Goal: Task Accomplishment & Management: Manage account settings

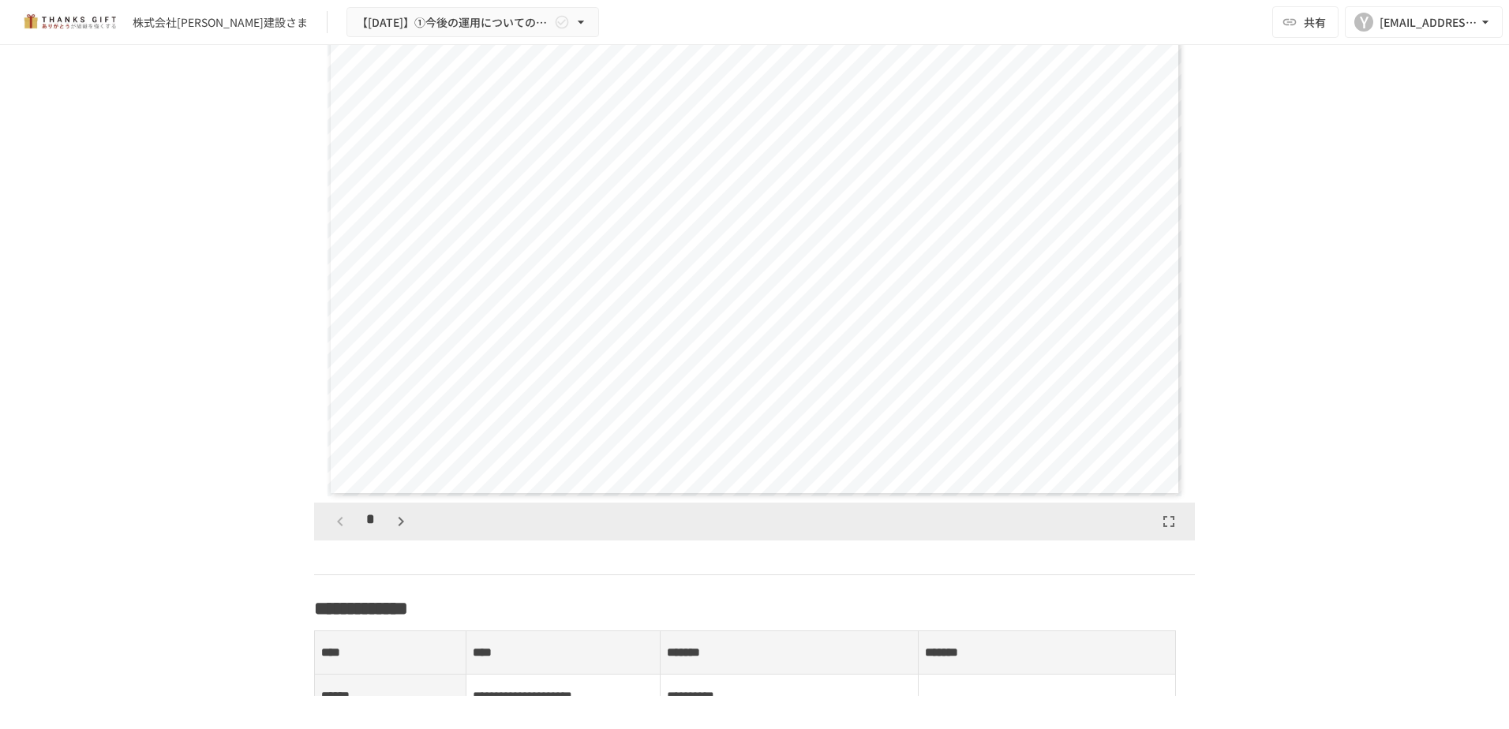
scroll to position [1894, 0]
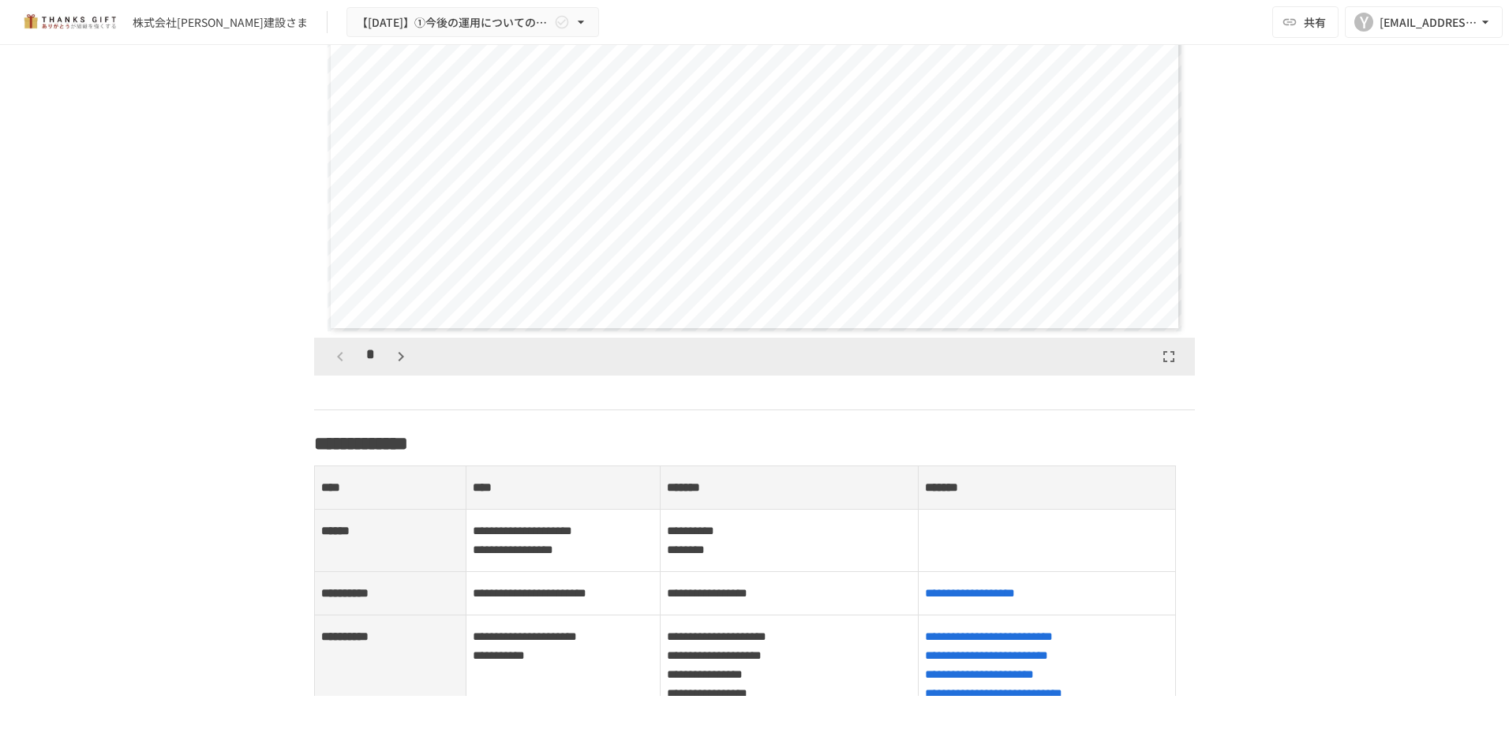
click at [391, 366] on icon "button" at bounding box center [400, 356] width 19 height 19
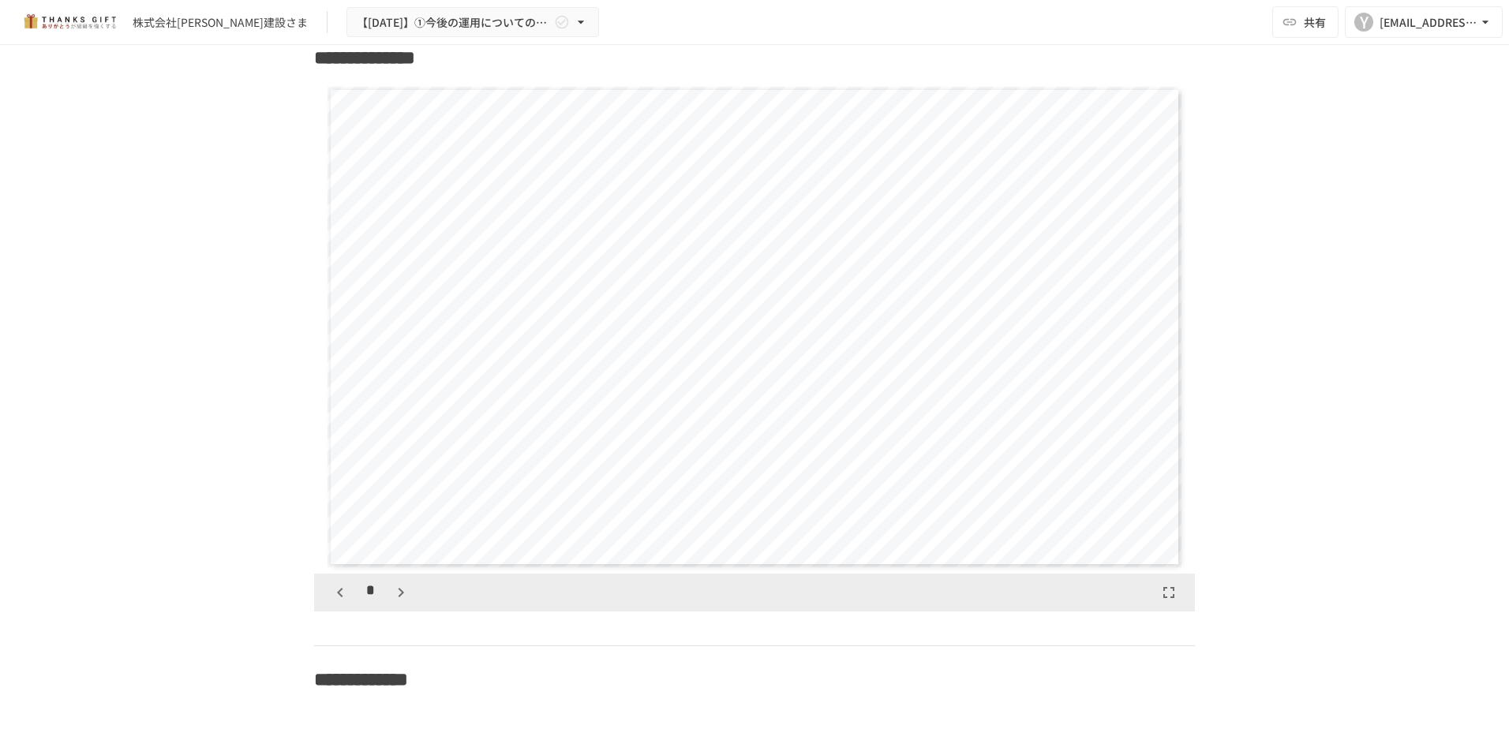
scroll to position [1657, 0]
click at [398, 598] on icon "button" at bounding box center [401, 593] width 6 height 9
click at [338, 603] on icon "button" at bounding box center [340, 593] width 19 height 19
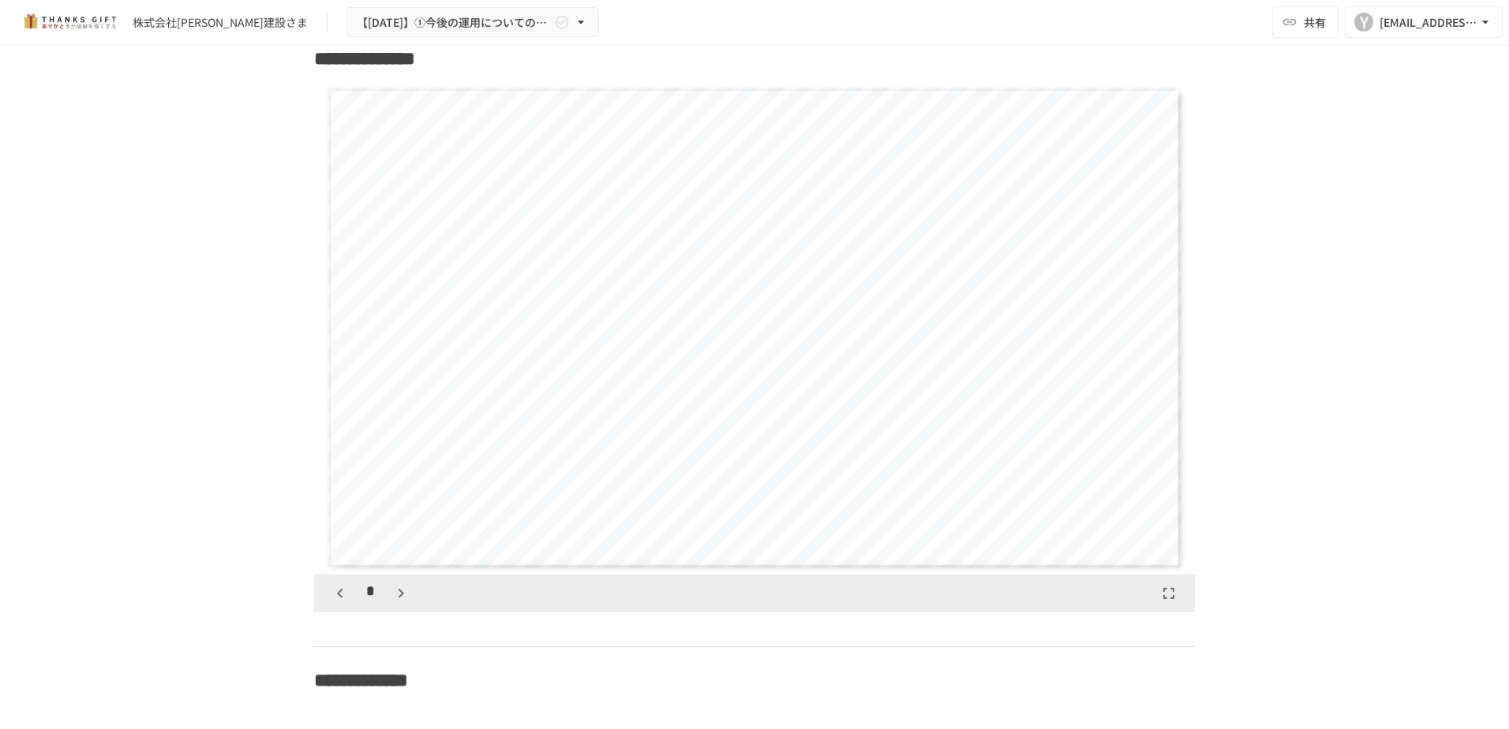
click at [402, 603] on icon "button" at bounding box center [400, 593] width 19 height 19
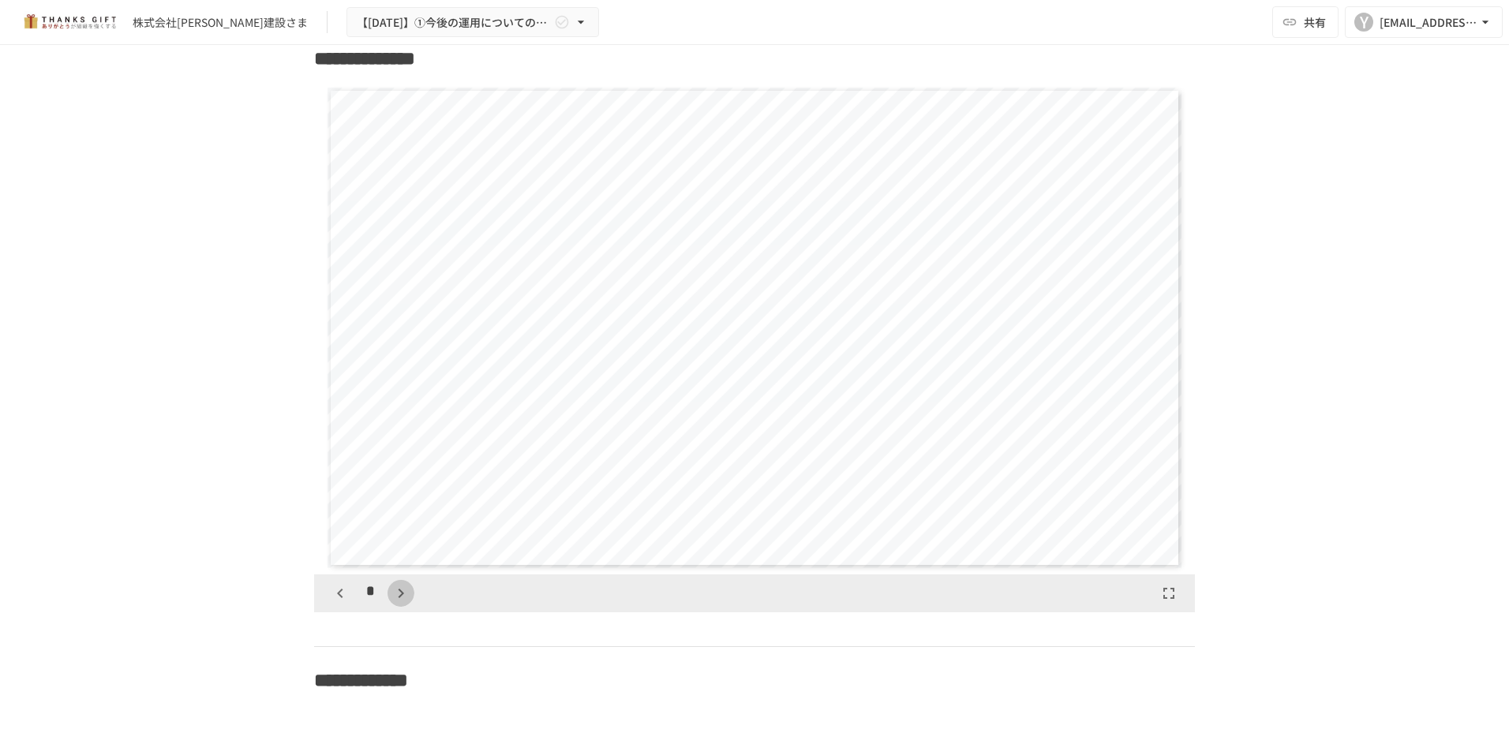
scroll to position [1973, 0]
click at [402, 603] on icon "button" at bounding box center [400, 593] width 19 height 19
click at [393, 603] on icon "button" at bounding box center [400, 593] width 19 height 19
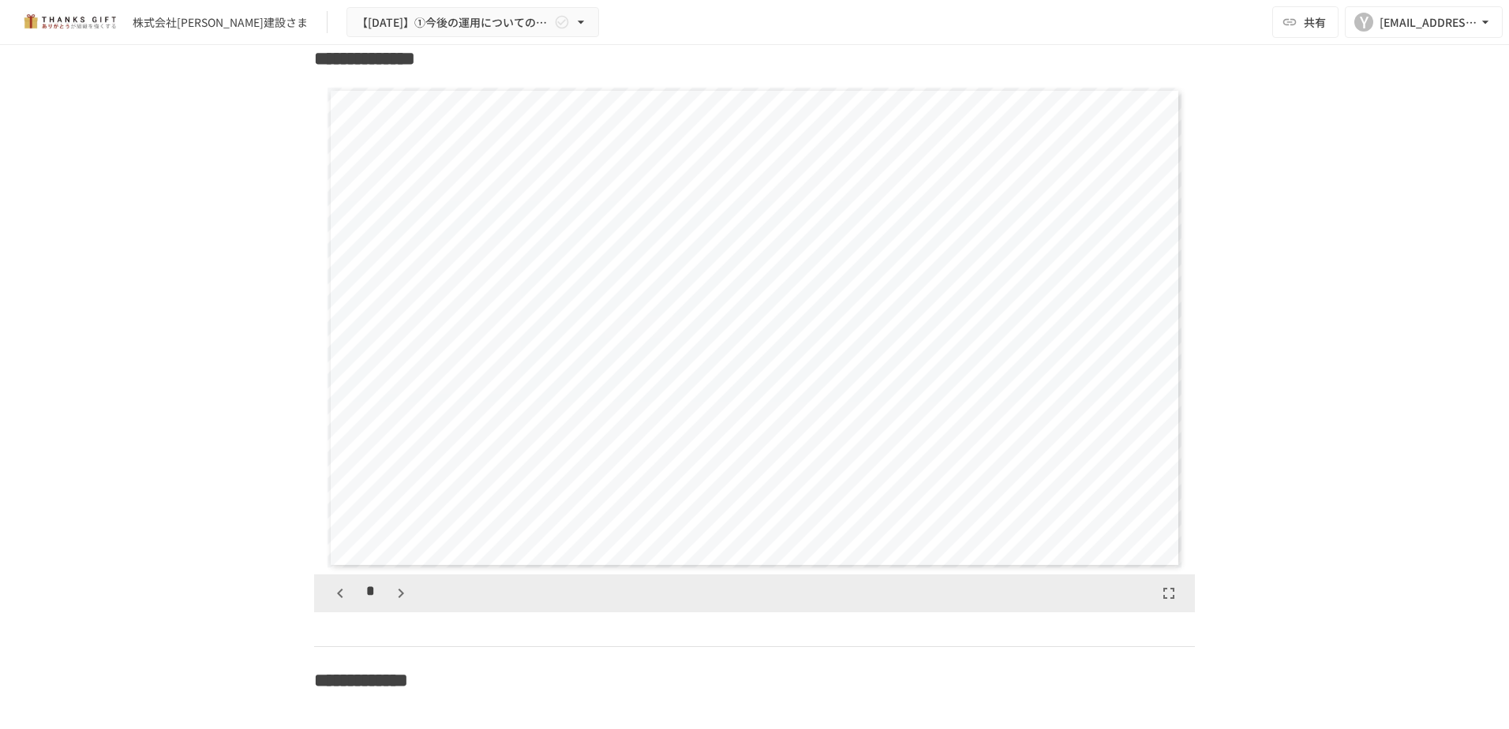
click at [393, 603] on icon "button" at bounding box center [400, 593] width 19 height 19
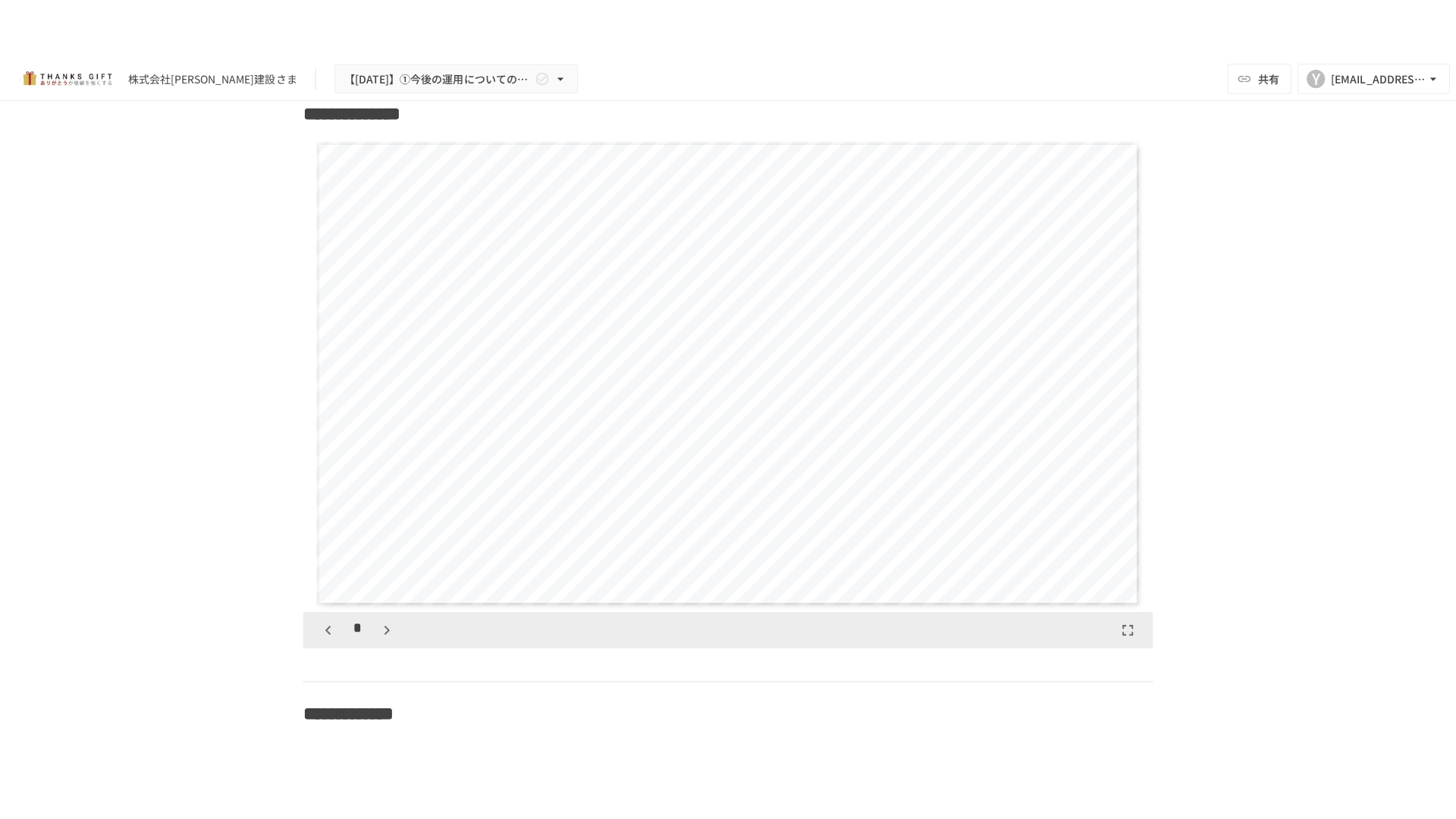
scroll to position [3318, 0]
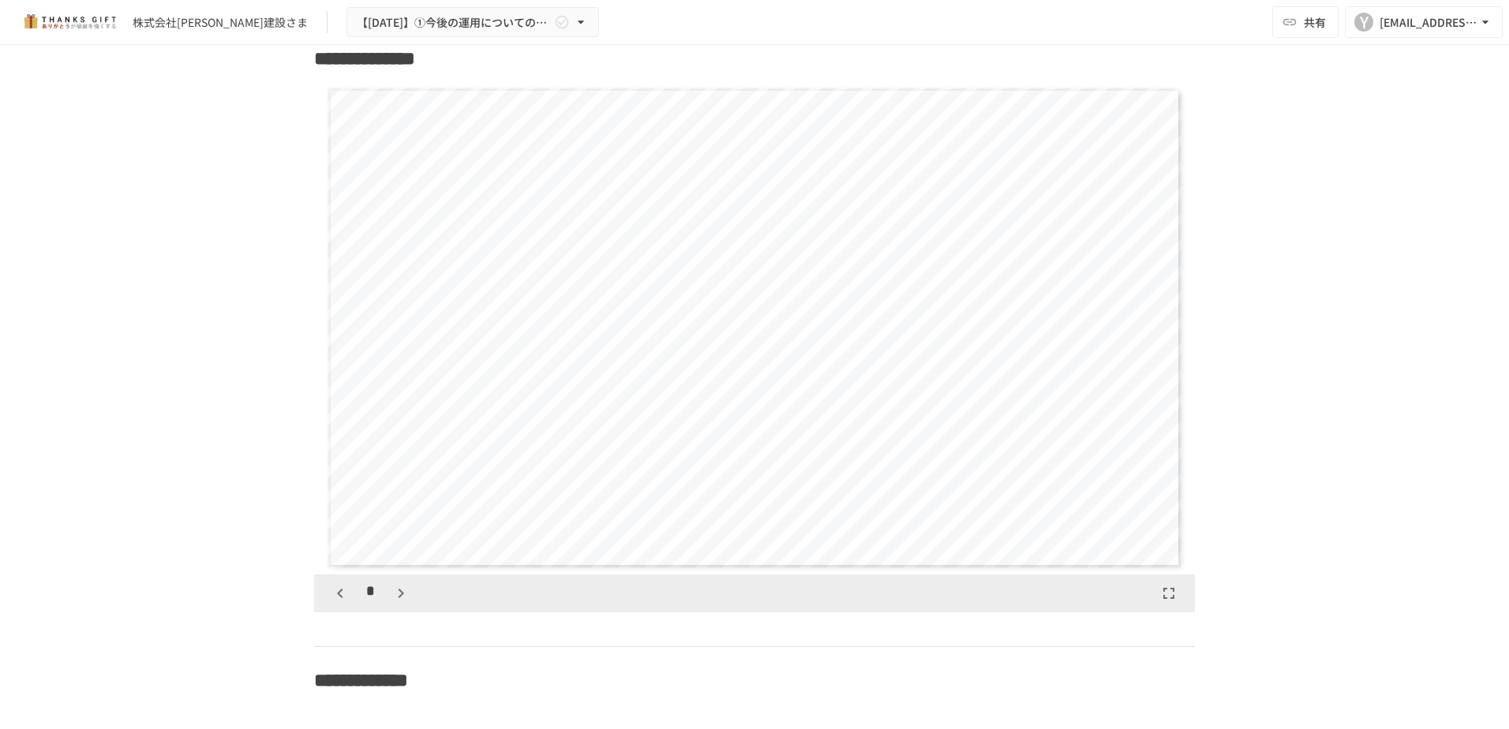
click at [1173, 607] on button "button" at bounding box center [1168, 593] width 27 height 27
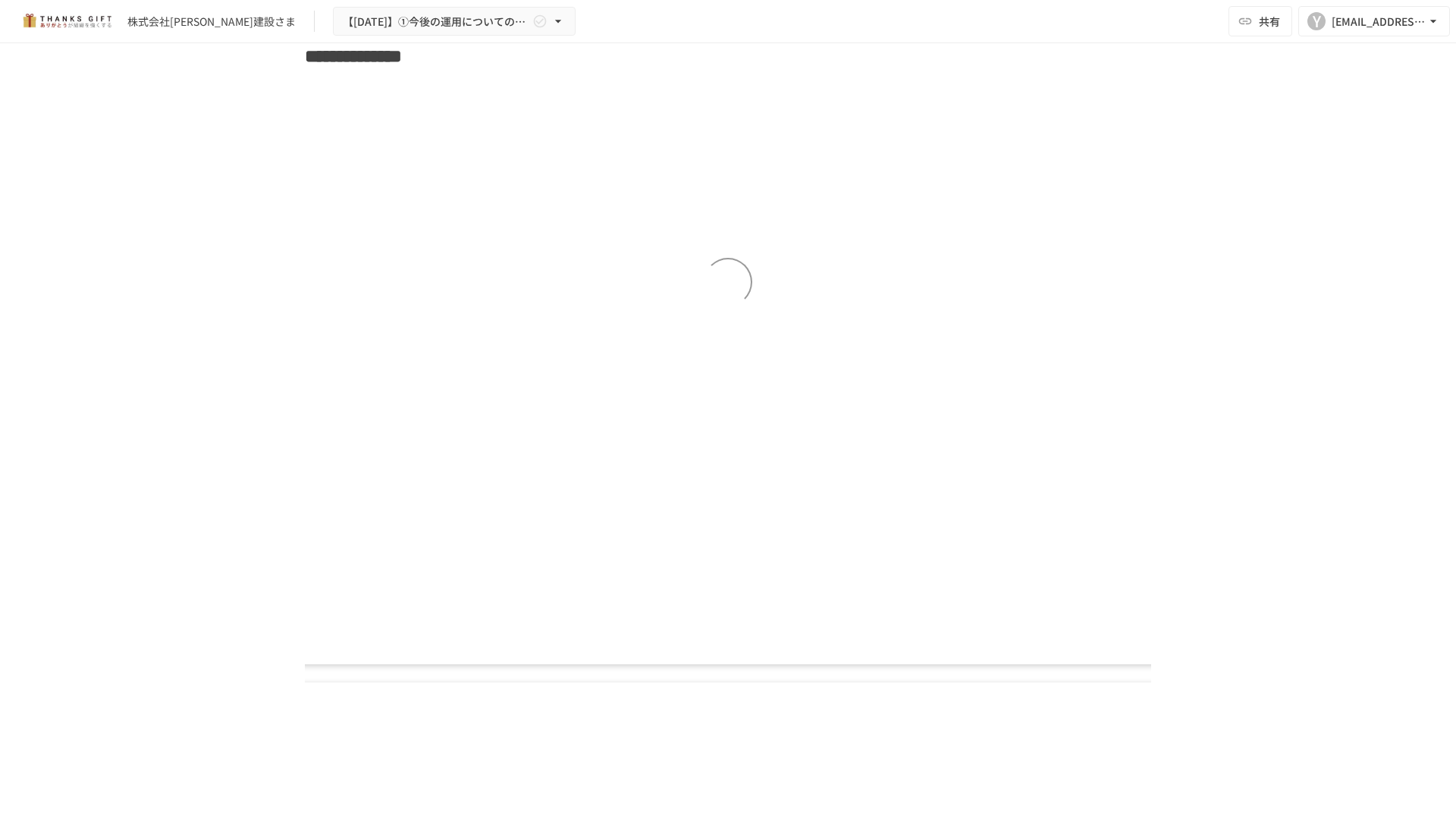
scroll to position [3132, 0]
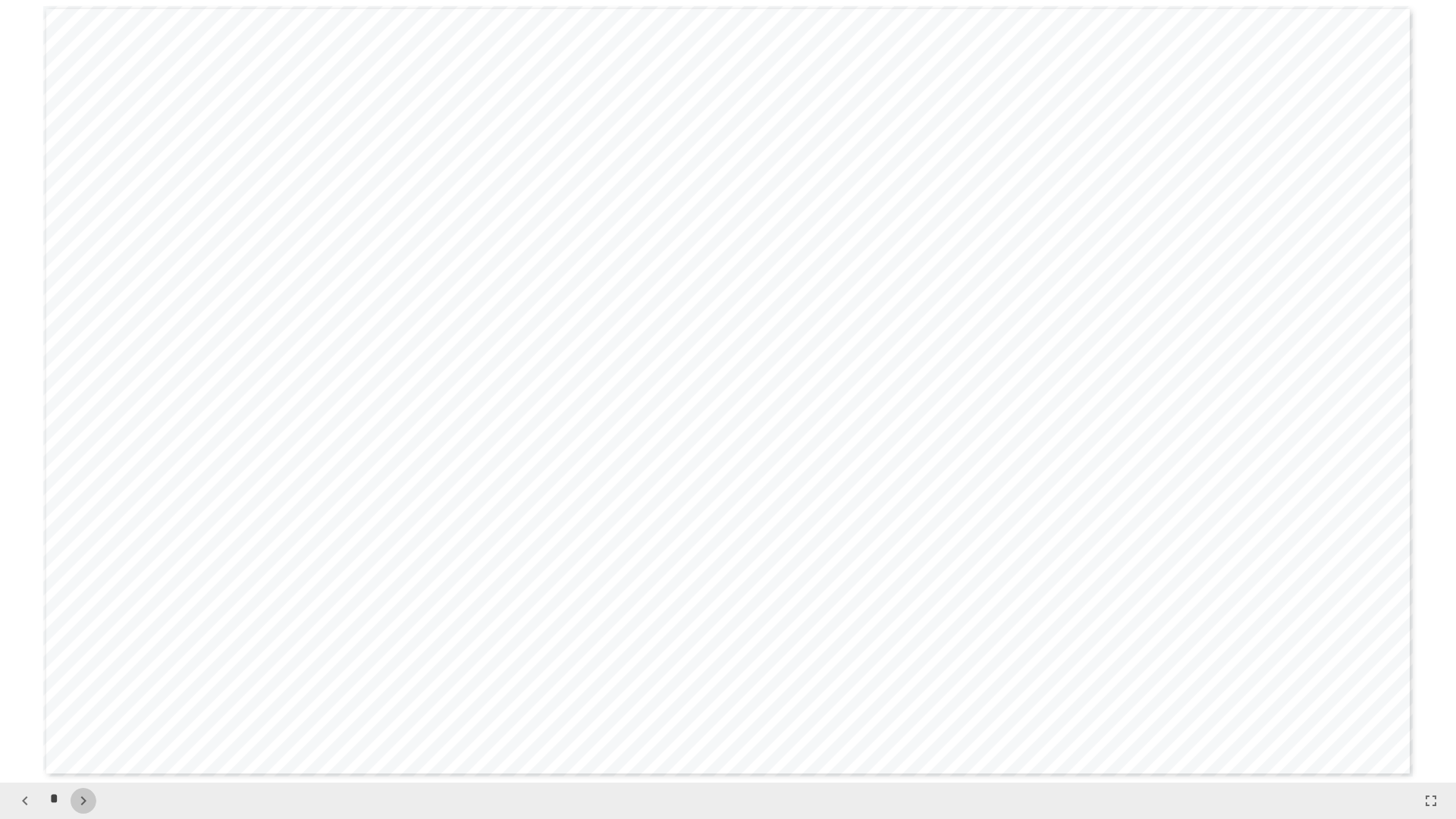
click at [81, 700] on icon "button" at bounding box center [83, 801] width 18 height 18
click at [86, 700] on icon "button" at bounding box center [83, 801] width 18 height 18
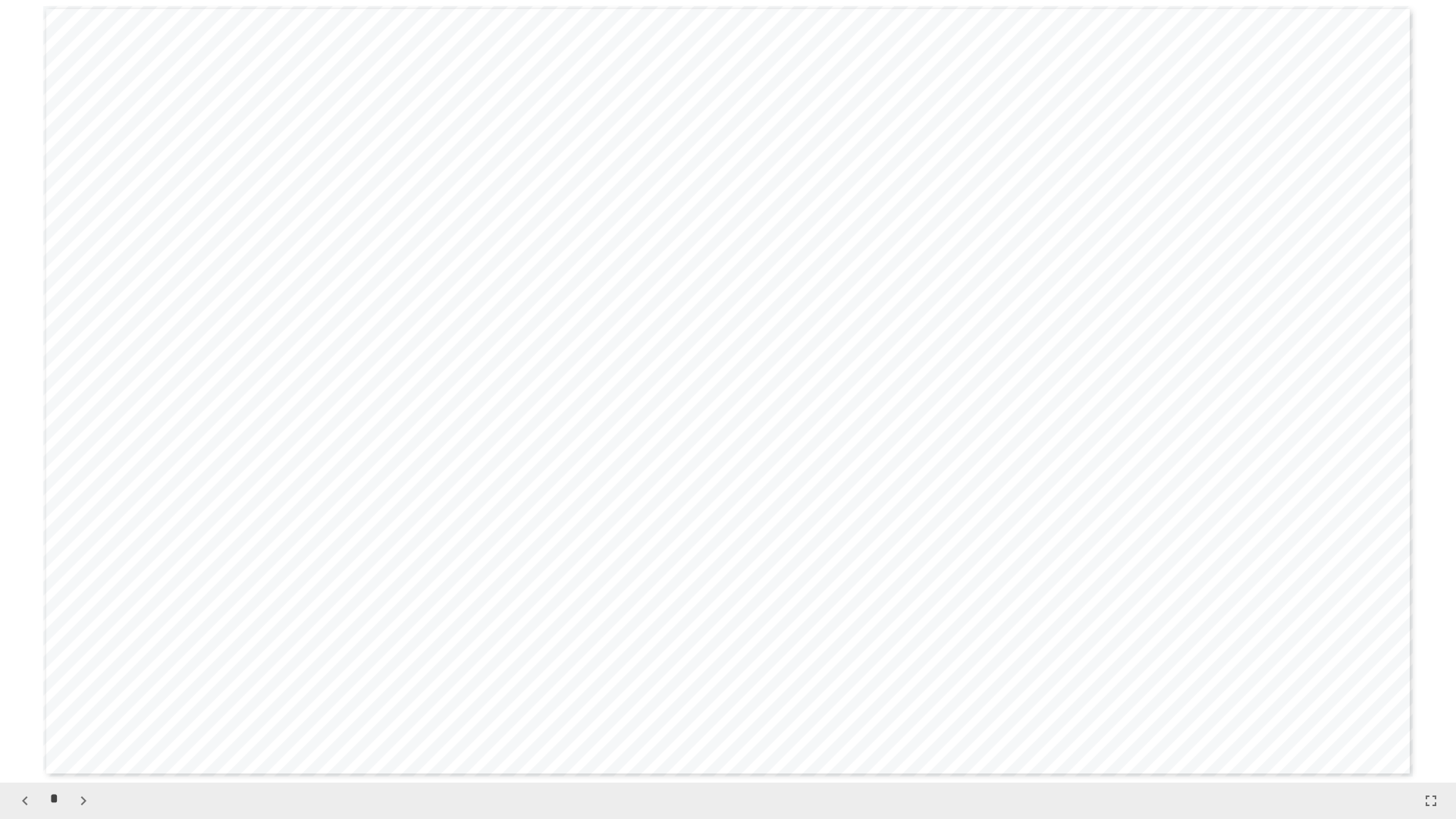
scroll to position [5480, 0]
click at [86, 700] on icon "button" at bounding box center [83, 801] width 18 height 18
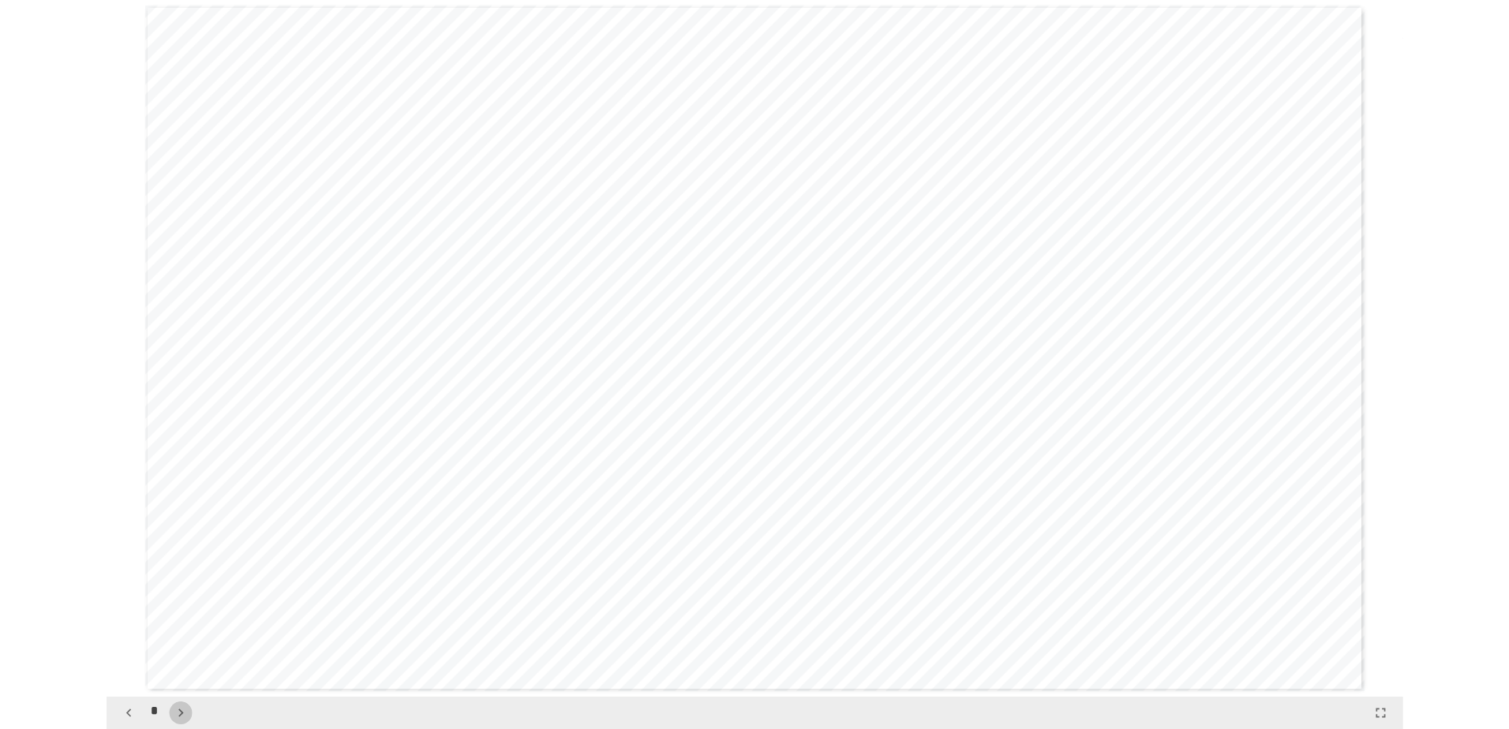
scroll to position [6515, 0]
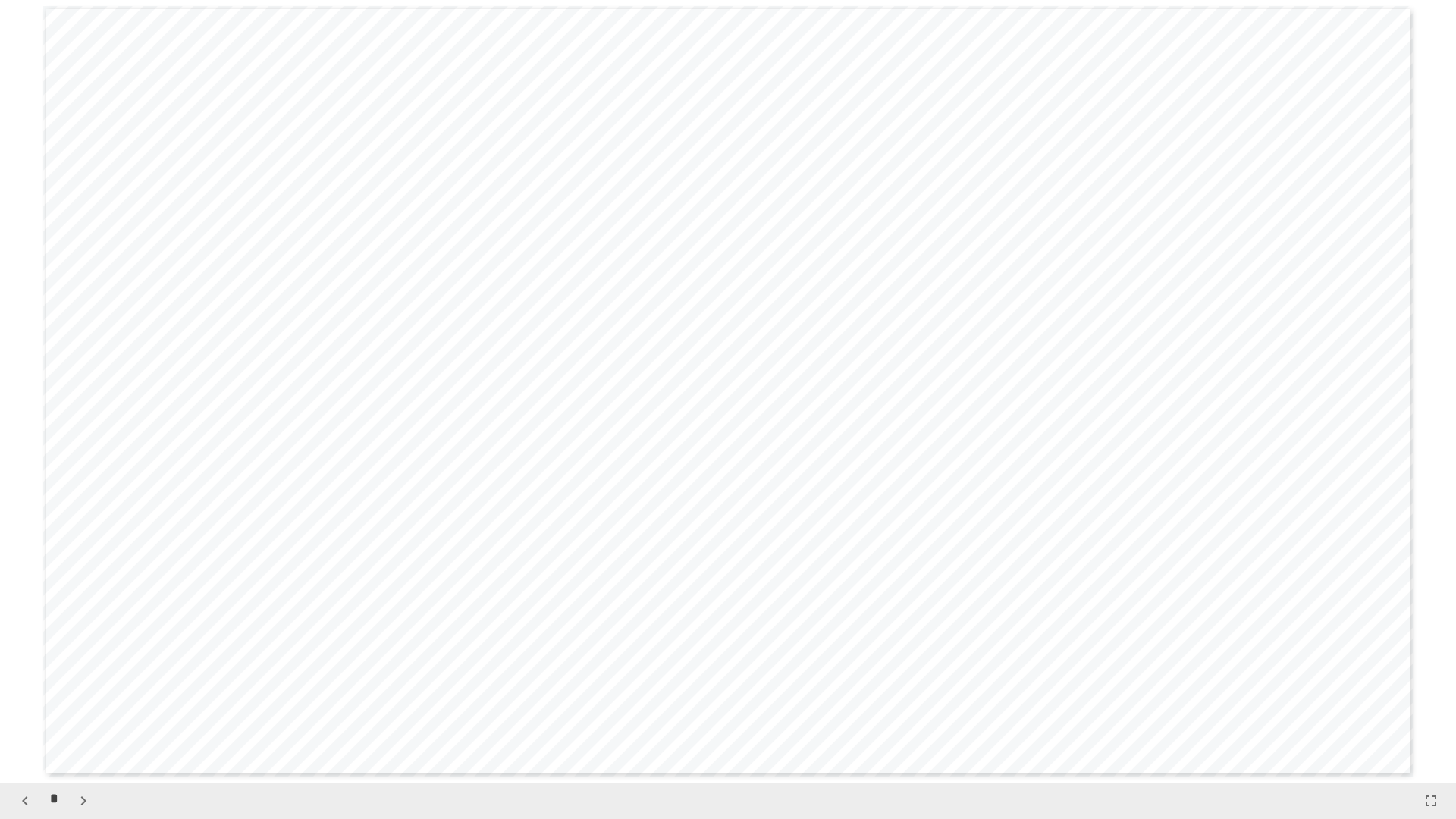
click at [1437, 700] on icon "button" at bounding box center [1431, 801] width 18 height 18
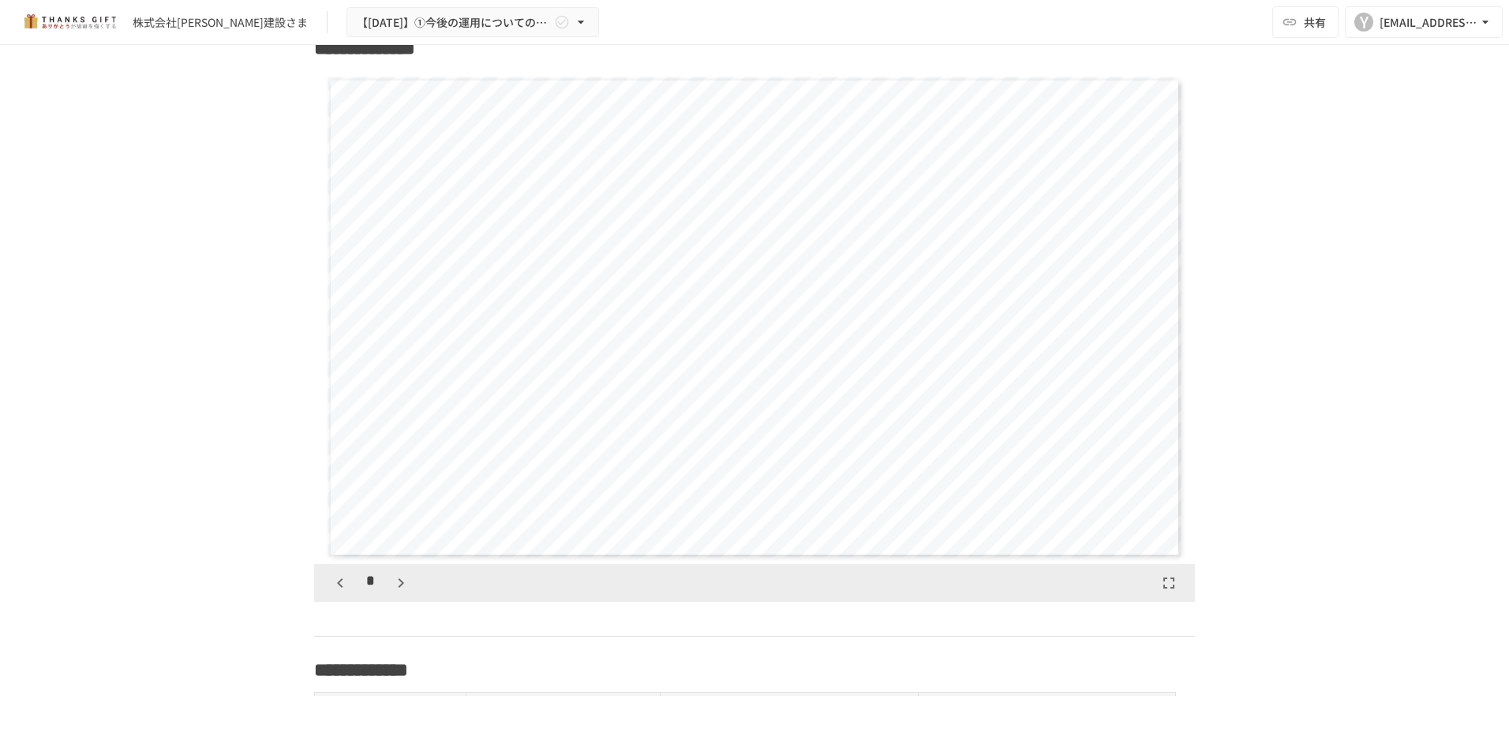
scroll to position [1657, 0]
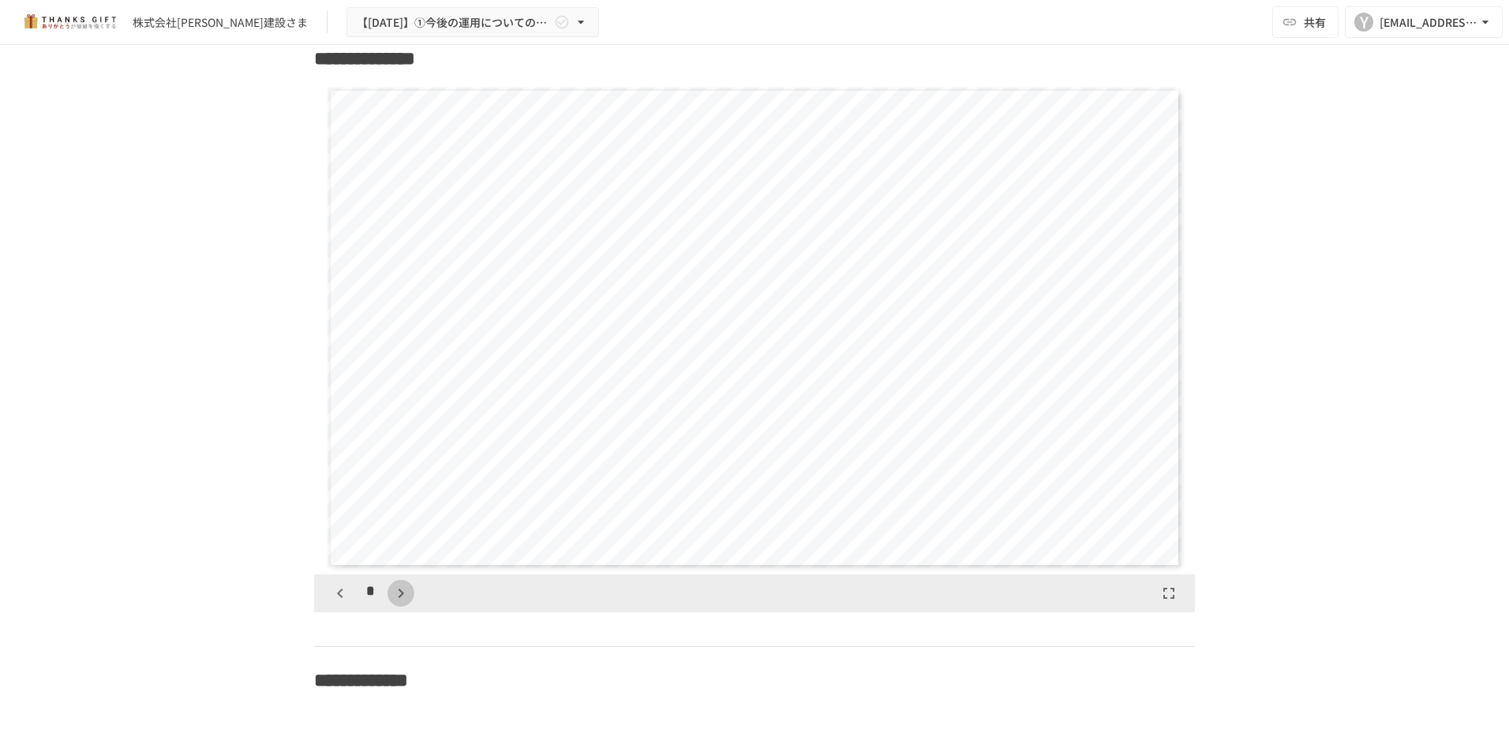
click at [398, 598] on icon "button" at bounding box center [401, 593] width 6 height 9
click at [399, 603] on icon "button" at bounding box center [408, 593] width 19 height 19
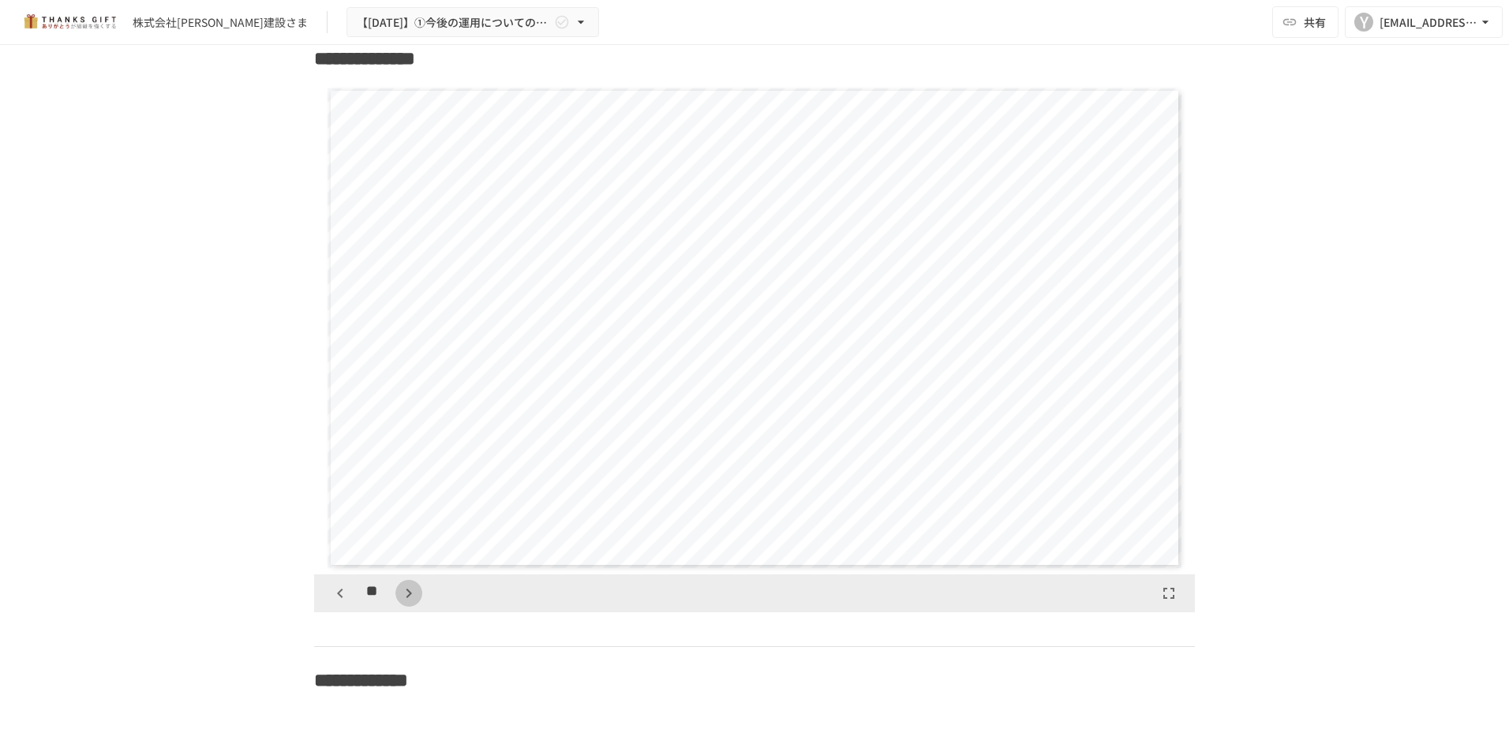
click at [399, 603] on icon "button" at bounding box center [408, 593] width 19 height 19
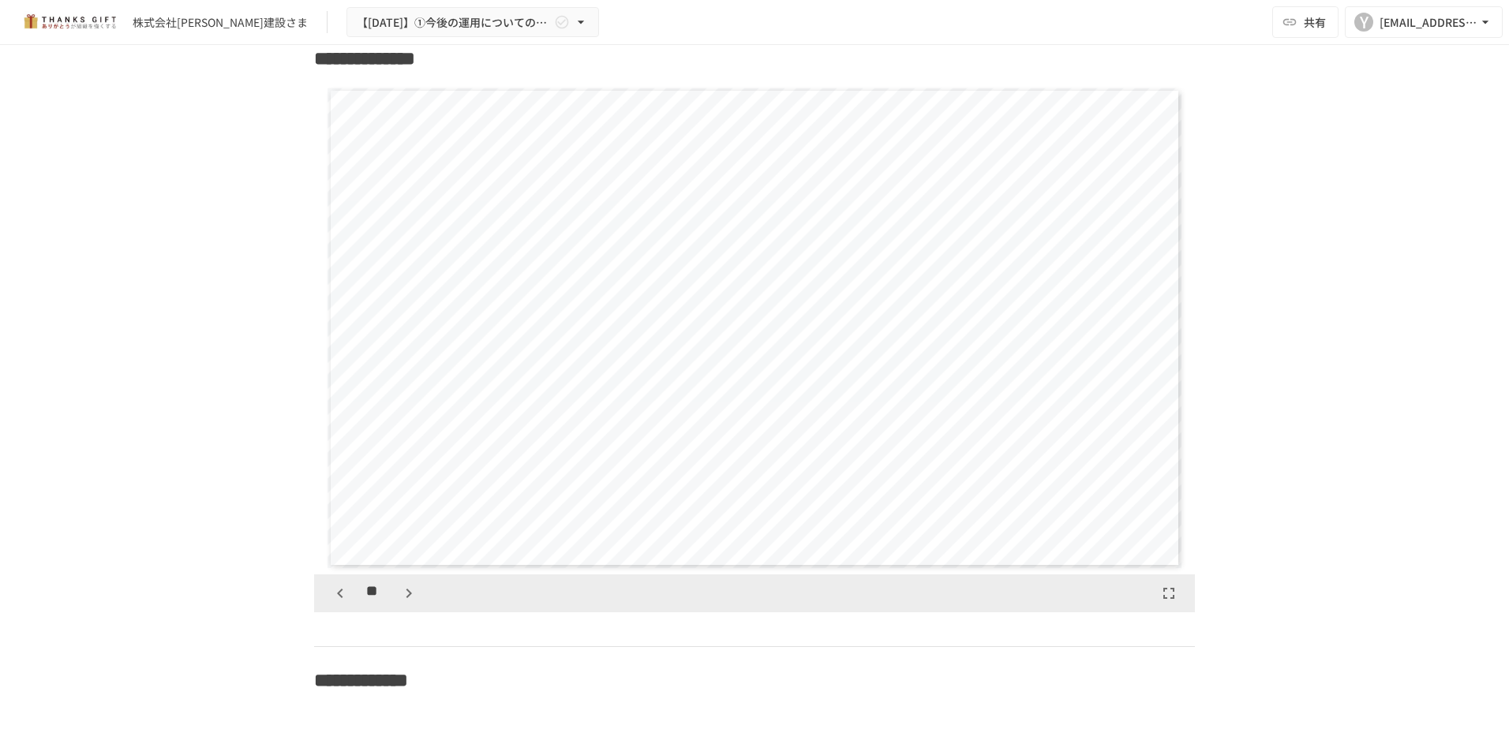
click at [399, 603] on icon "button" at bounding box center [408, 593] width 19 height 19
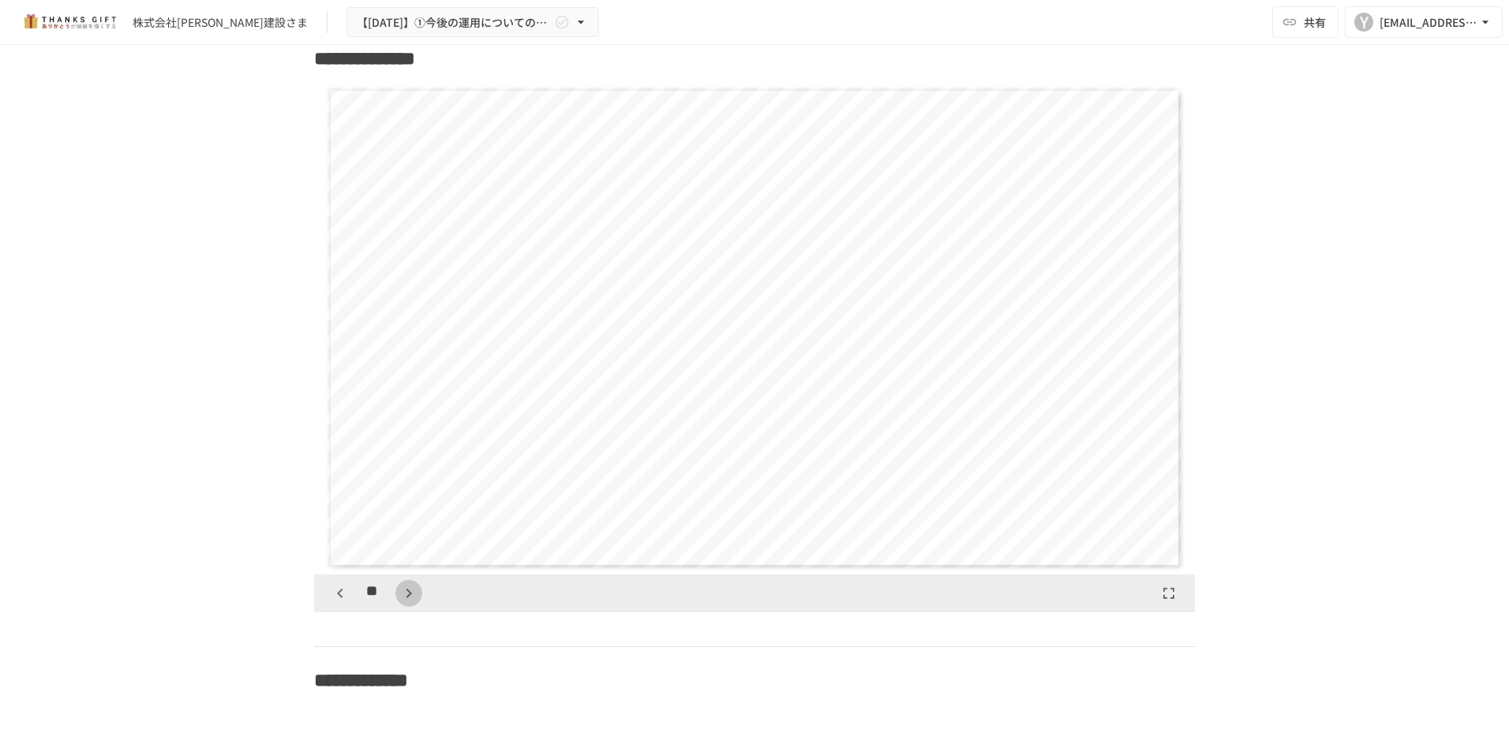
scroll to position [9863, 0]
click at [396, 607] on div "**" at bounding box center [374, 593] width 95 height 27
click at [573, 20] on icon "button" at bounding box center [581, 22] width 16 height 16
click at [587, 58] on div at bounding box center [754, 364] width 1509 height 729
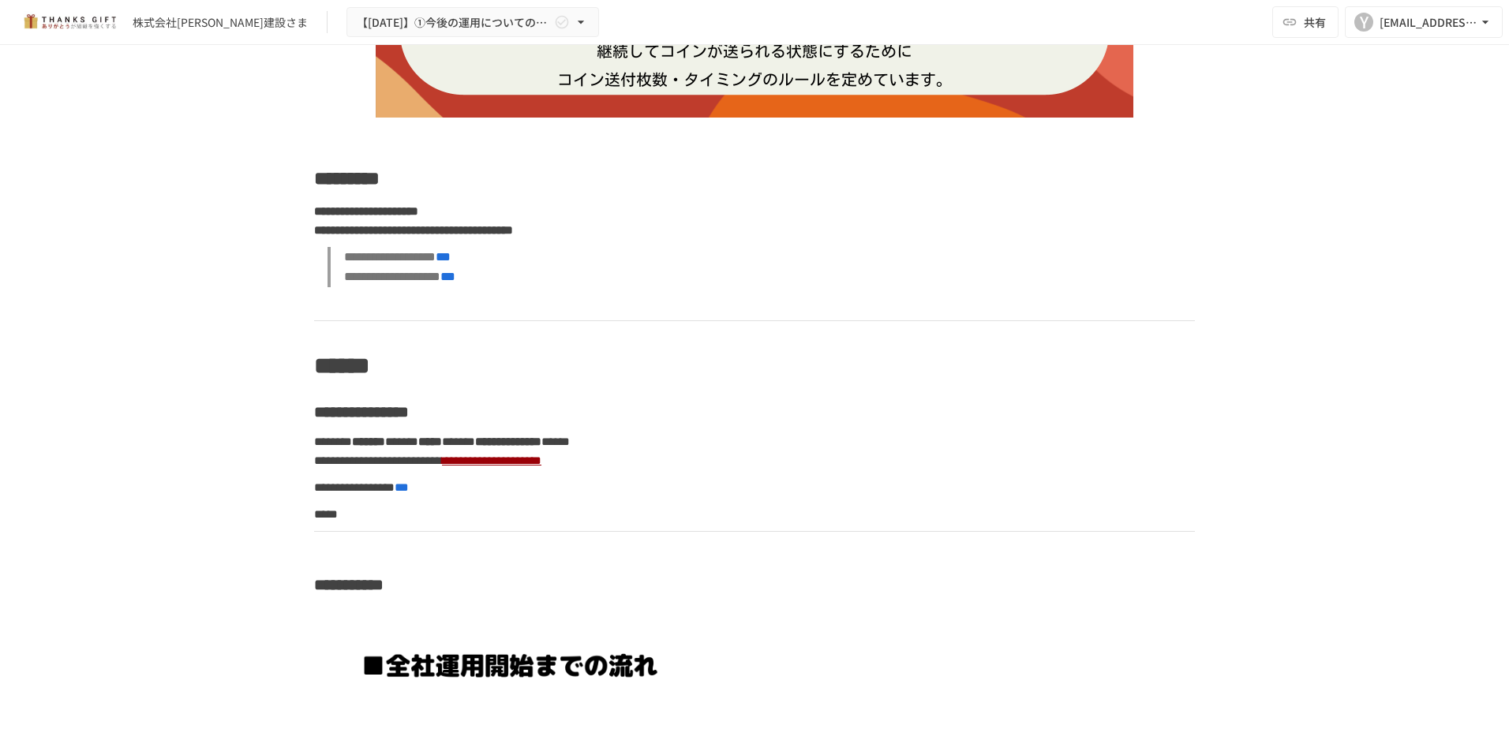
scroll to position [4577, 0]
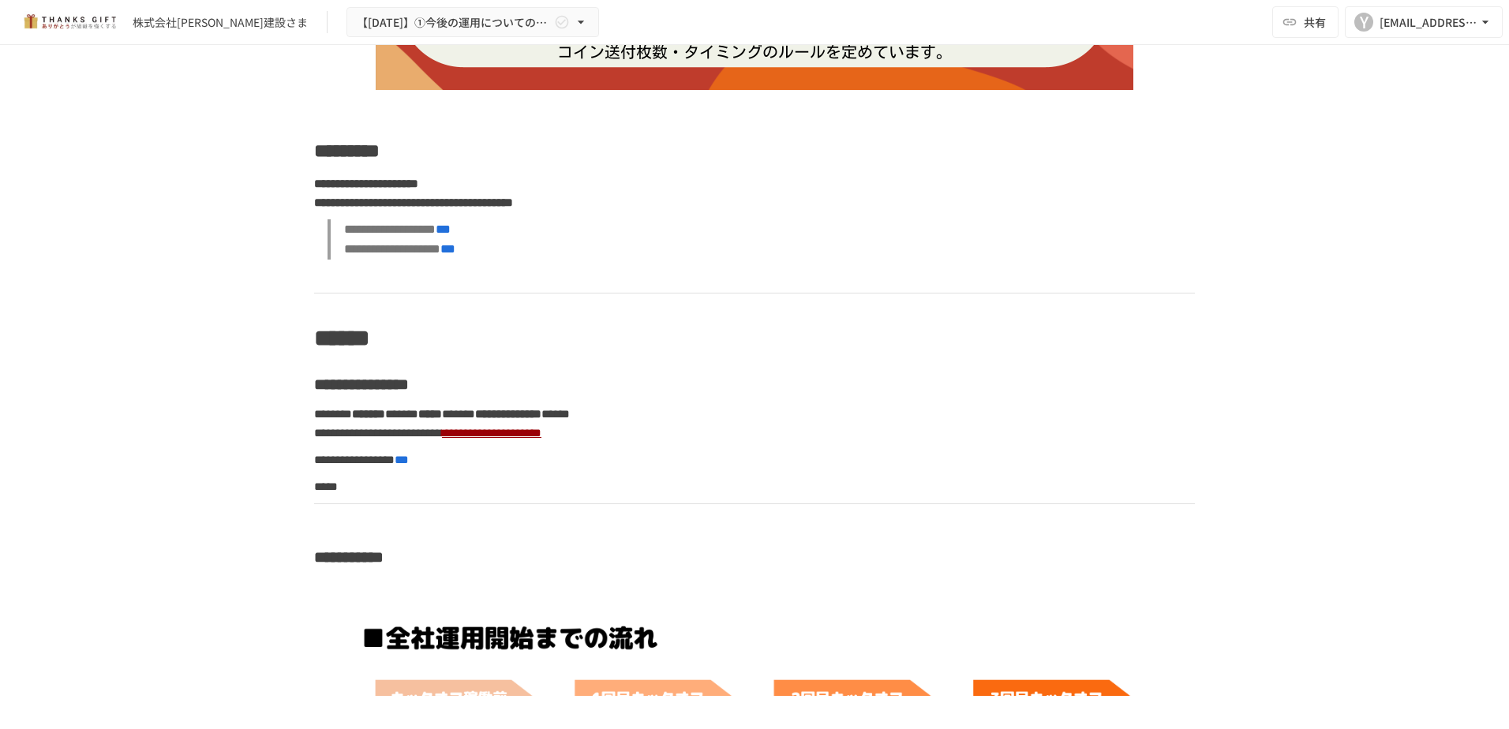
click at [541, 439] on span "**********" at bounding box center [513, 433] width 57 height 12
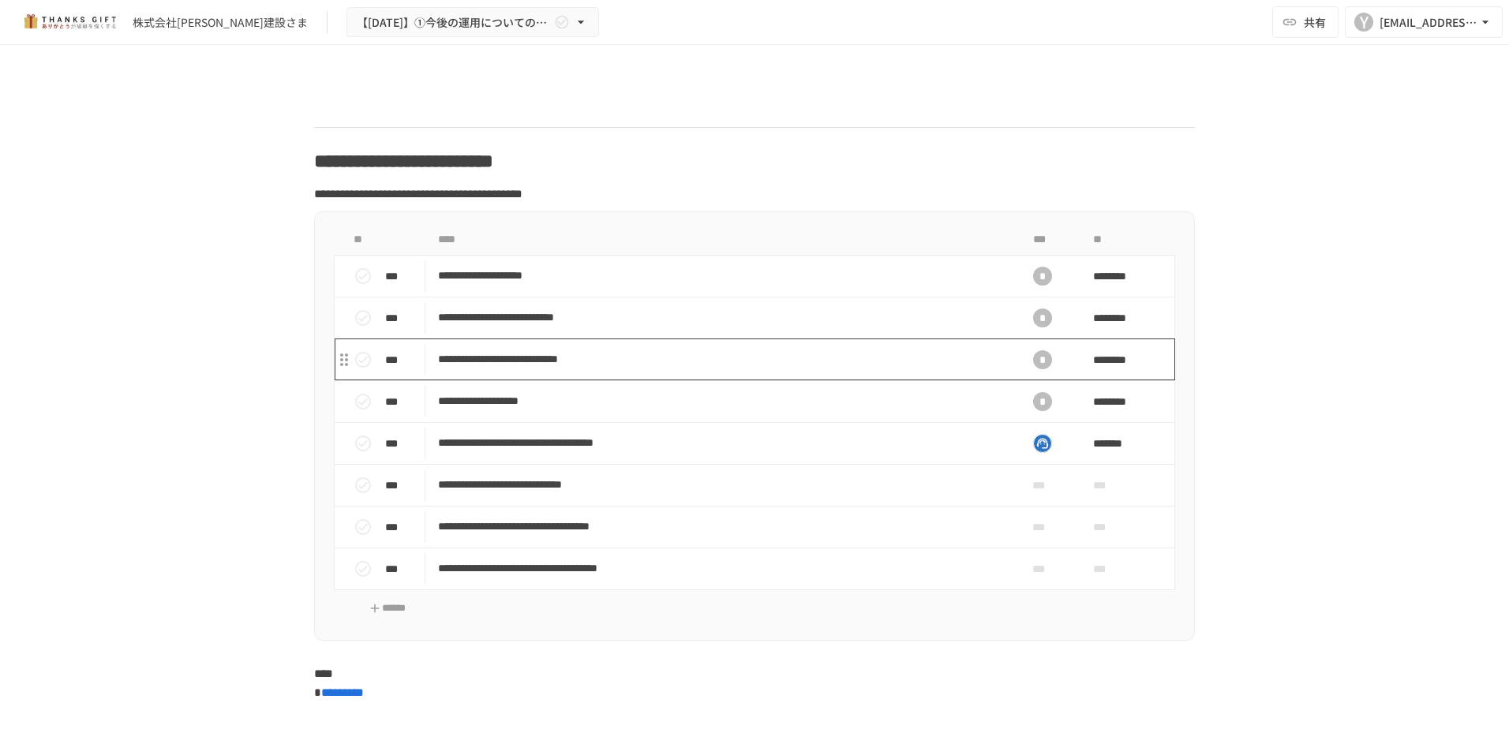
scroll to position [5603, 0]
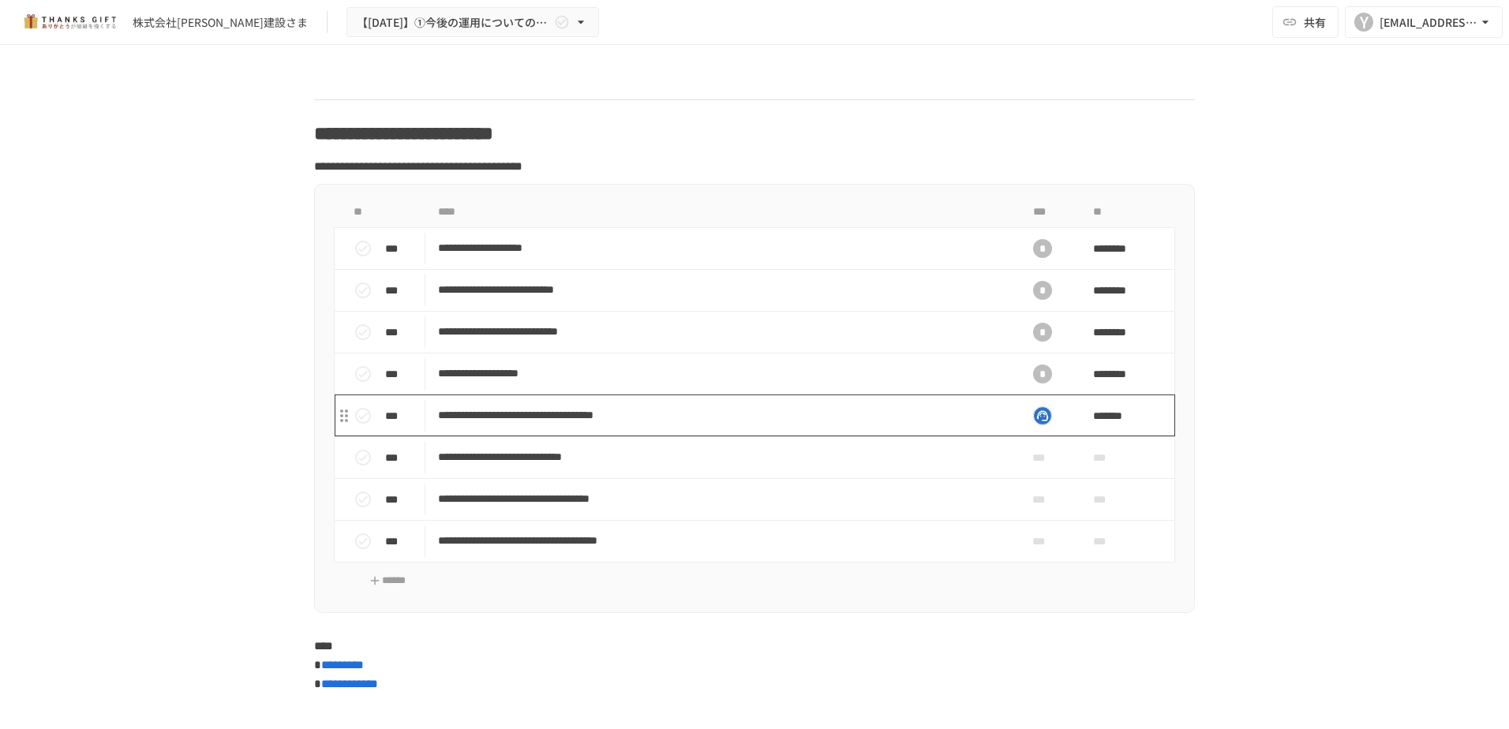
click at [852, 425] on p "**********" at bounding box center [721, 416] width 567 height 20
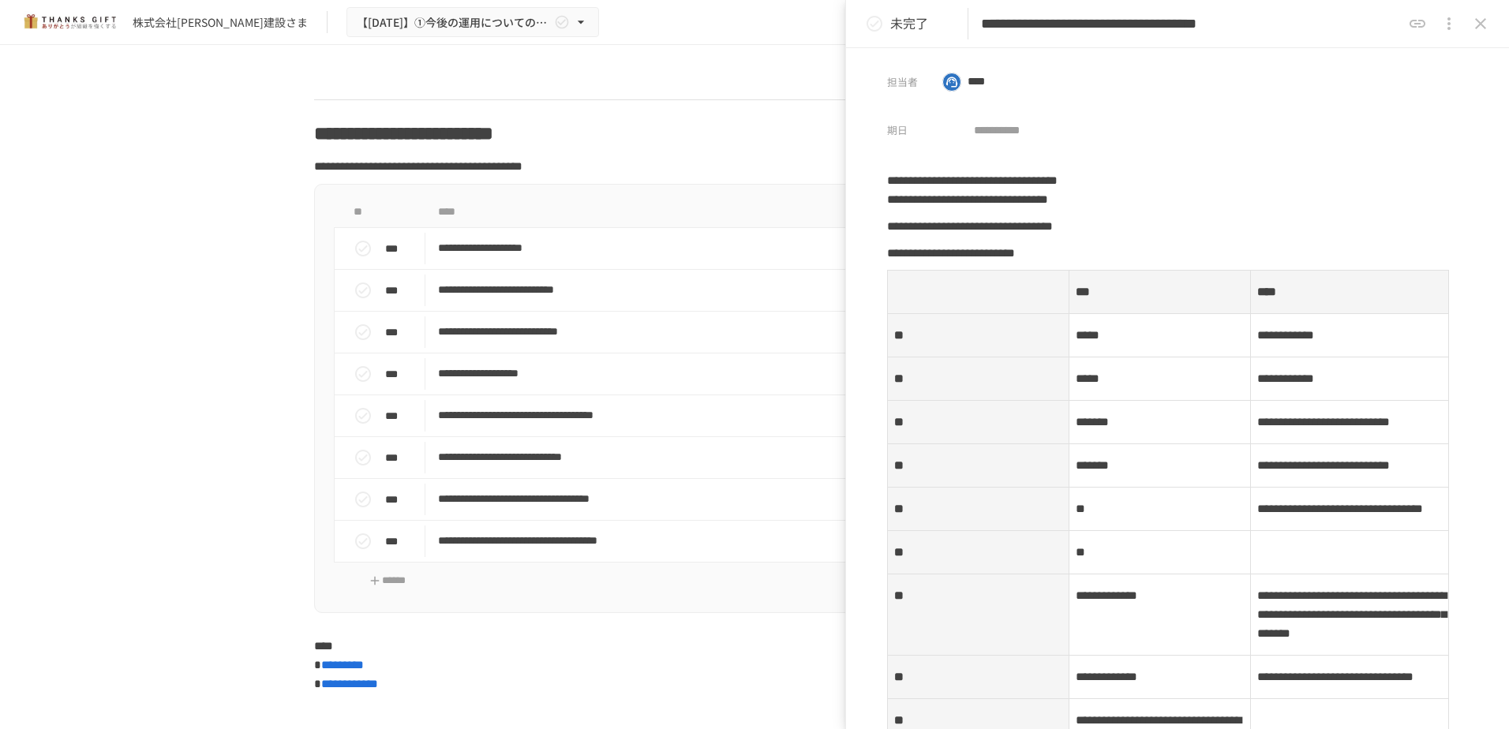
click at [1483, 26] on icon "close drawer" at bounding box center [1480, 23] width 11 height 11
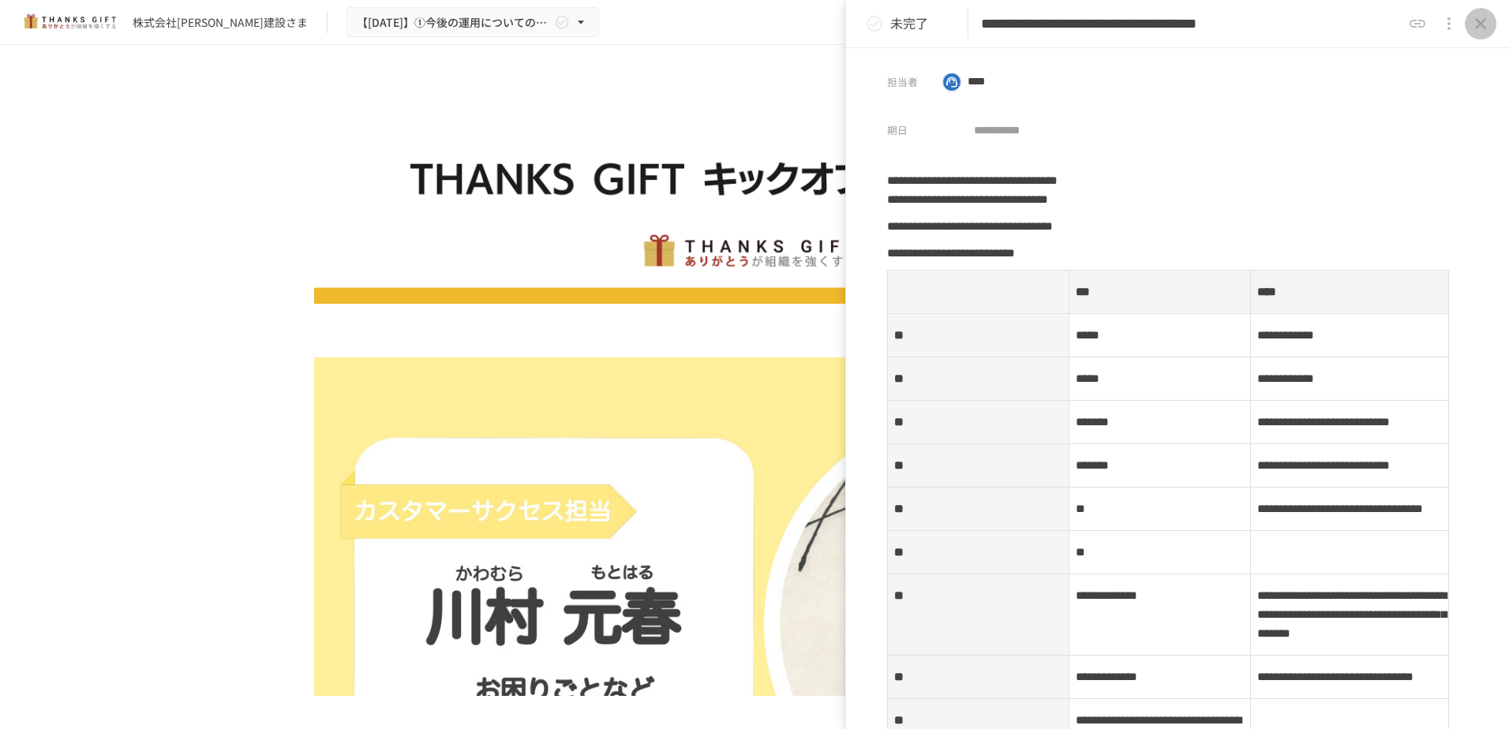
click at [1484, 25] on icon "close drawer" at bounding box center [1480, 23] width 19 height 19
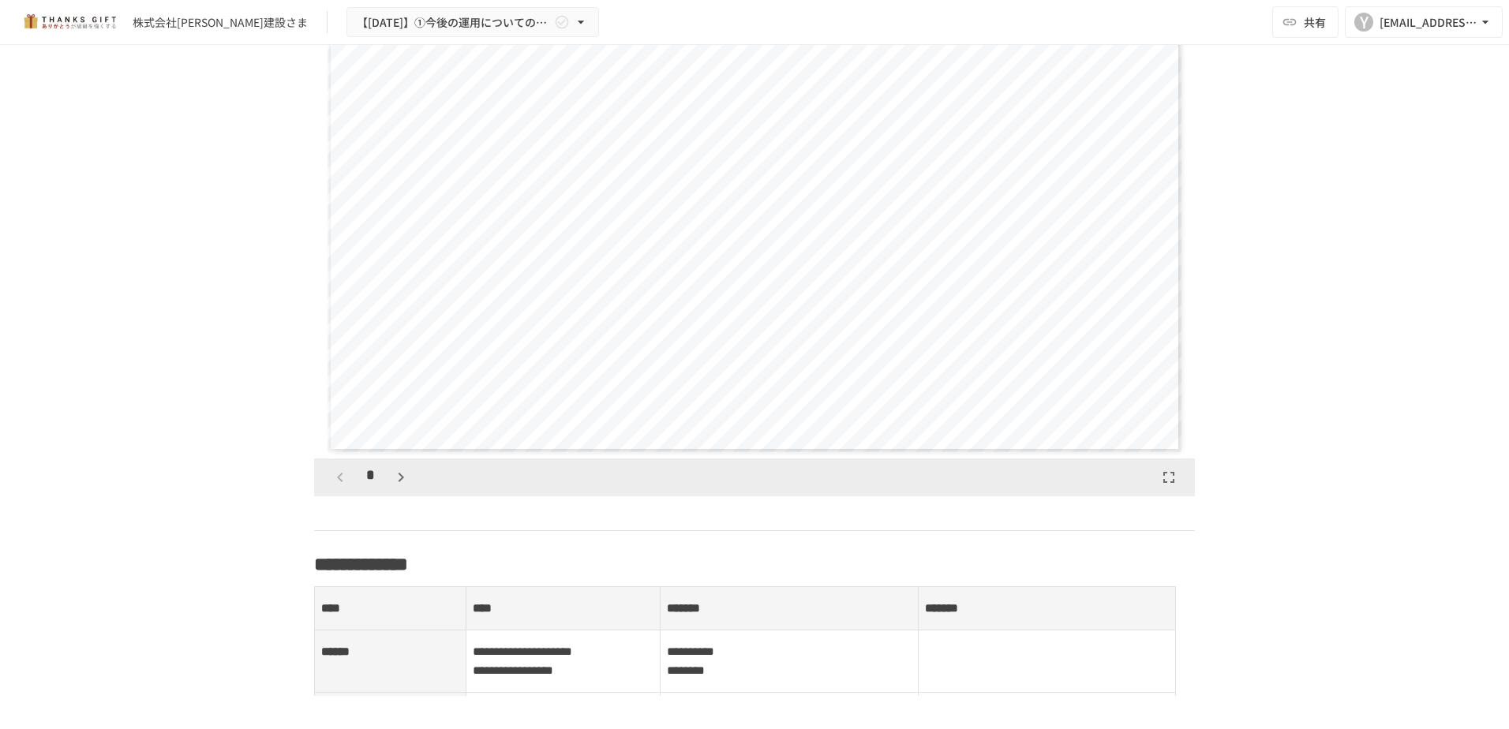
scroll to position [1973, 0]
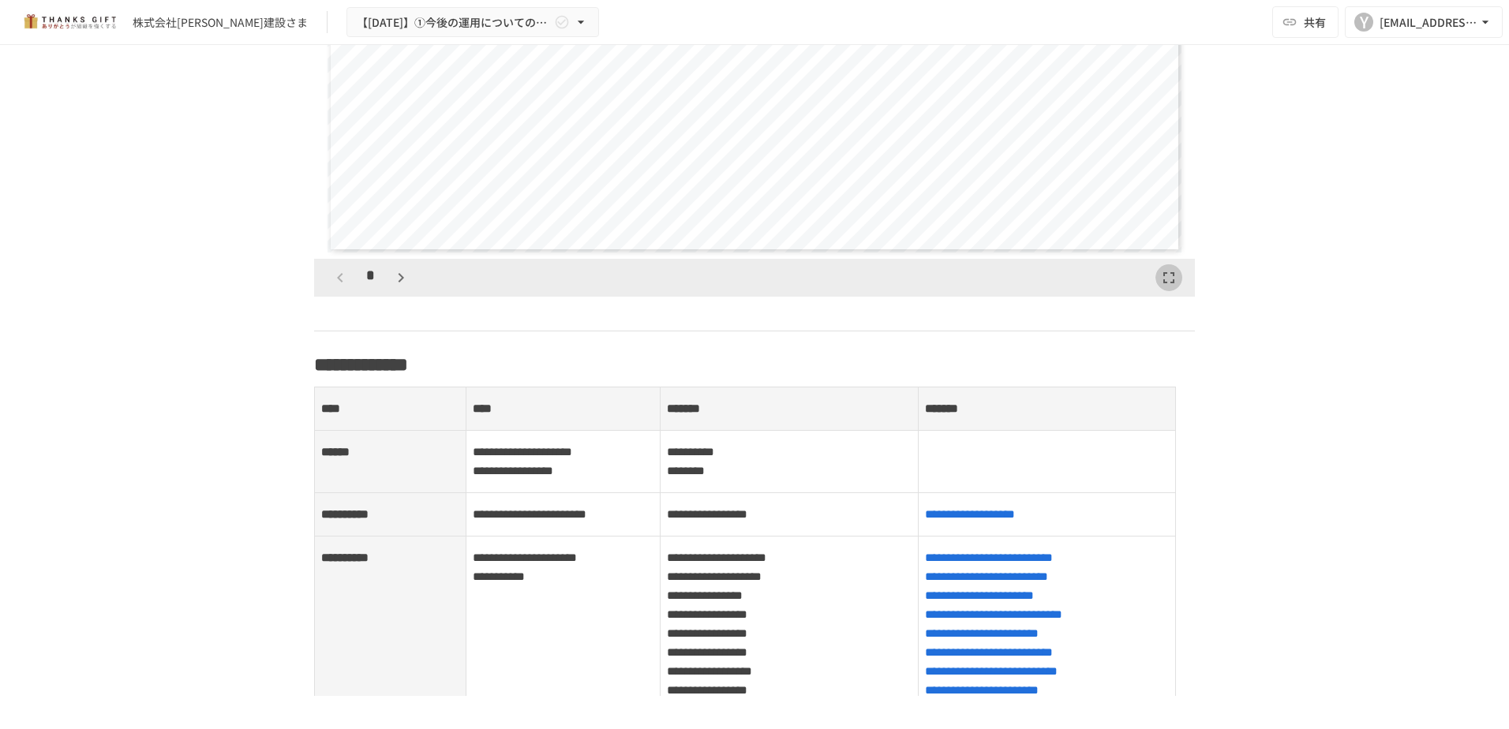
click at [1169, 287] on icon "button" at bounding box center [1168, 277] width 19 height 19
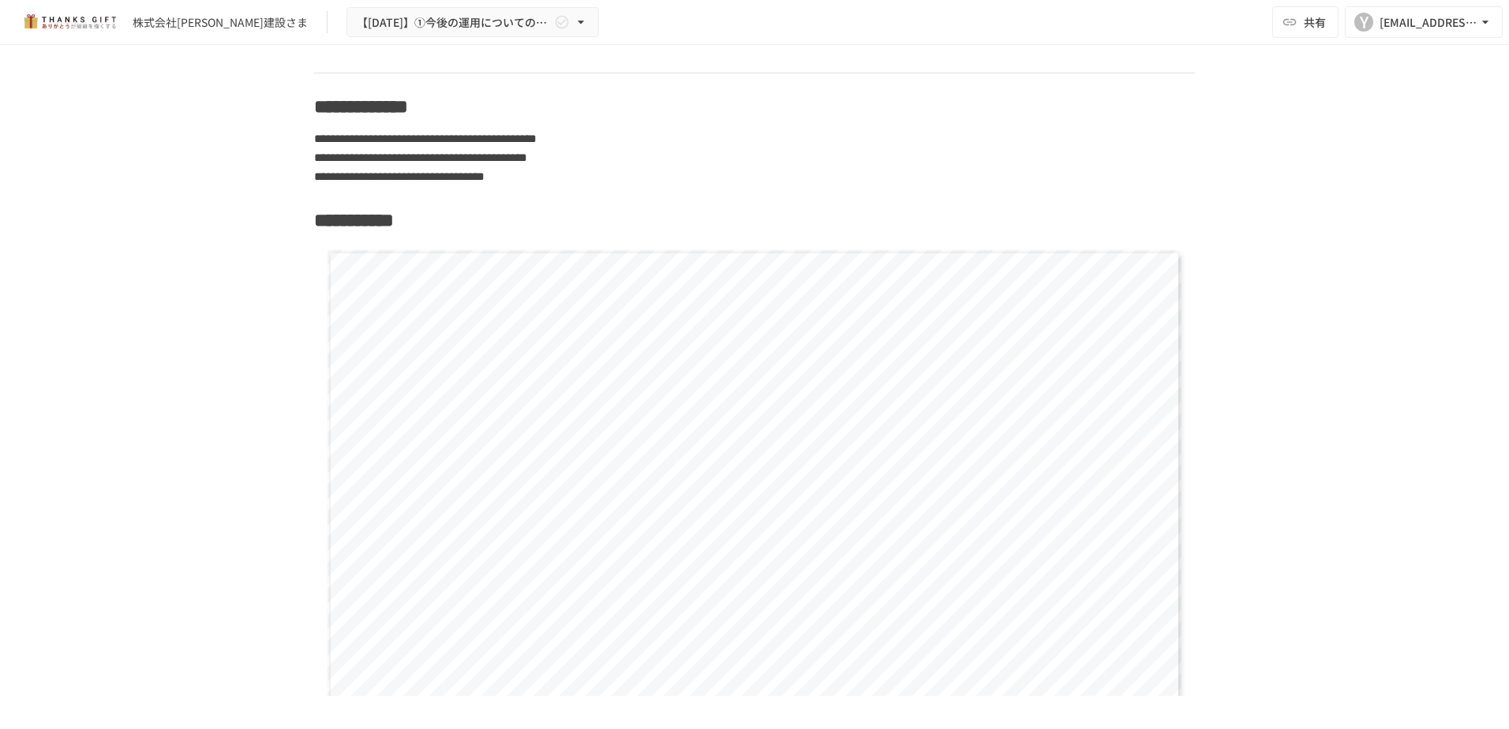
scroll to position [6787, 0]
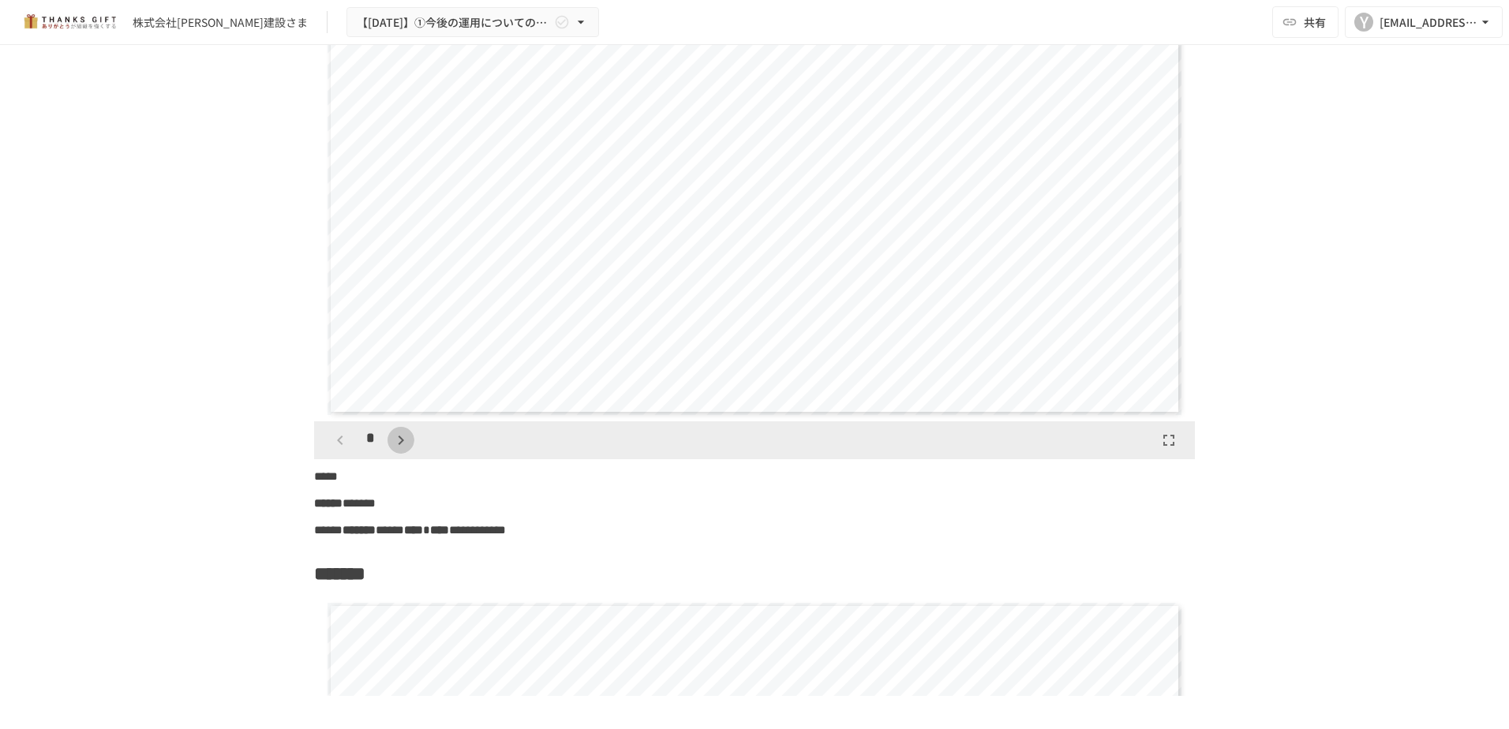
click at [393, 450] on icon "button" at bounding box center [400, 440] width 19 height 19
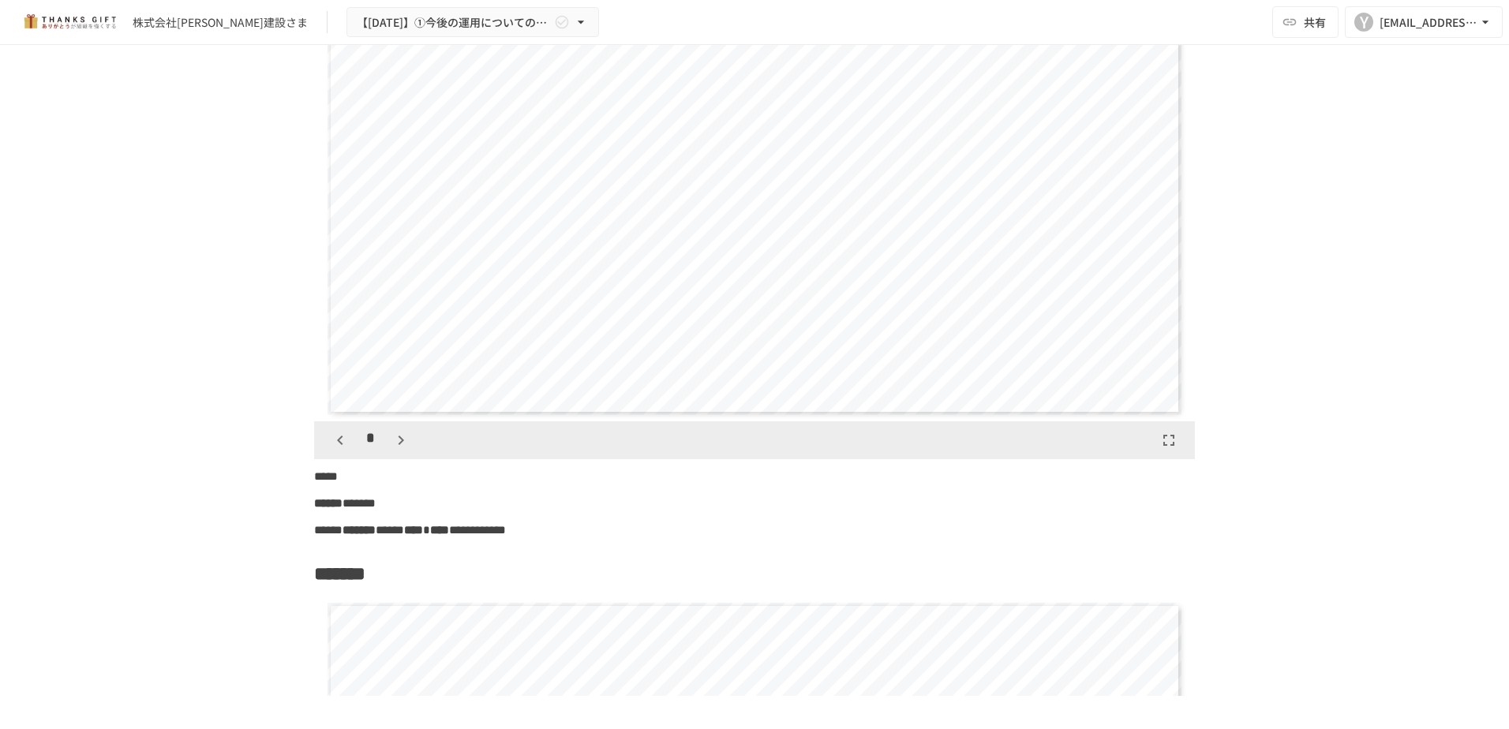
click at [393, 450] on icon "button" at bounding box center [400, 440] width 19 height 19
click at [393, 454] on div "*" at bounding box center [371, 440] width 88 height 27
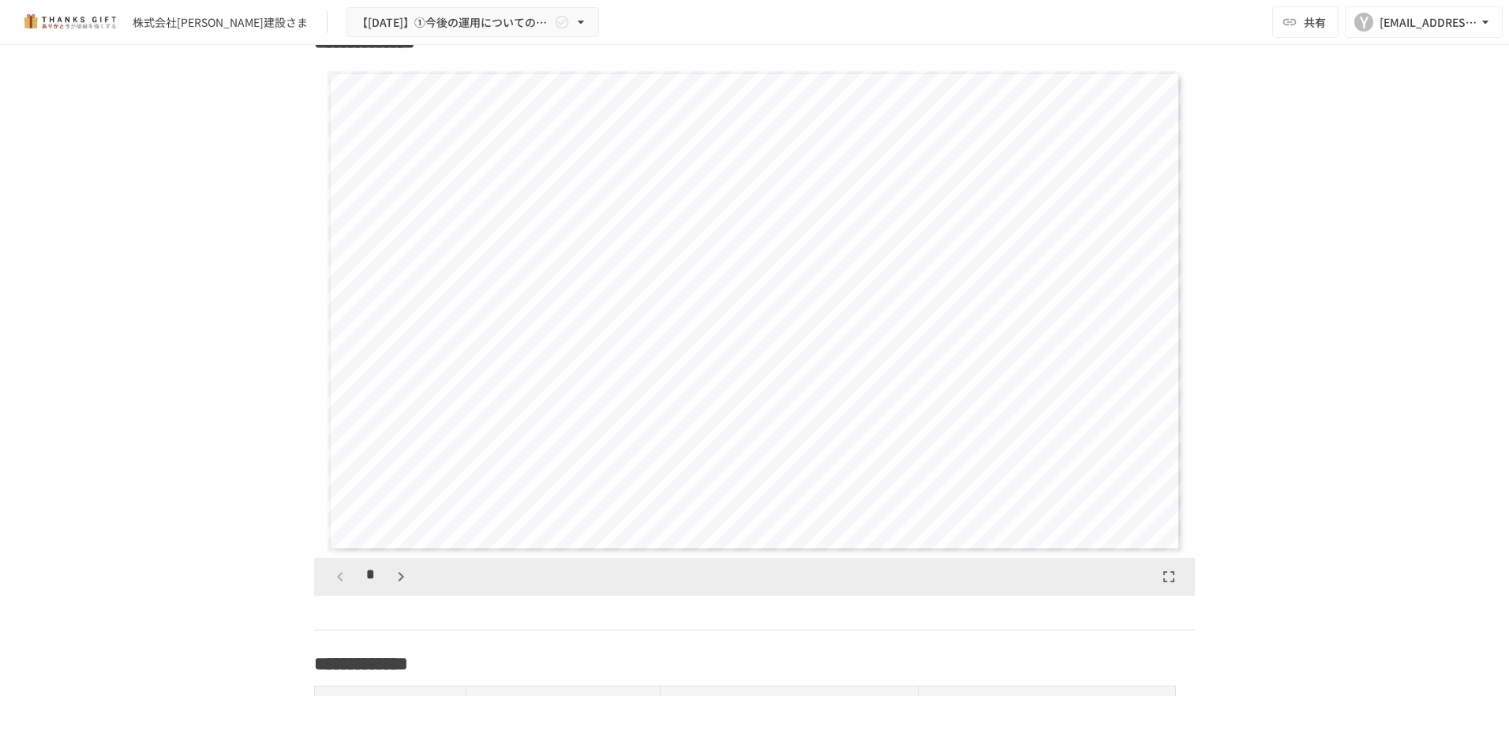
scroll to position [1894, 0]
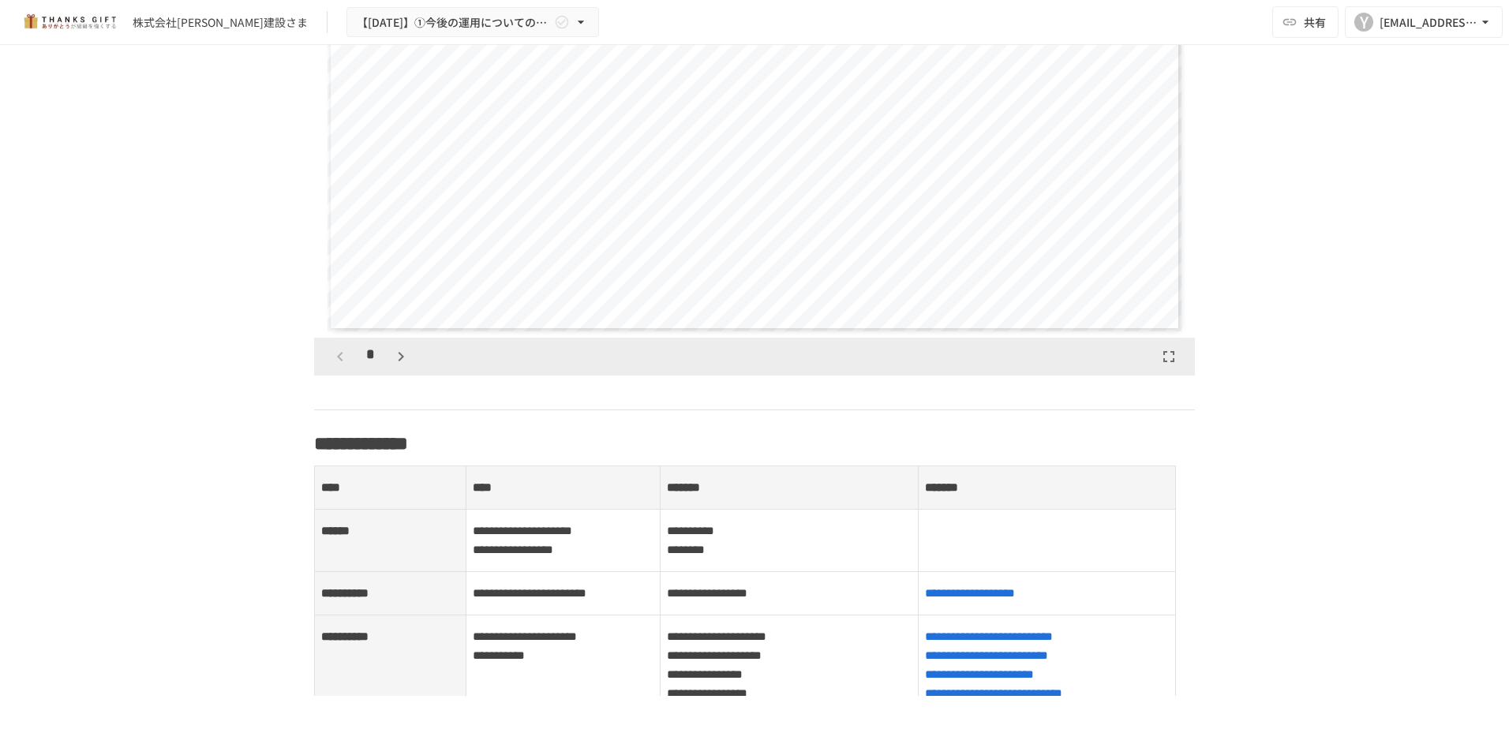
click at [1164, 366] on icon "button" at bounding box center [1168, 356] width 19 height 19
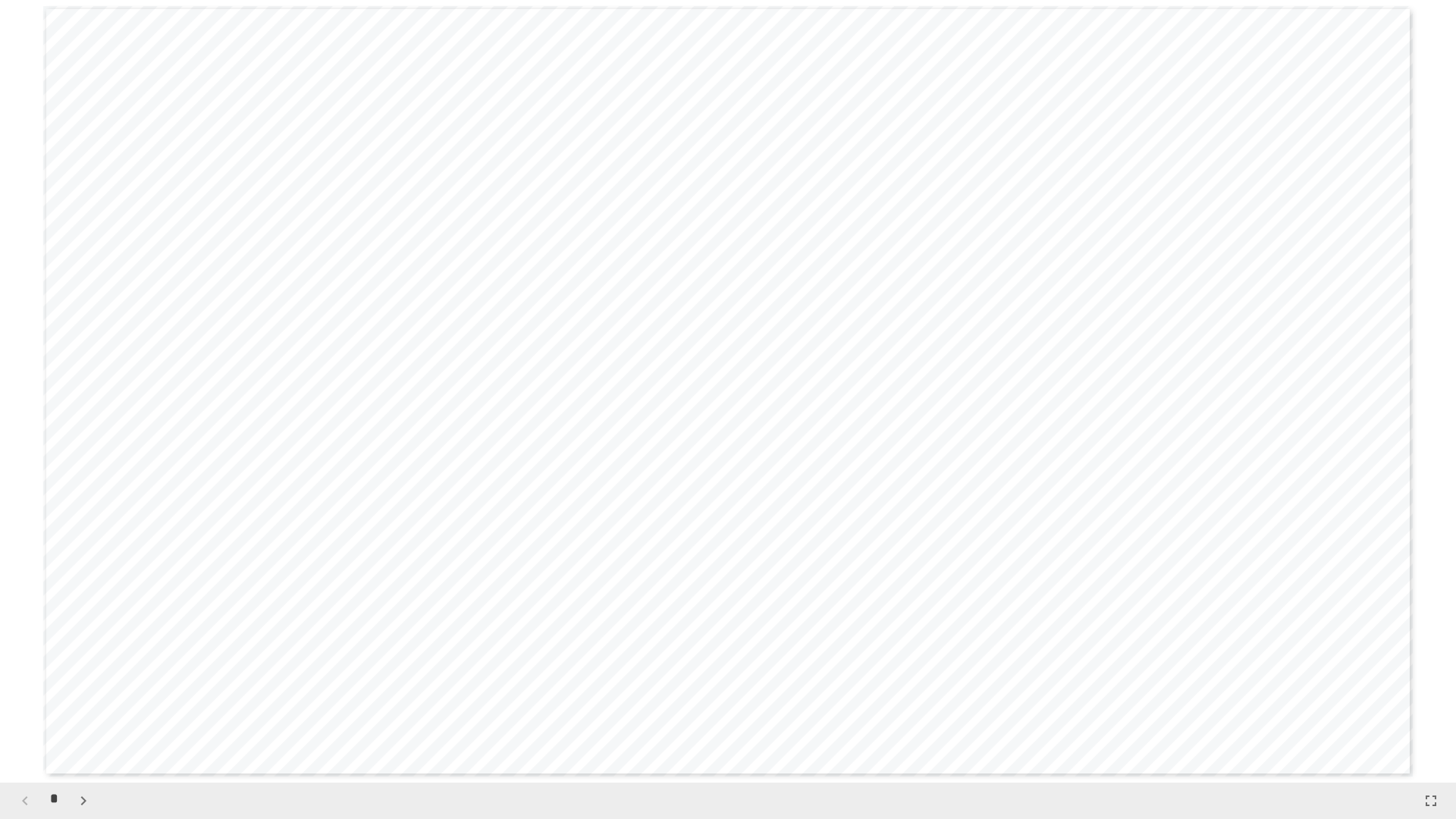
click at [1424, 700] on icon "button" at bounding box center [1431, 801] width 18 height 18
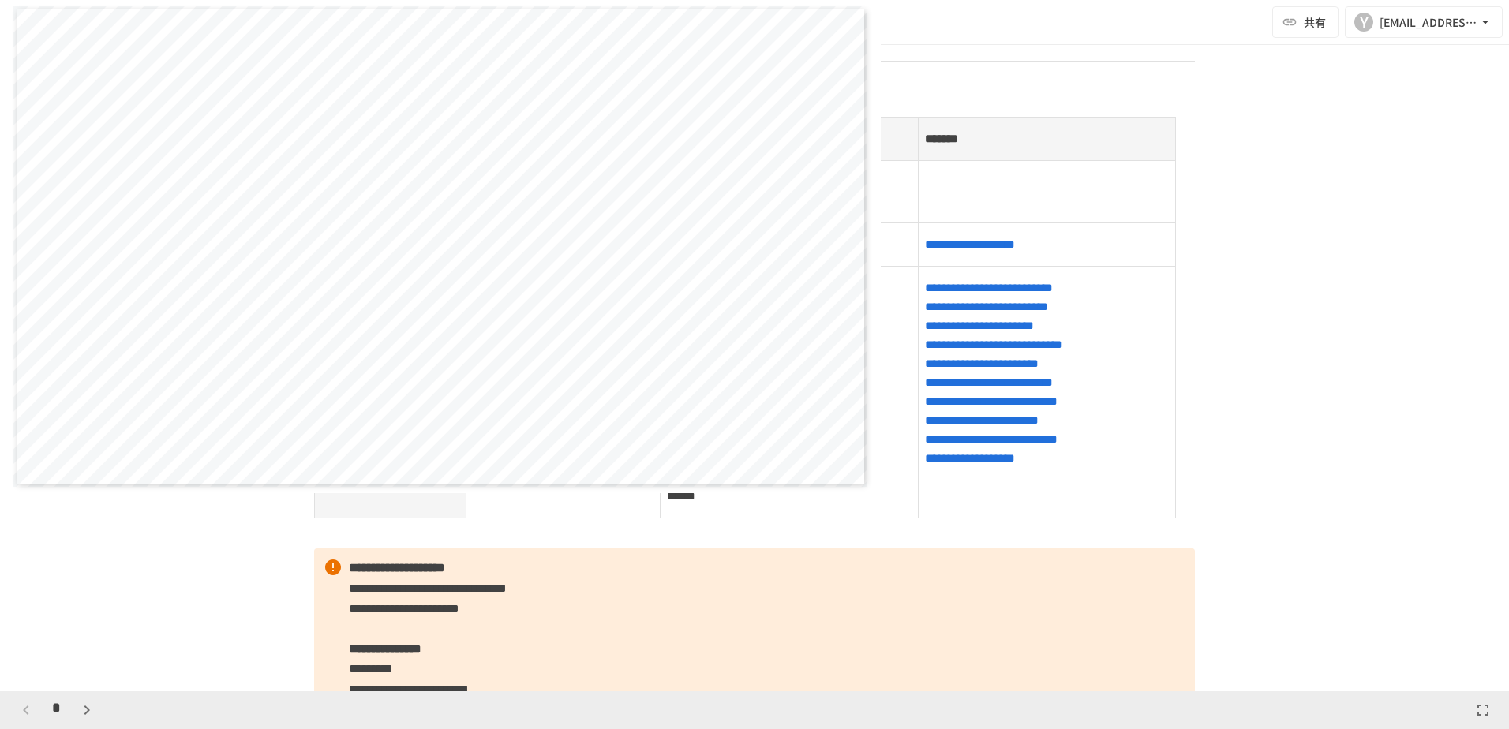
scroll to position [1736, 0]
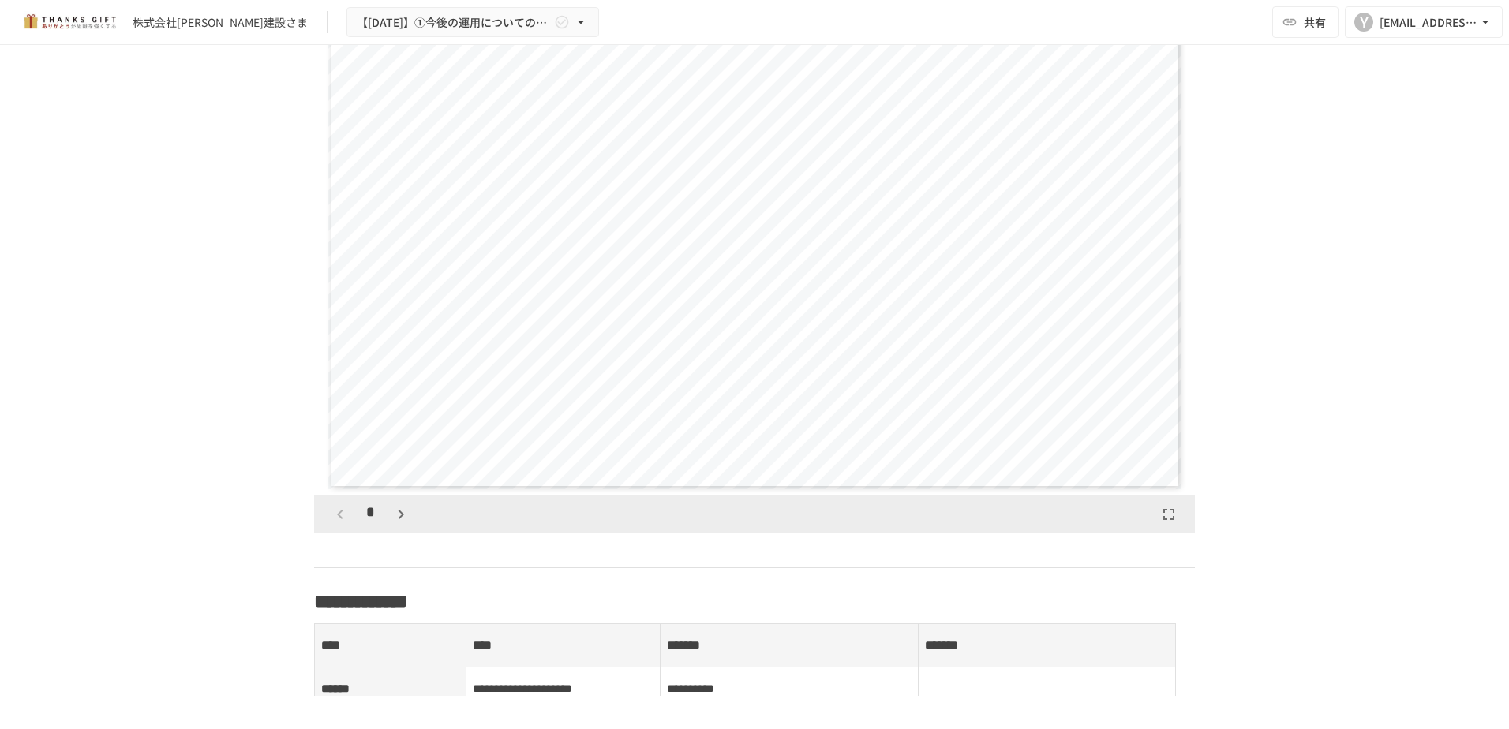
click at [394, 524] on icon "button" at bounding box center [400, 514] width 19 height 19
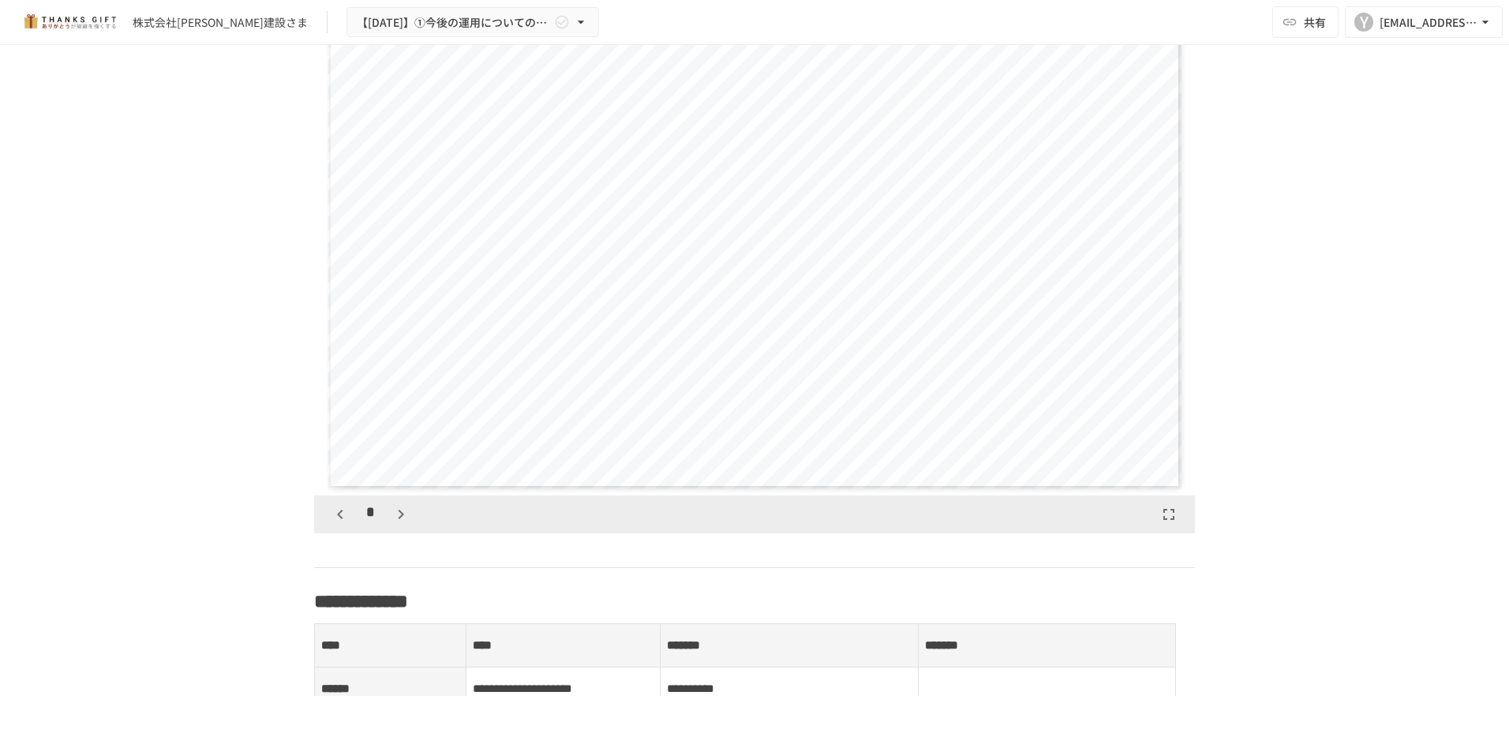
click at [394, 524] on icon "button" at bounding box center [400, 514] width 19 height 19
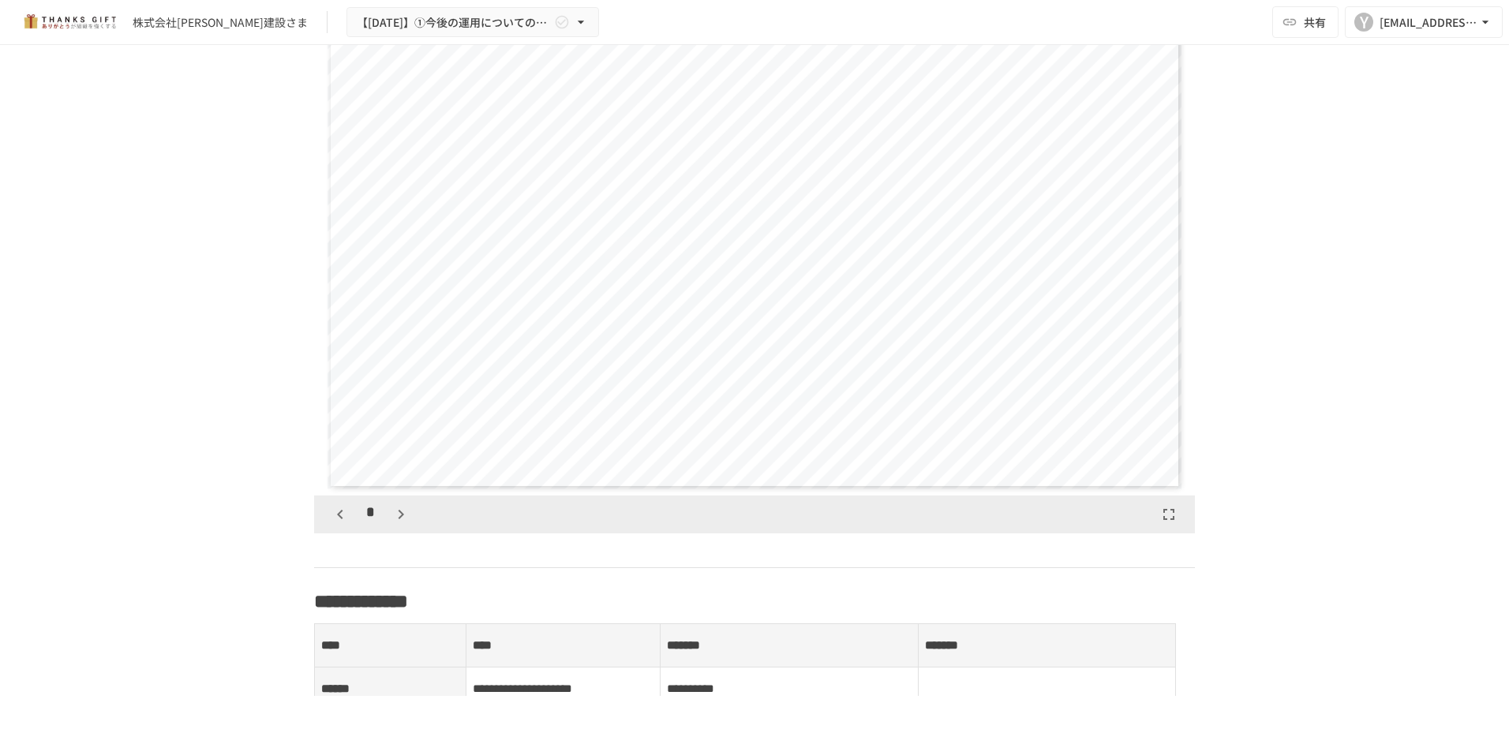
click at [394, 524] on icon "button" at bounding box center [400, 514] width 19 height 19
click at [399, 524] on icon "button" at bounding box center [408, 514] width 19 height 19
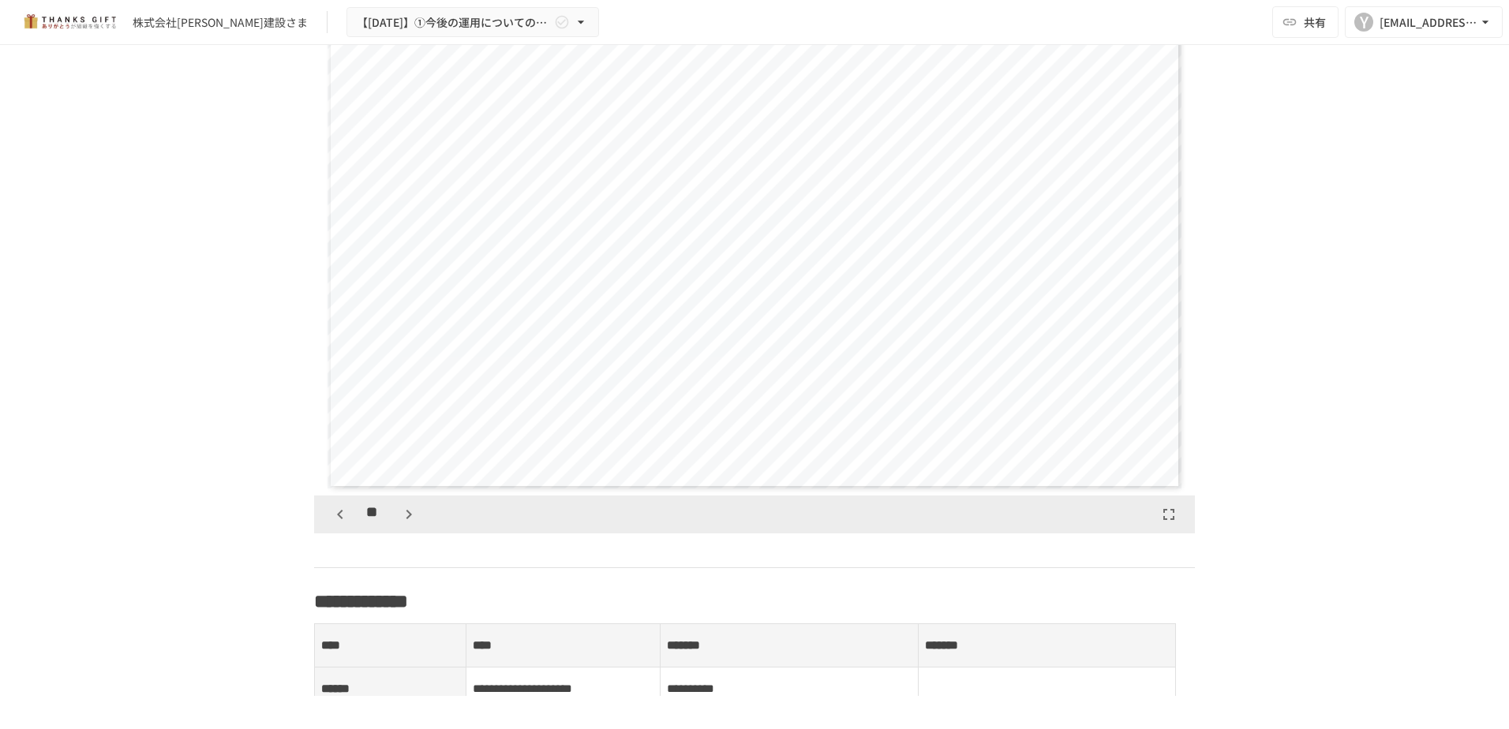
click at [399, 524] on icon "button" at bounding box center [408, 514] width 19 height 19
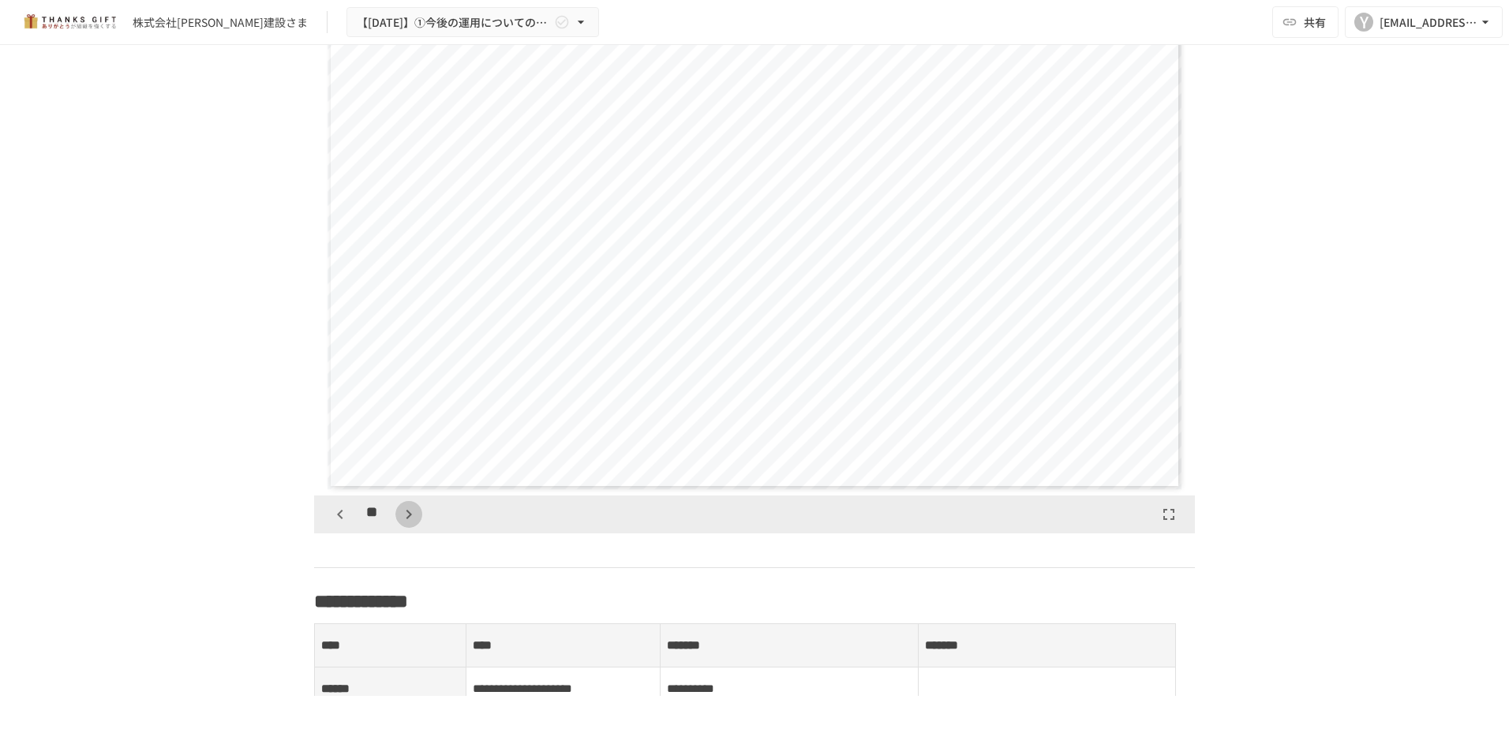
click at [399, 524] on icon "button" at bounding box center [408, 514] width 19 height 19
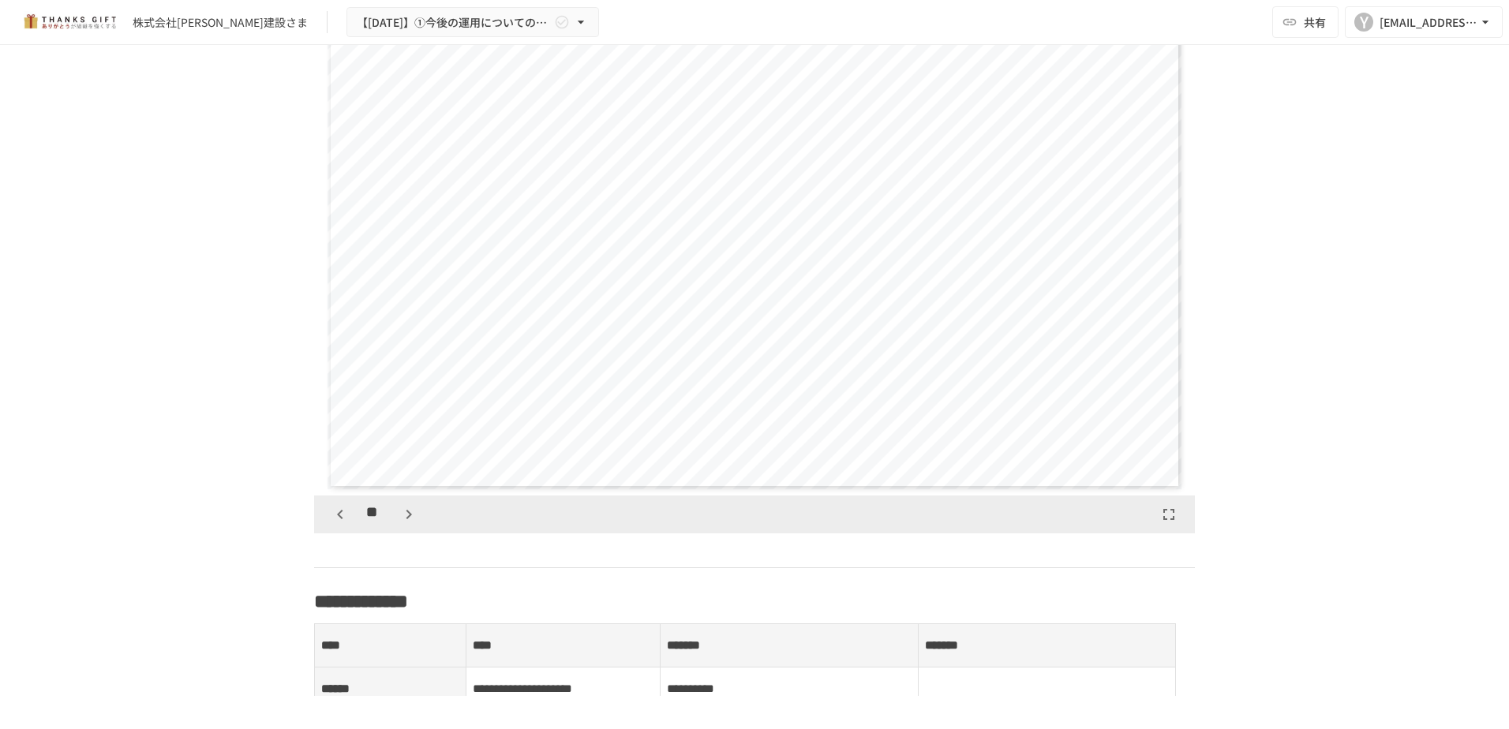
scroll to position [7891, 0]
click at [399, 524] on icon "button" at bounding box center [408, 514] width 19 height 19
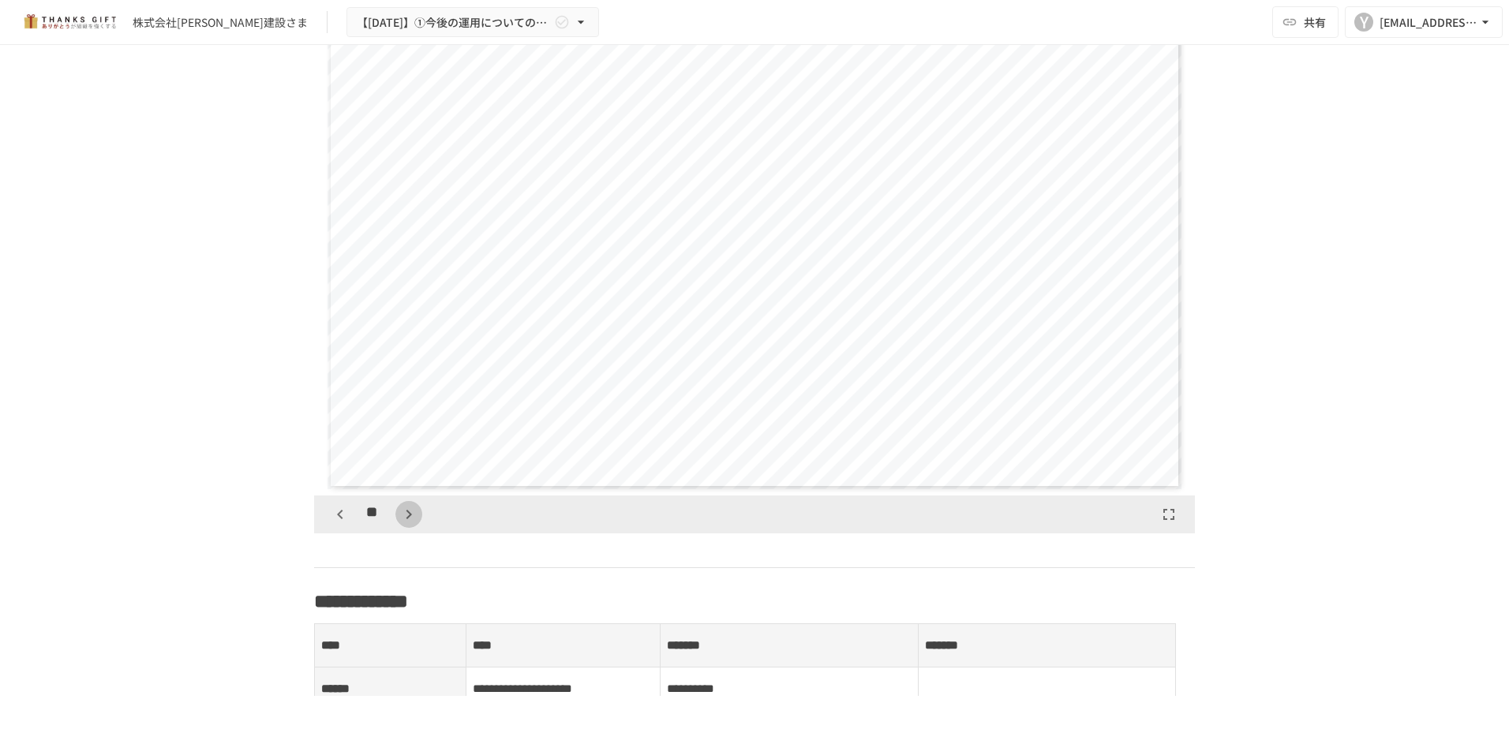
click at [399, 524] on icon "button" at bounding box center [408, 514] width 19 height 19
click at [394, 528] on div "**" at bounding box center [374, 514] width 95 height 27
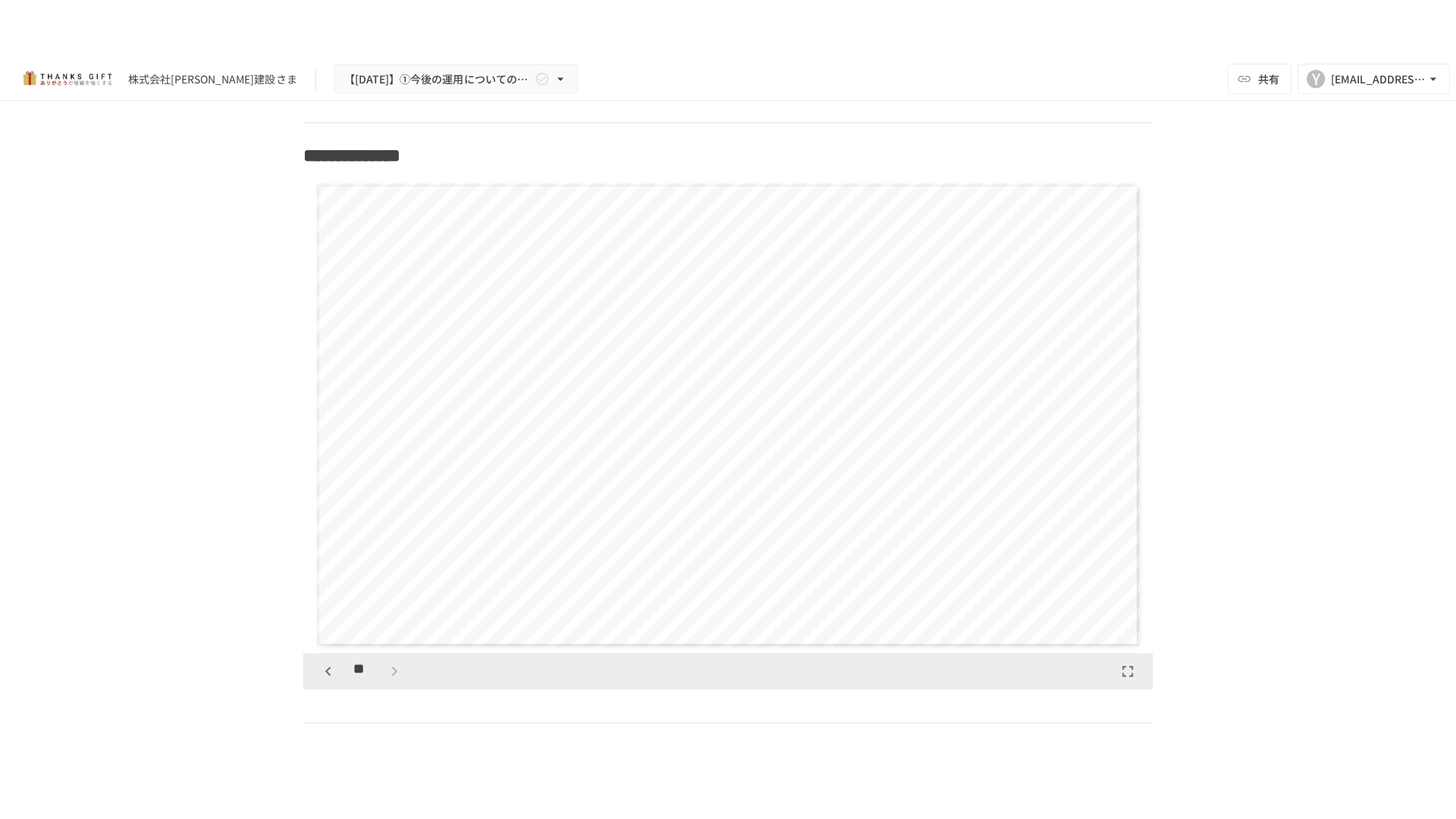
scroll to position [1697, 0]
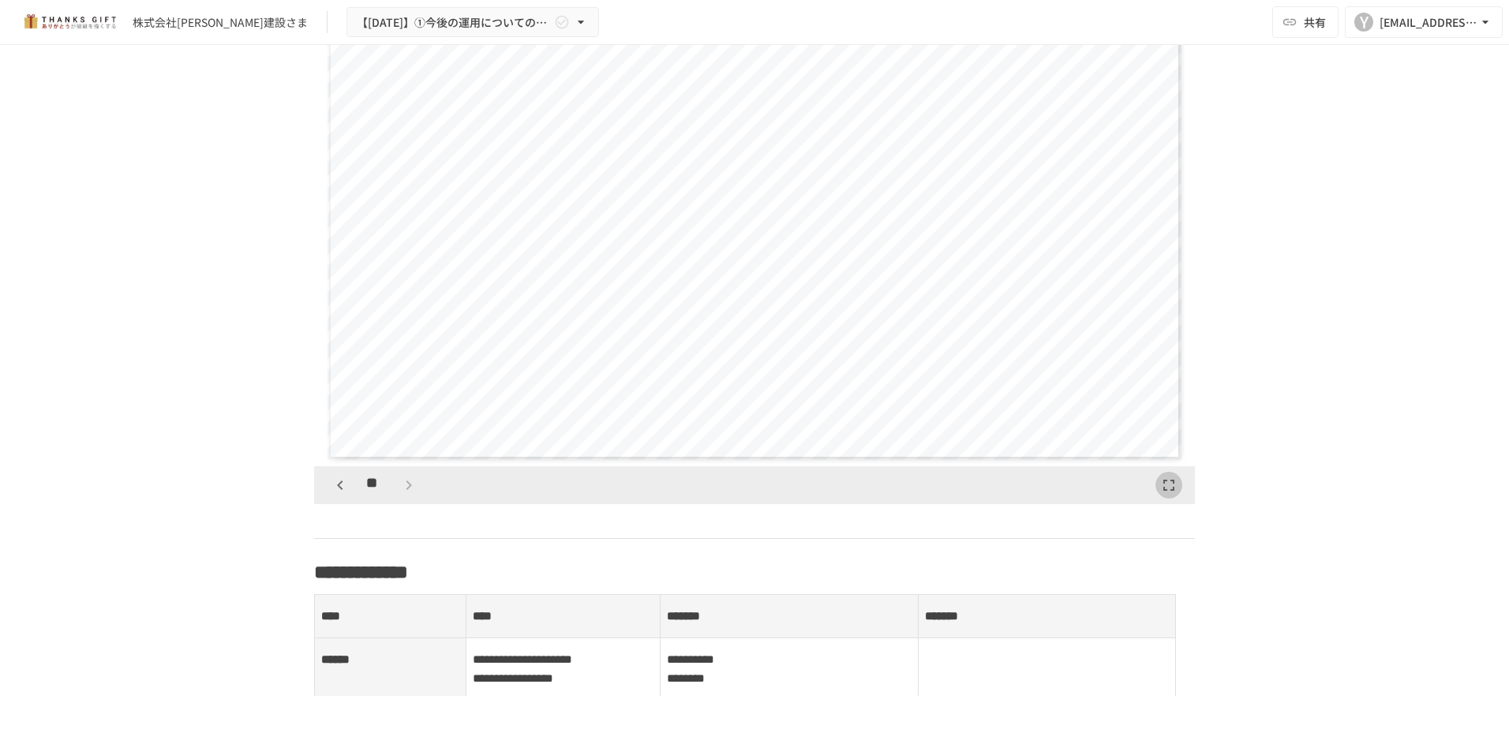
drag, startPoint x: 1159, startPoint y: 504, endPoint x: 1163, endPoint y: 586, distance: 82.2
click at [1160, 495] on icon "button" at bounding box center [1168, 485] width 19 height 19
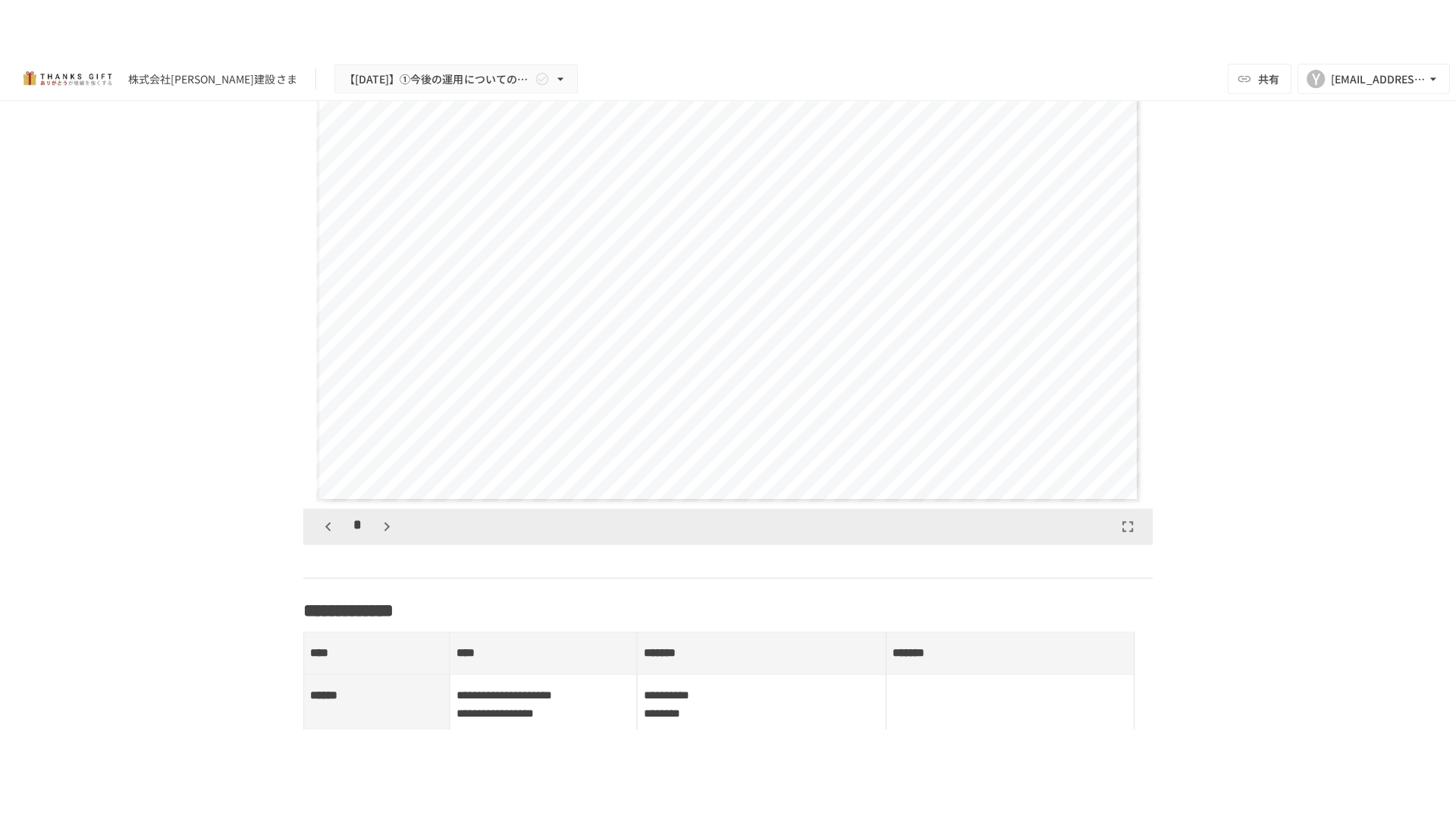
scroll to position [1545, 0]
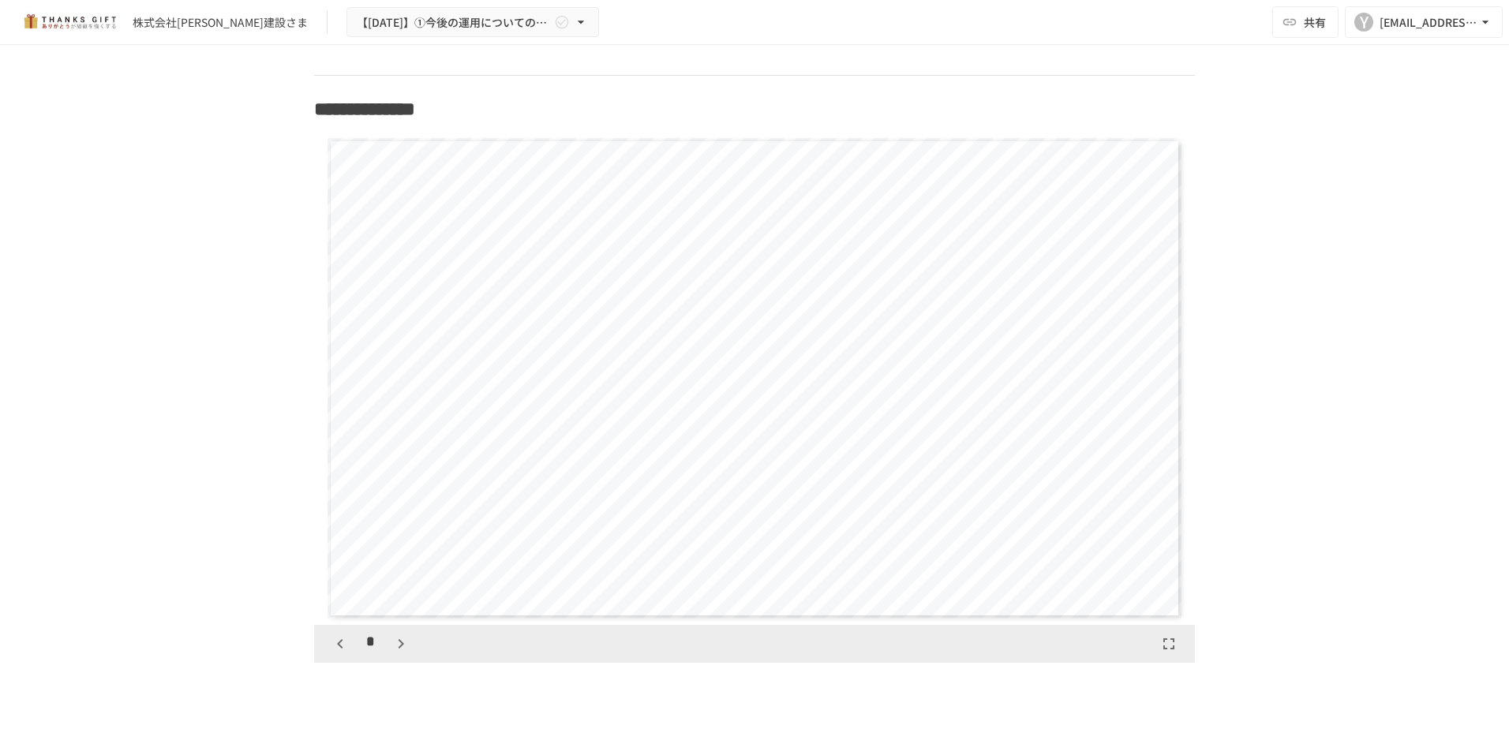
click at [1162, 653] on icon "button" at bounding box center [1168, 643] width 19 height 19
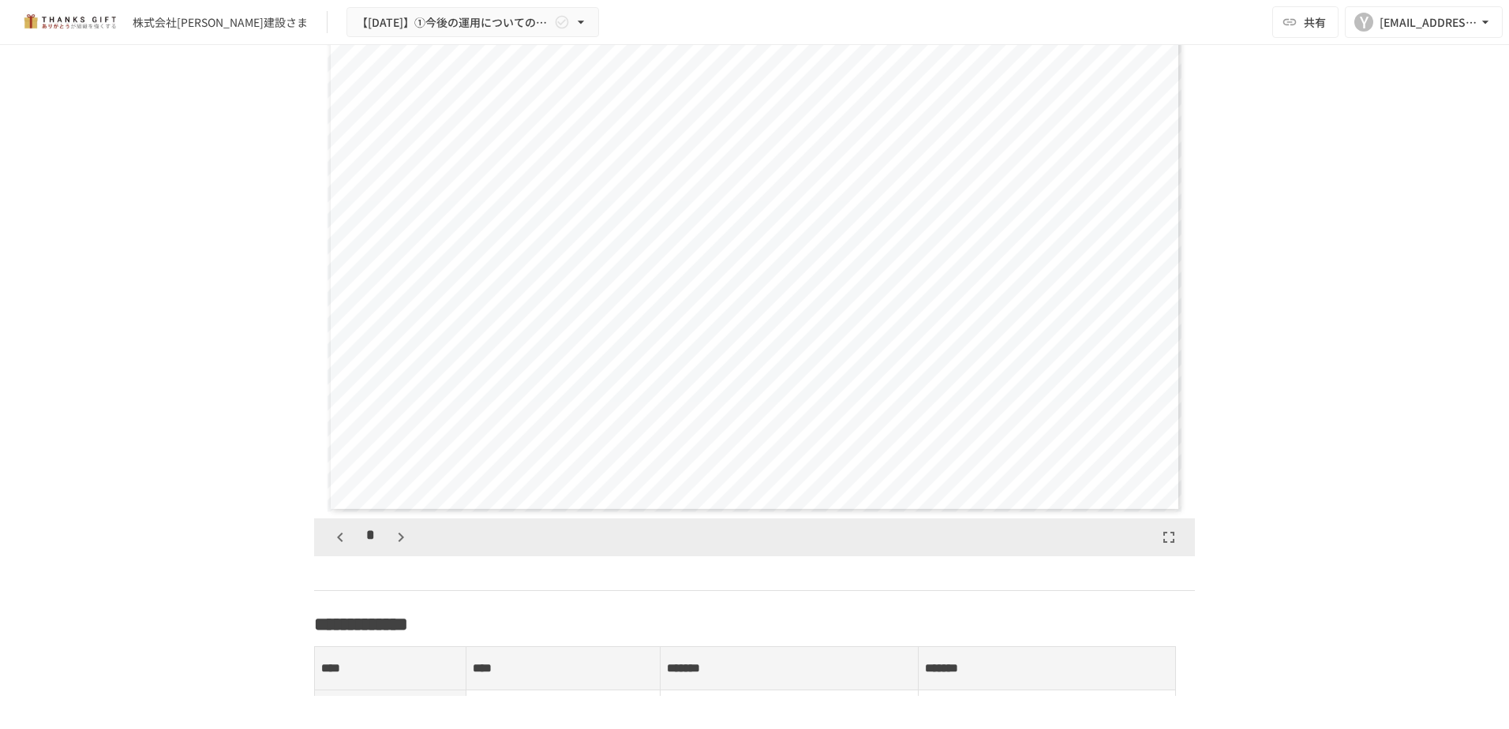
scroll to position [1686, 0]
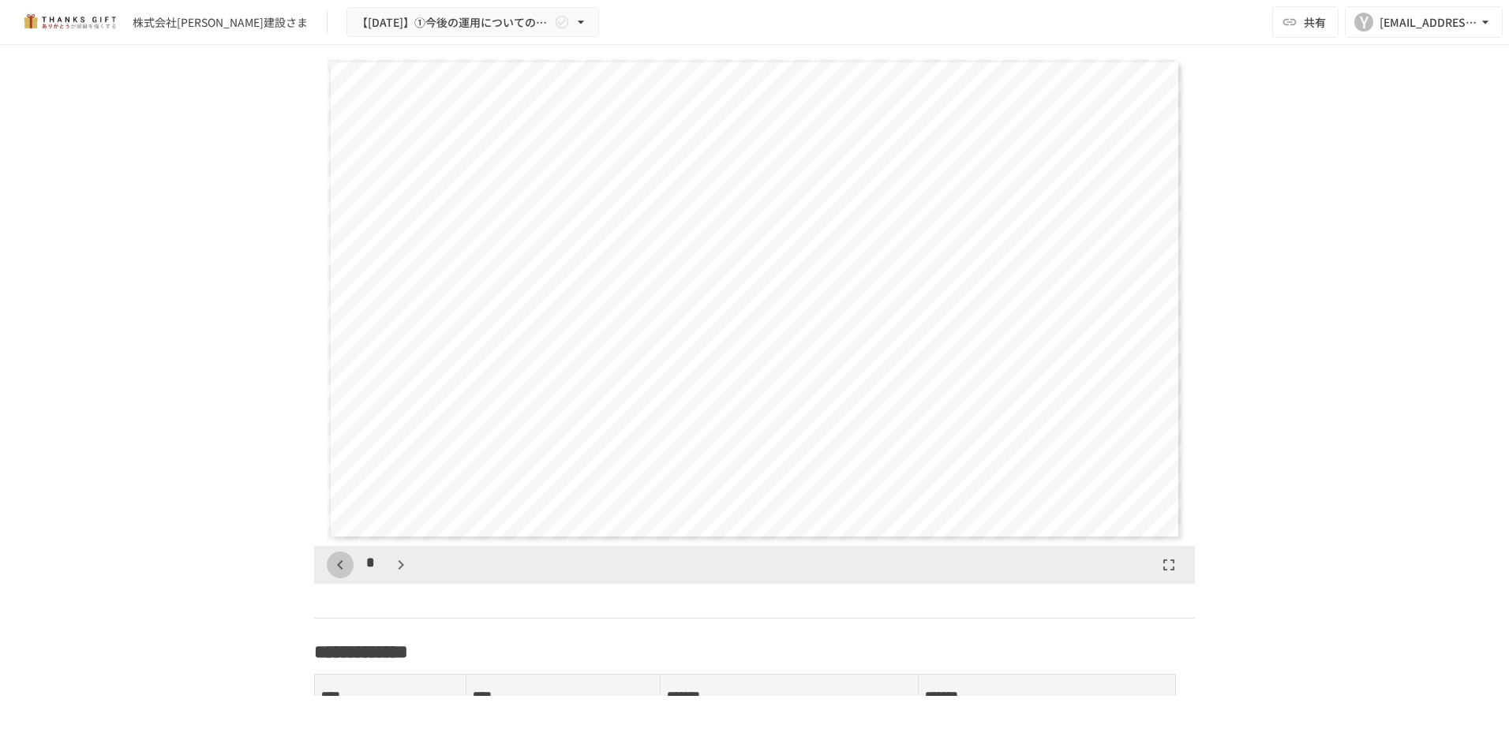
click at [332, 574] on icon "button" at bounding box center [340, 565] width 19 height 19
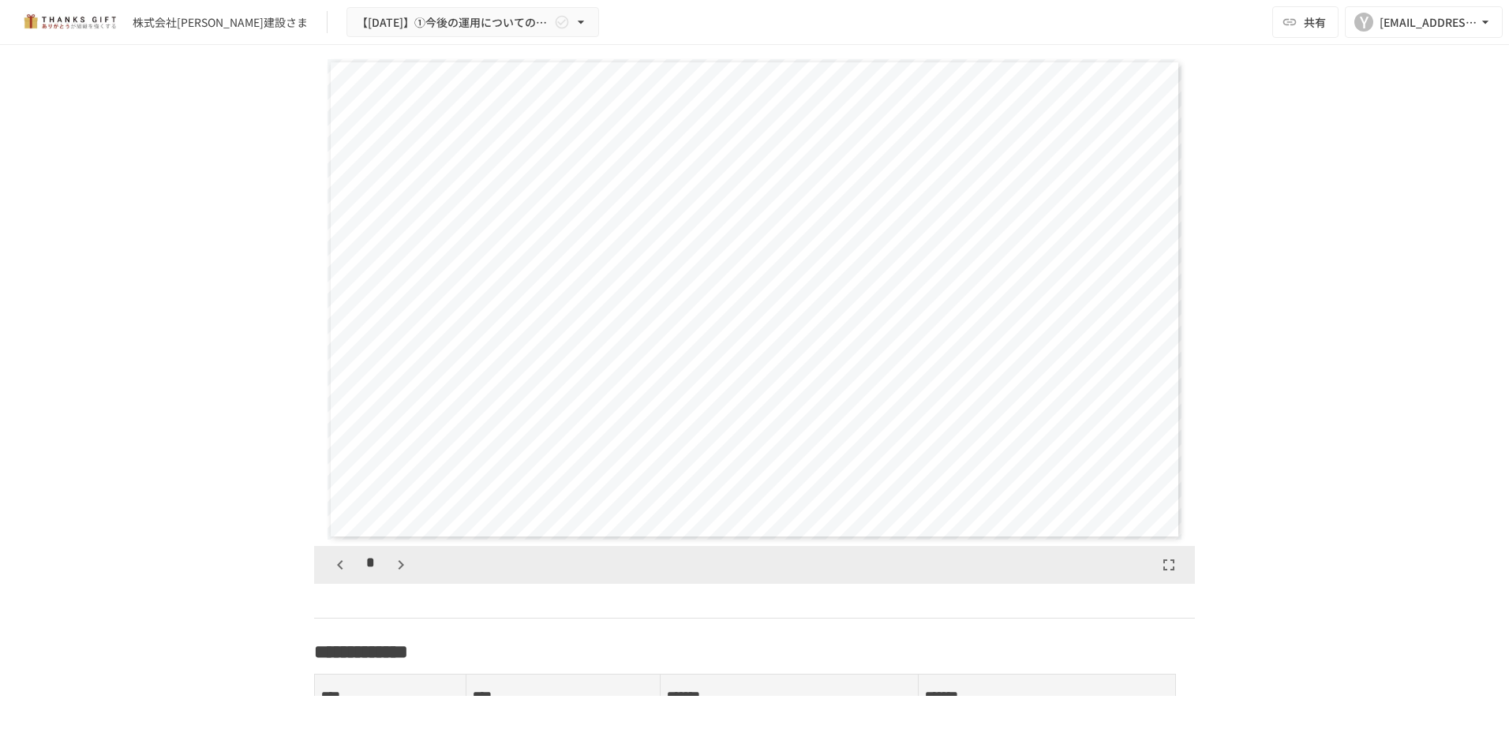
scroll to position [0, 0]
click at [332, 578] on div "*" at bounding box center [371, 565] width 88 height 27
click at [1164, 574] on icon "button" at bounding box center [1168, 565] width 19 height 19
click at [391, 574] on icon "button" at bounding box center [400, 565] width 19 height 19
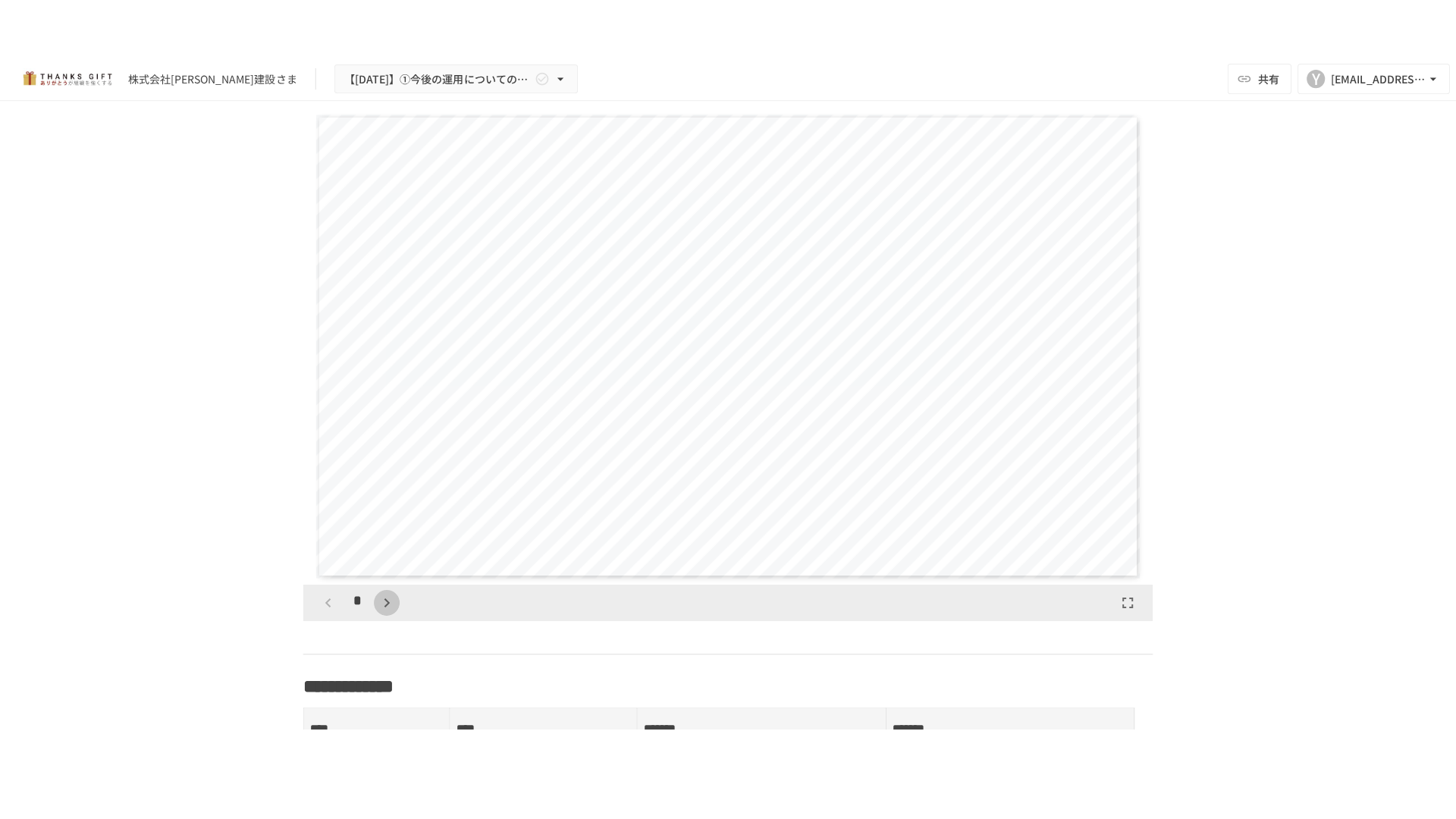
scroll to position [474, 0]
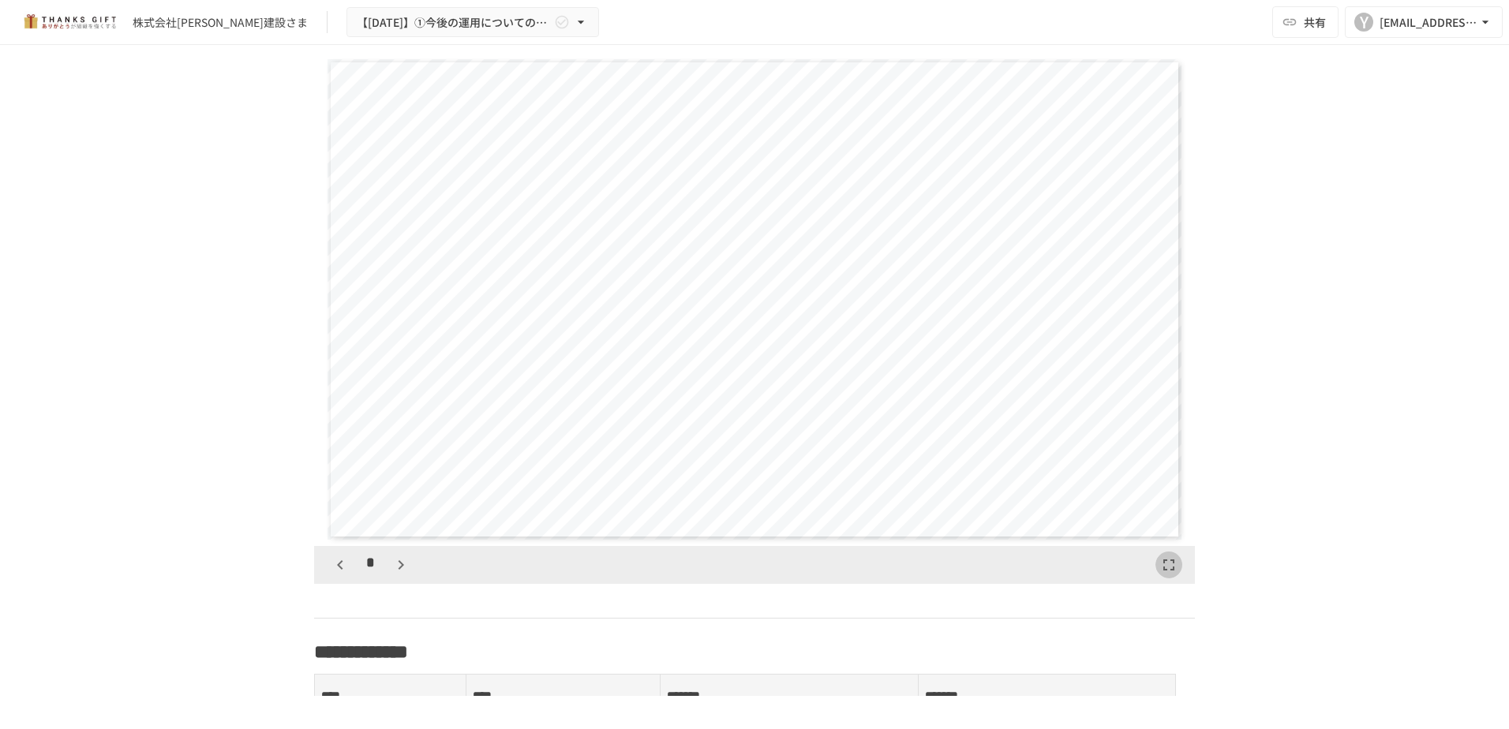
click at [1163, 571] on icon "button" at bounding box center [1168, 564] width 11 height 11
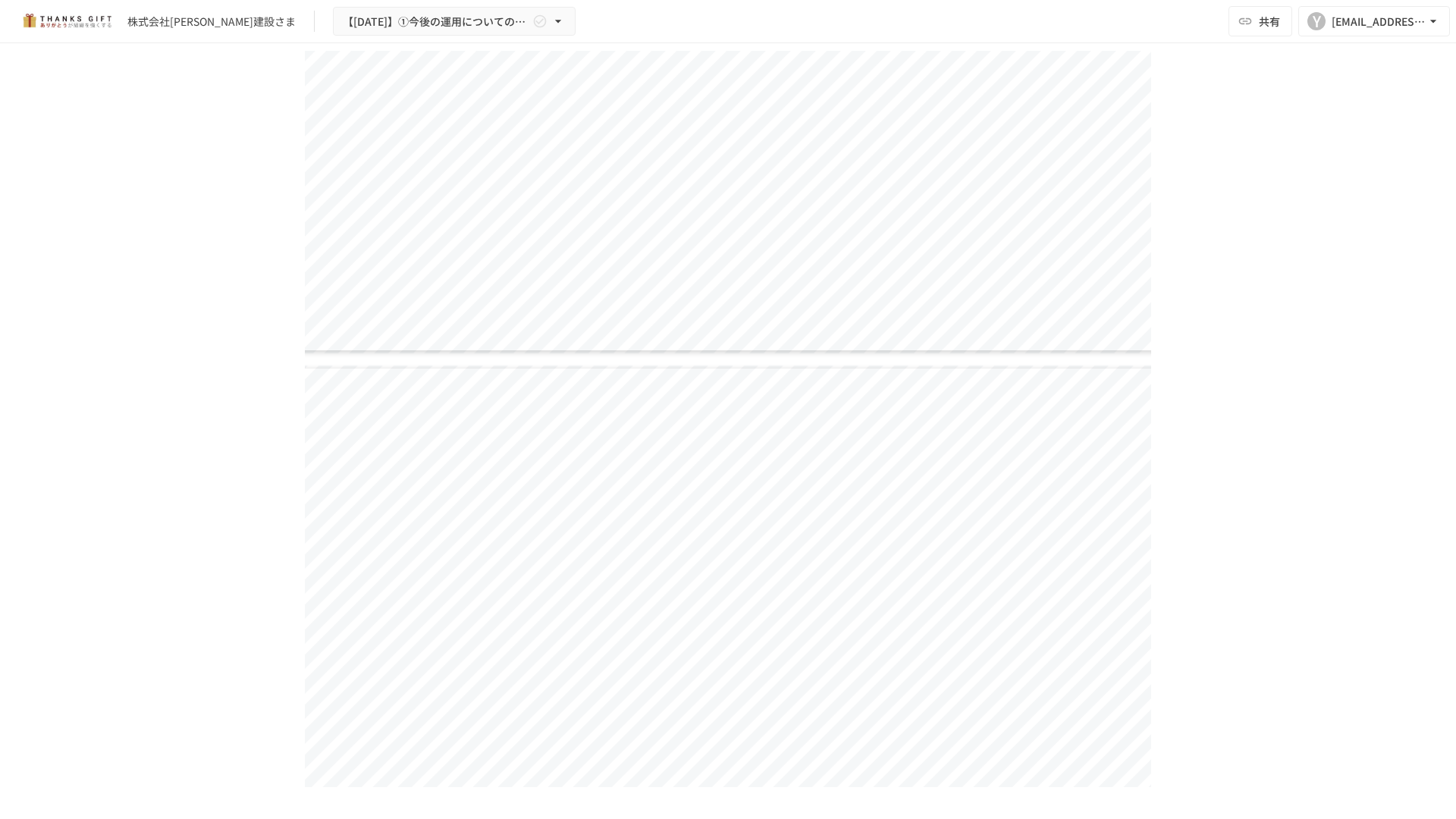
scroll to position [782, 0]
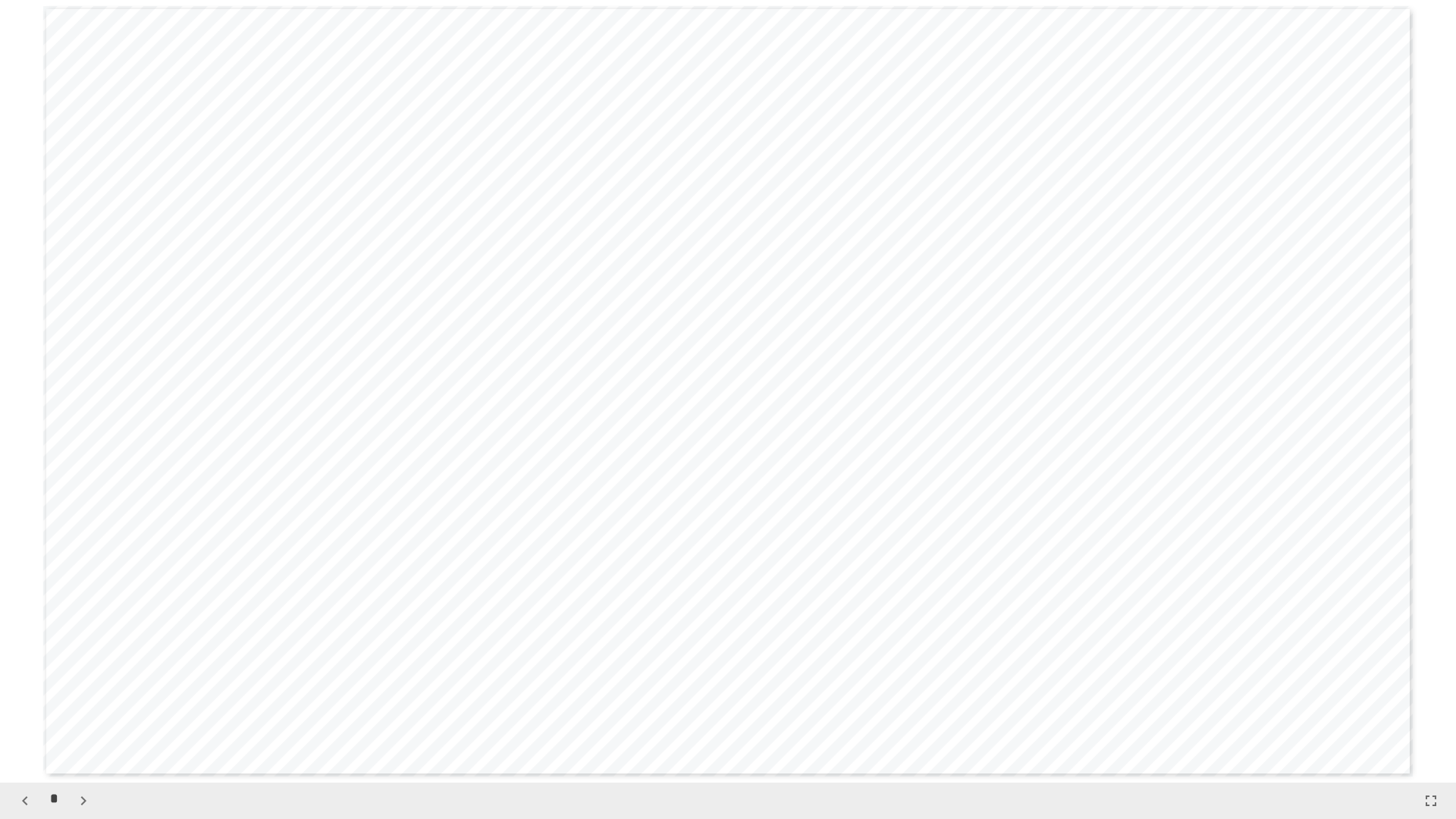
click at [81, 700] on icon "button" at bounding box center [83, 801] width 18 height 18
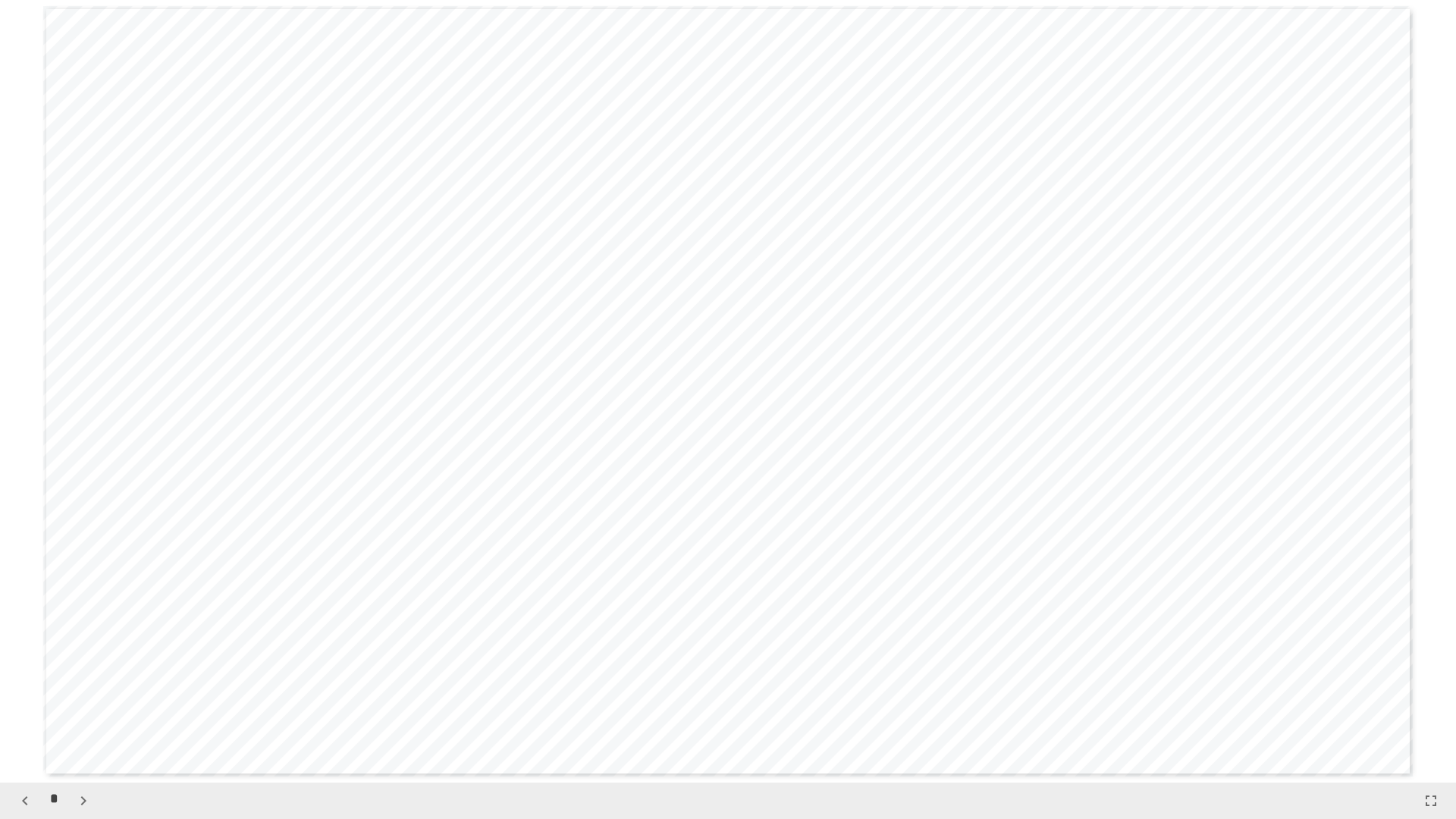
scroll to position [3132, 0]
click at [81, 700] on icon "button" at bounding box center [83, 801] width 18 height 18
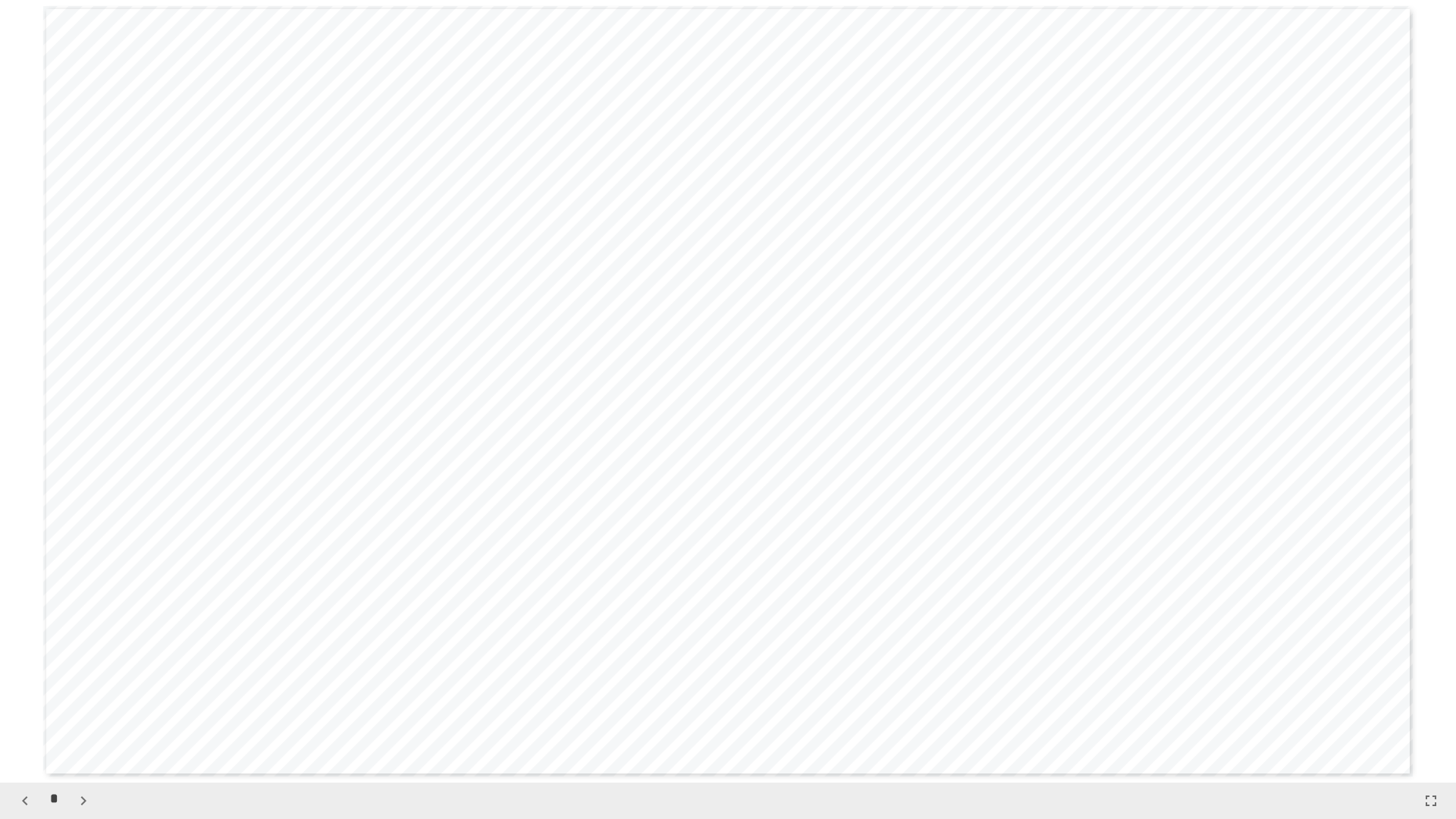
click at [81, 700] on icon "button" at bounding box center [83, 801] width 18 height 18
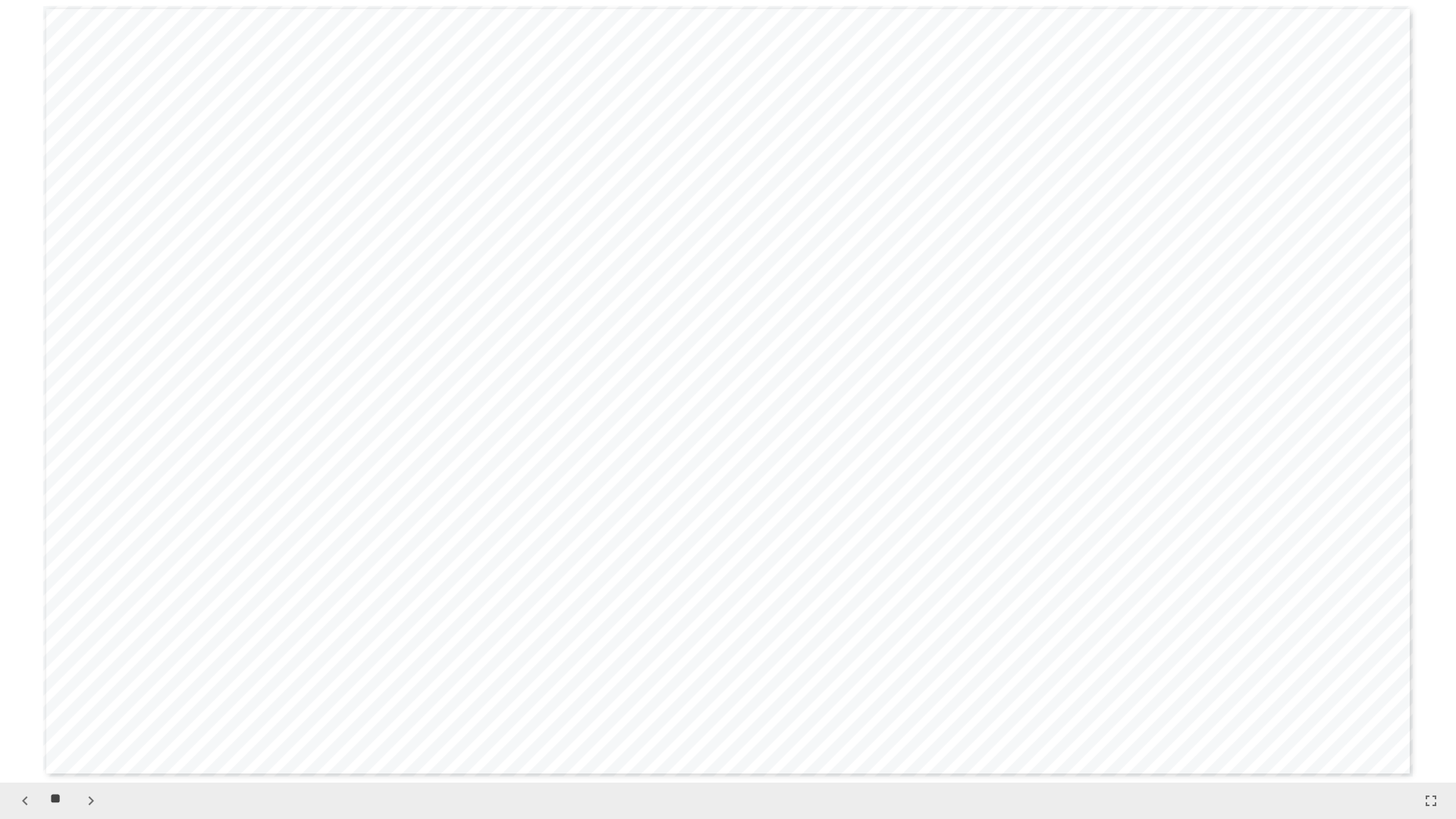
scroll to position [7045, 0]
click at [81, 700] on button "button" at bounding box center [90, 801] width 26 height 26
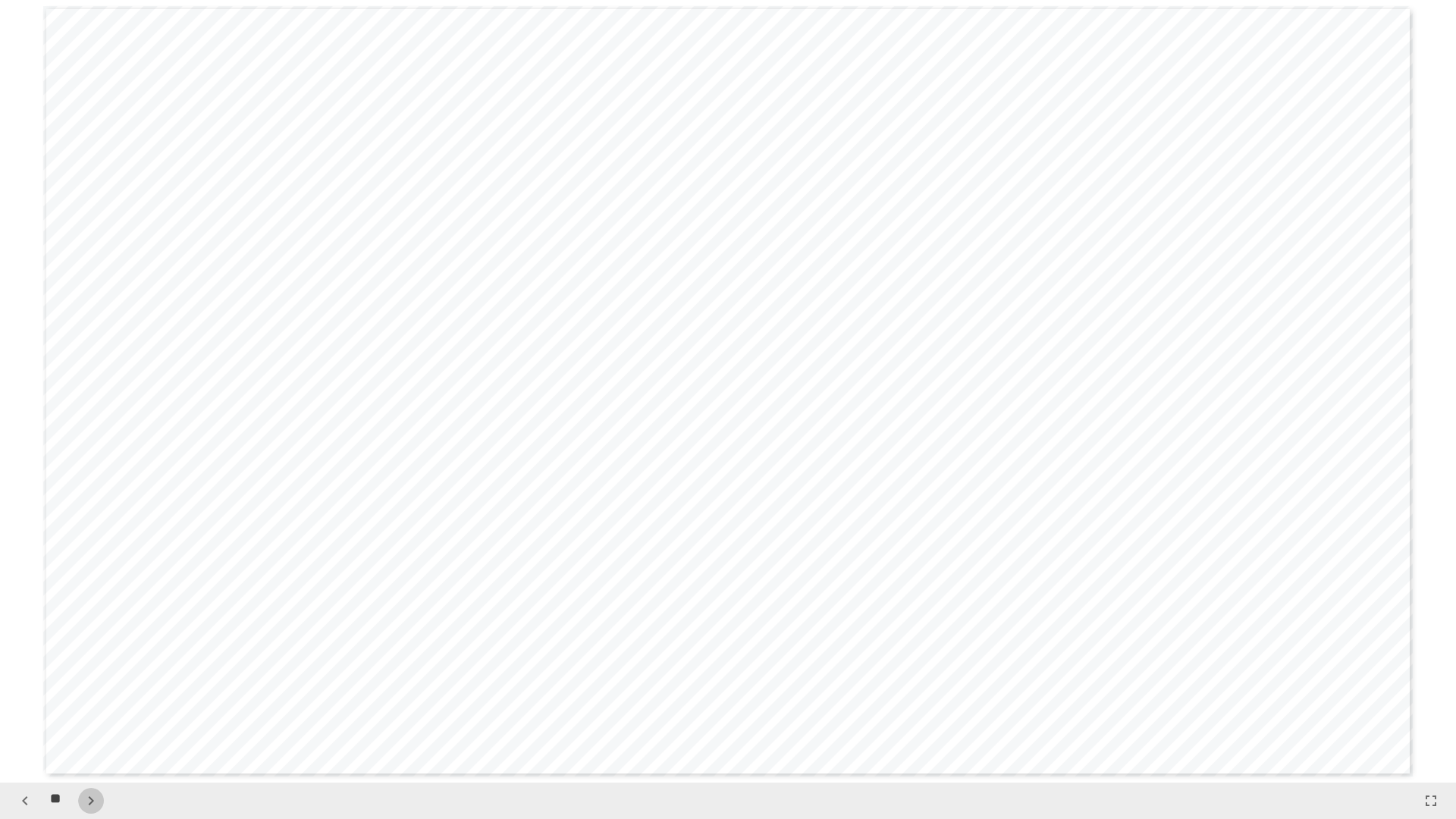
click at [91, 700] on icon "button" at bounding box center [90, 801] width 18 height 18
click at [96, 700] on icon "button" at bounding box center [90, 801] width 18 height 18
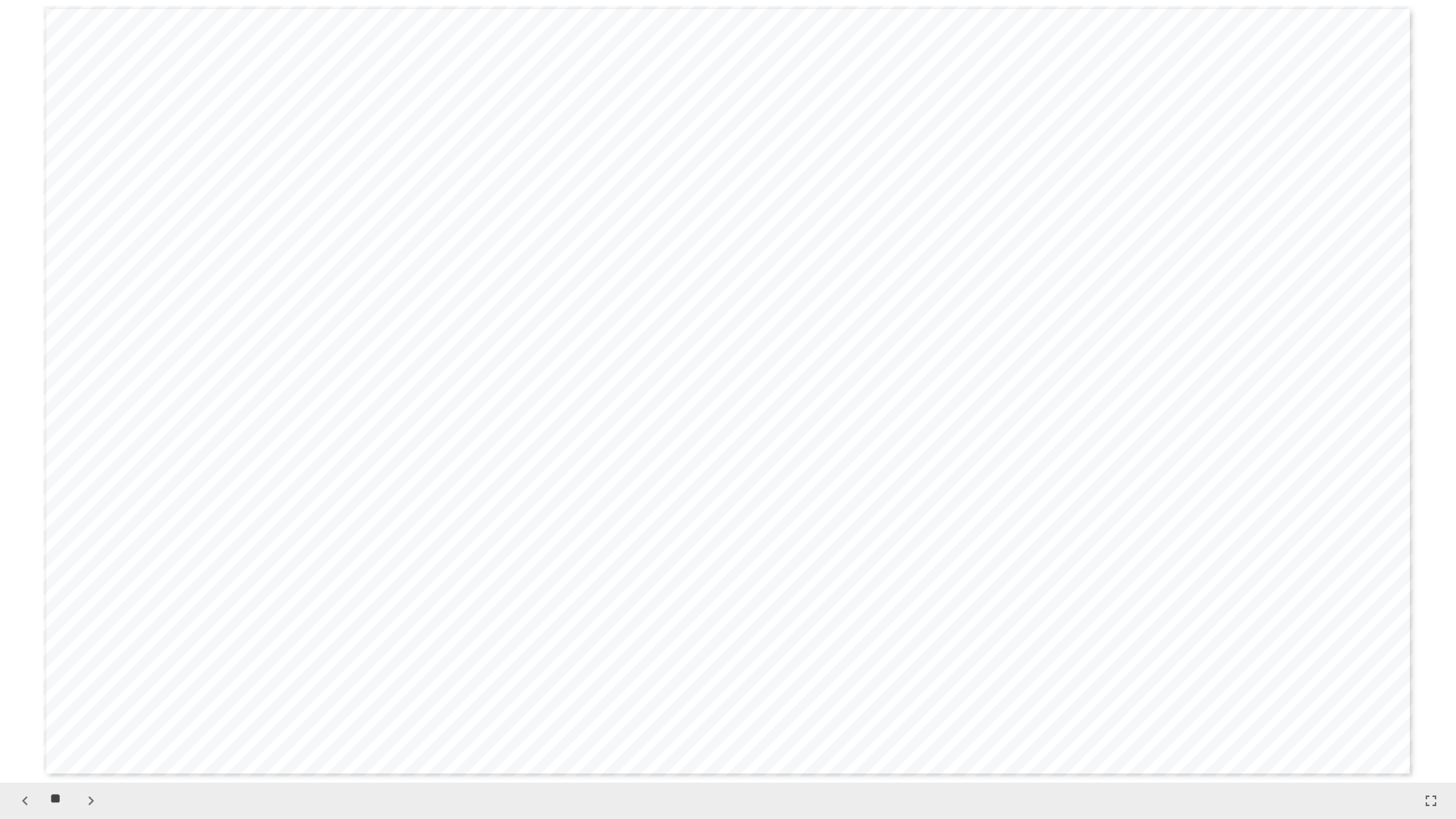
scroll to position [10959, 0]
click at [96, 700] on icon "button" at bounding box center [90, 801] width 18 height 18
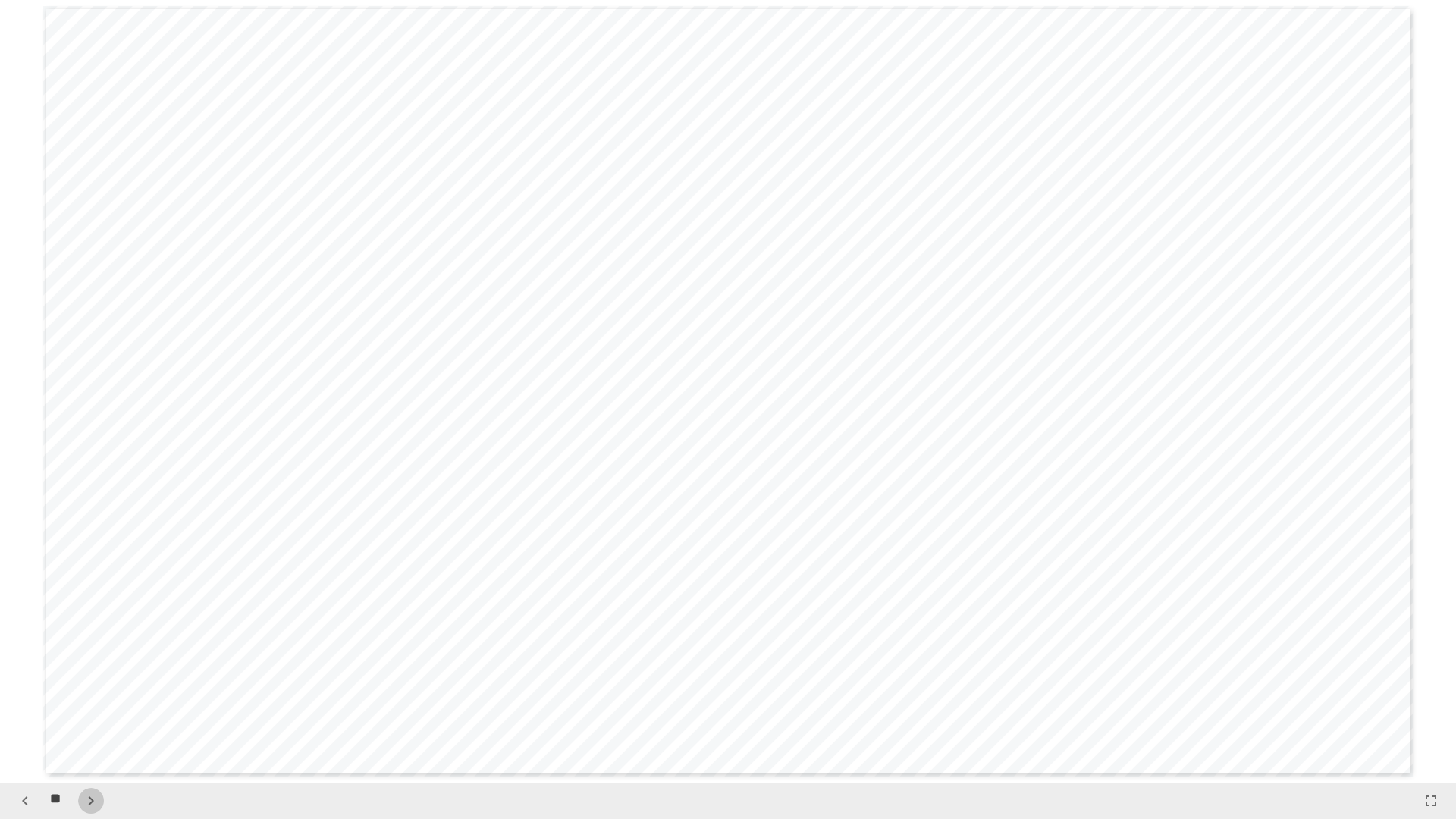
click at [96, 700] on icon "button" at bounding box center [90, 801] width 18 height 18
click at [995, 167] on div "**********" at bounding box center [728, 390] width 1369 height 770
click at [28, 700] on icon "button" at bounding box center [25, 801] width 18 height 18
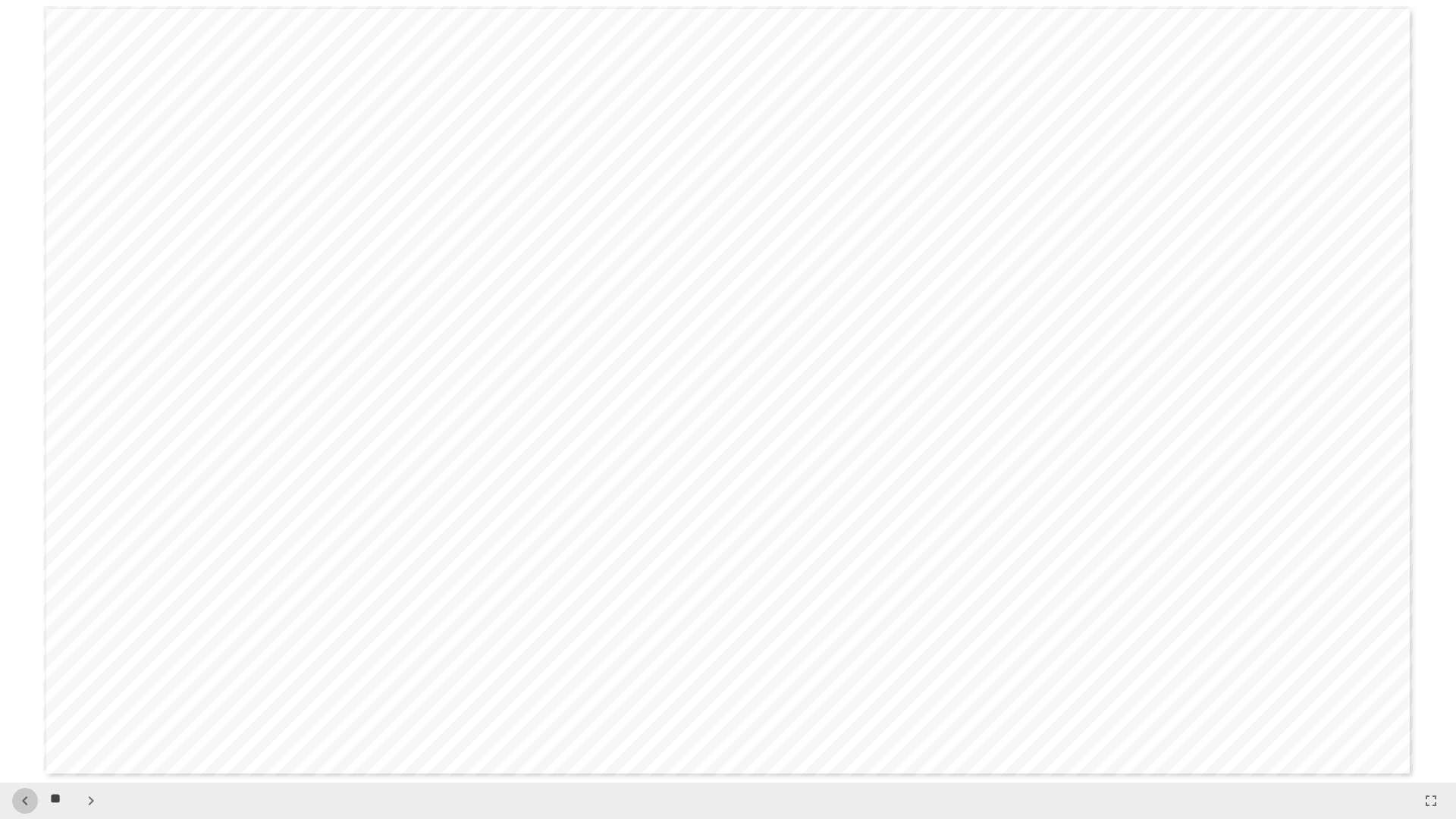
scroll to position [12525, 0]
click at [53, 700] on span "**" at bounding box center [58, 799] width 16 height 22
click at [89, 700] on icon "button" at bounding box center [90, 801] width 18 height 18
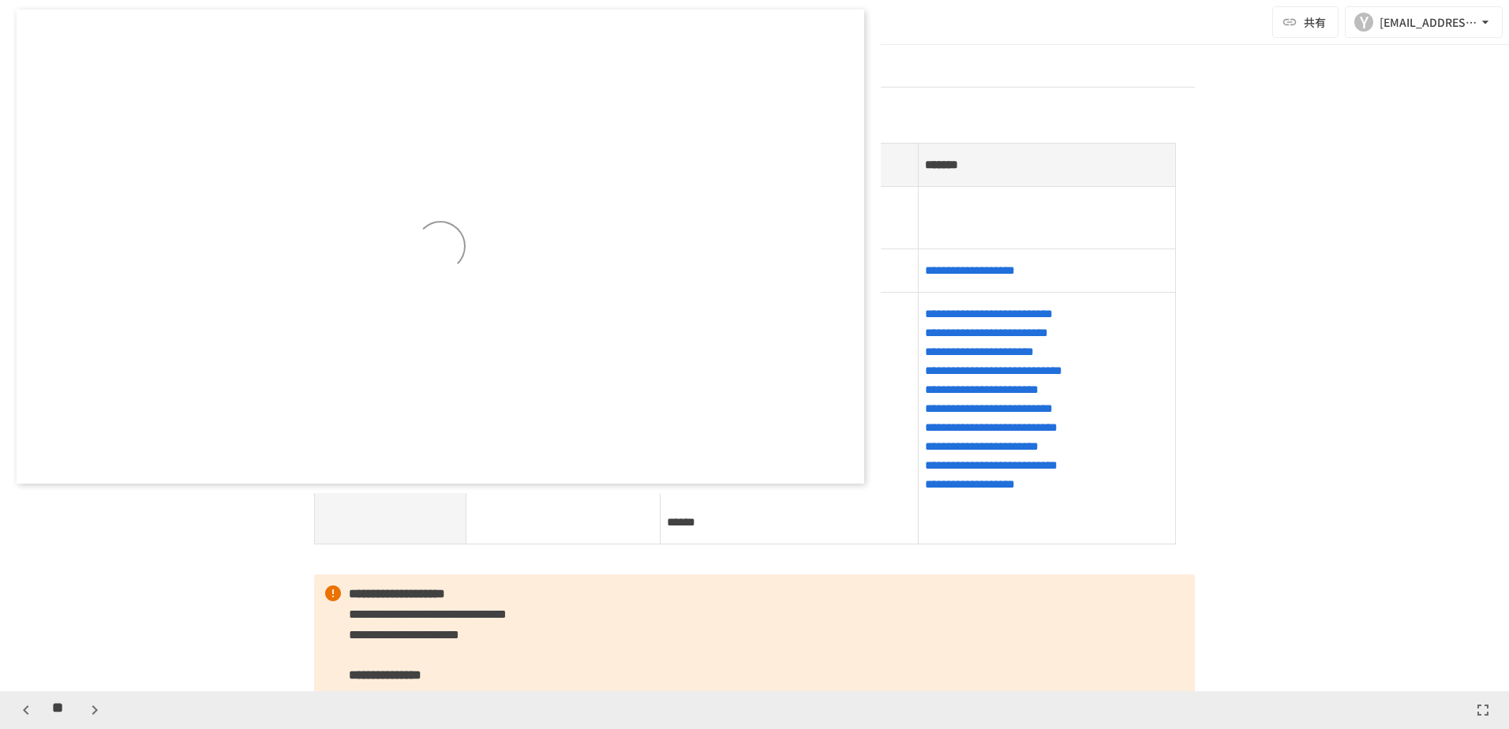
scroll to position [8384, 0]
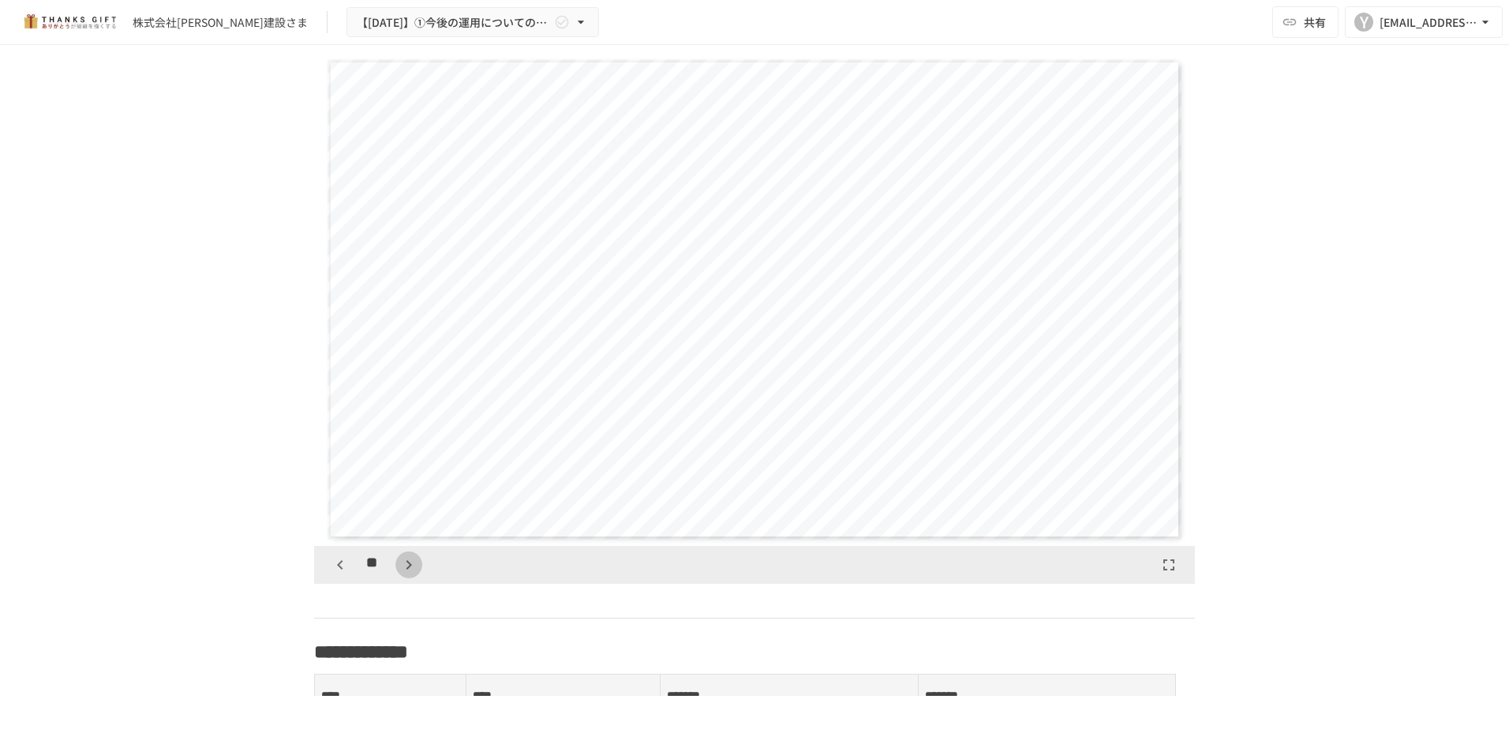
click at [402, 574] on icon "button" at bounding box center [408, 565] width 19 height 19
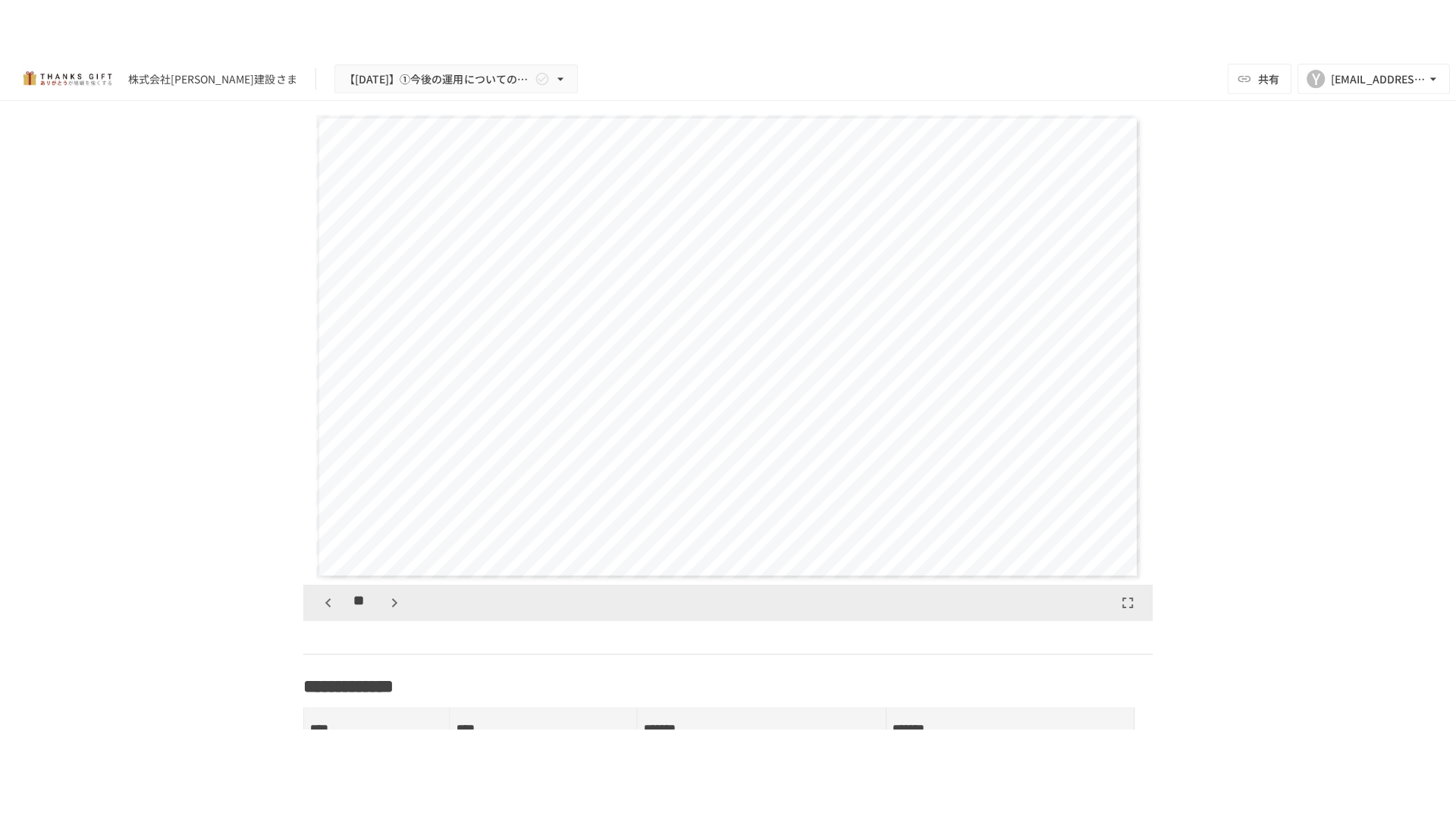
scroll to position [8533, 0]
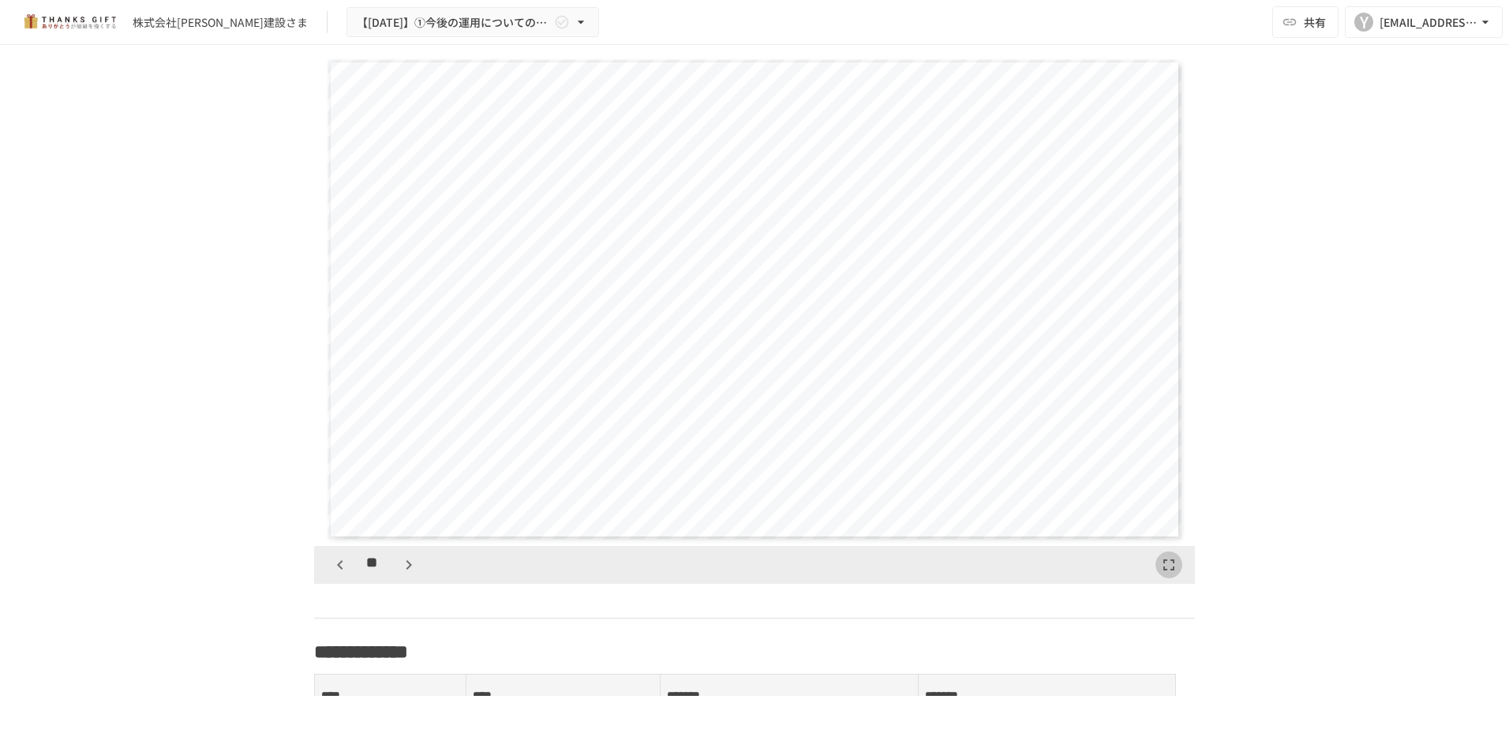
drag, startPoint x: 1162, startPoint y: 586, endPoint x: 1166, endPoint y: 668, distance: 82.1
click at [1162, 574] on icon "button" at bounding box center [1168, 565] width 19 height 19
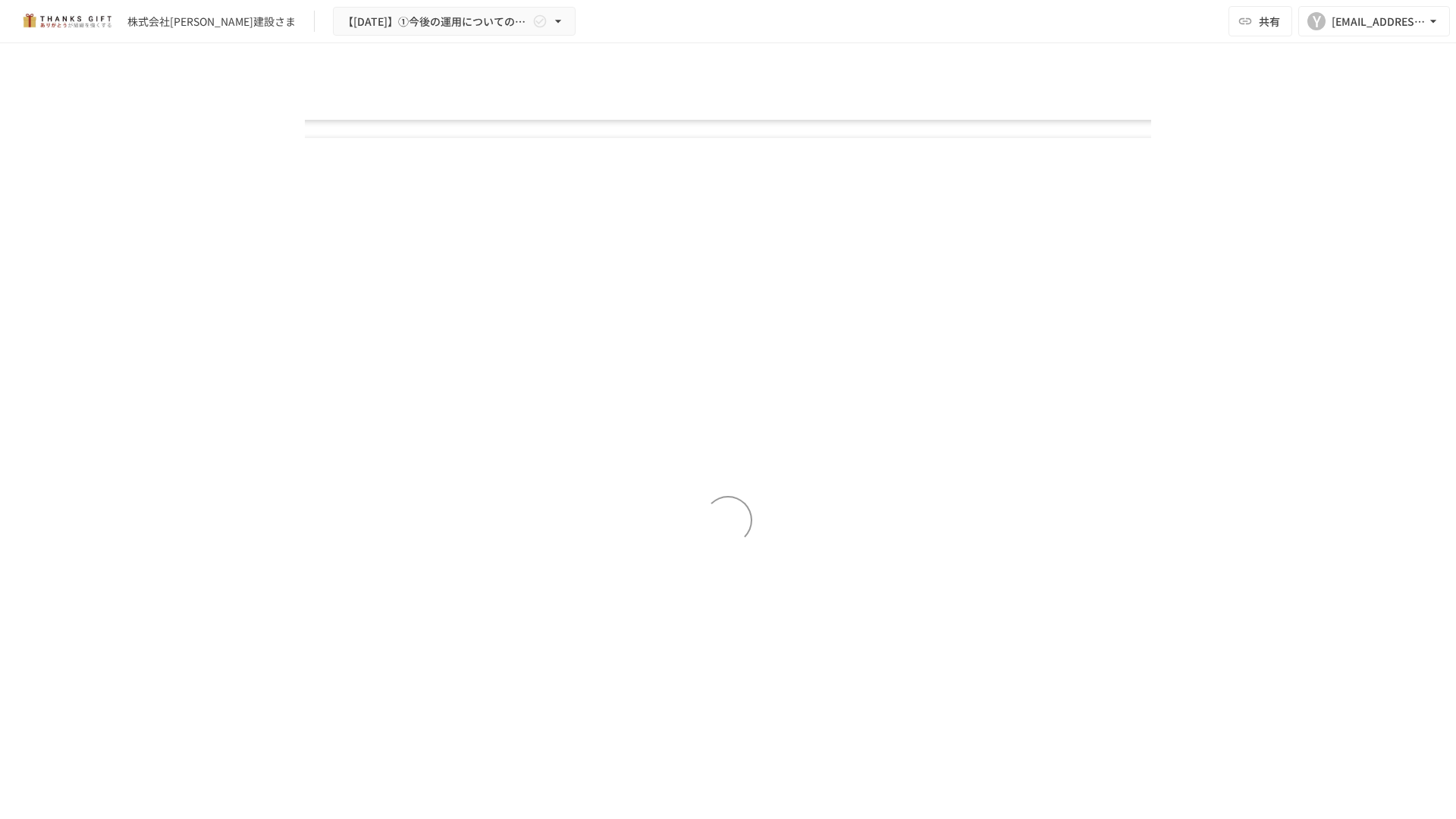
scroll to position [8611, 0]
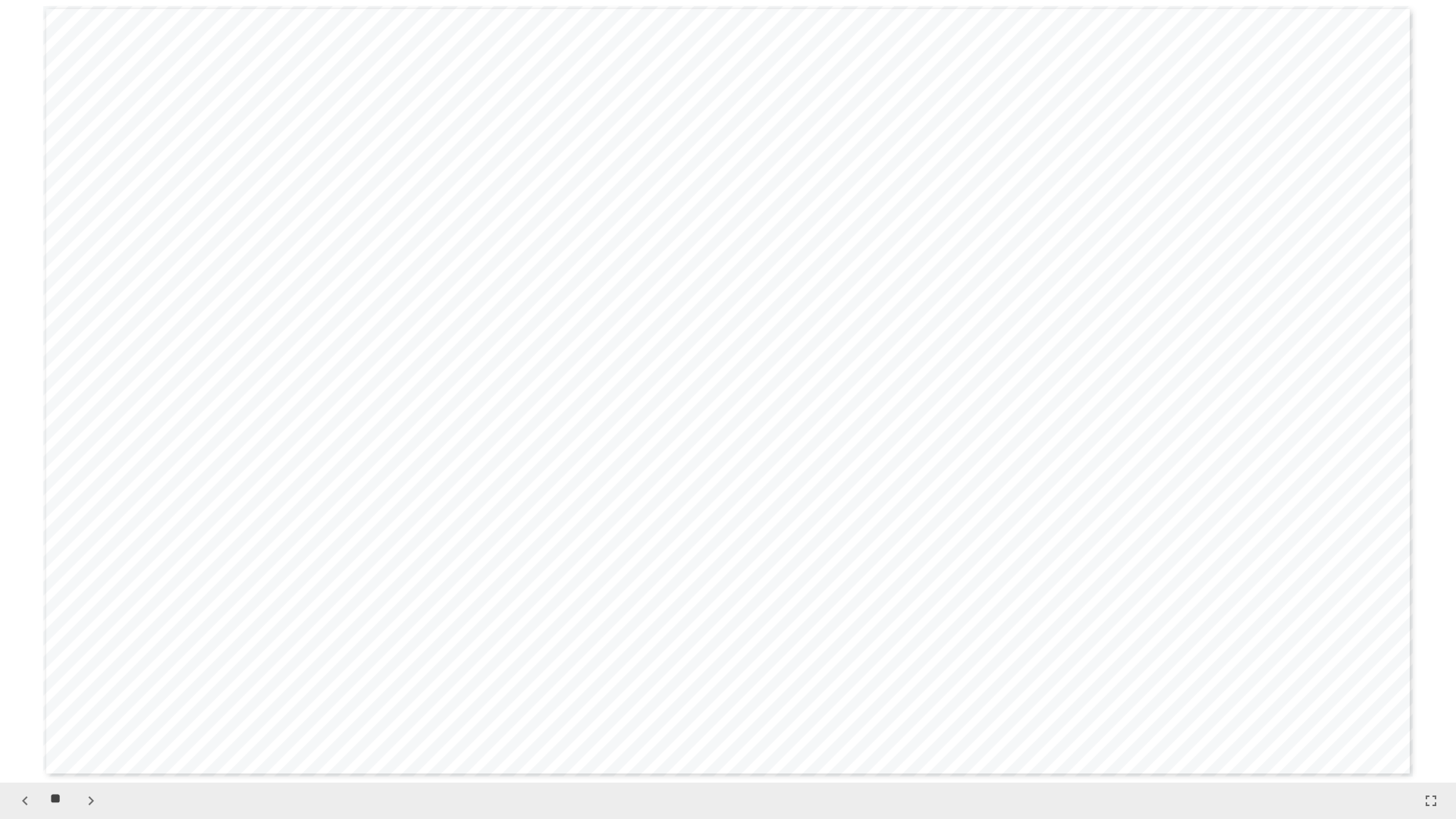
click at [86, 700] on icon "button" at bounding box center [90, 801] width 18 height 18
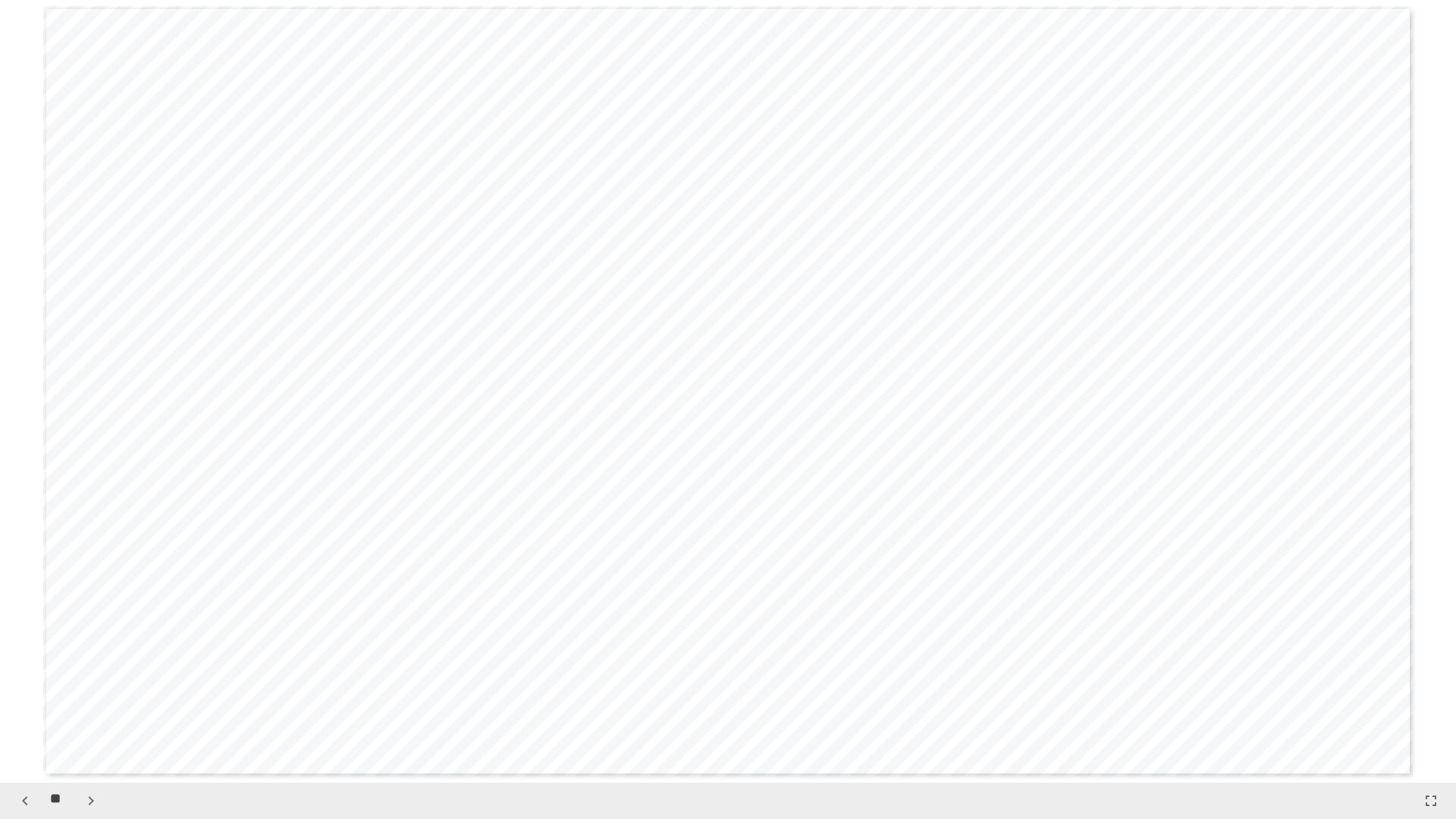
scroll to position [11743, 0]
click at [86, 700] on icon "button" at bounding box center [90, 801] width 18 height 18
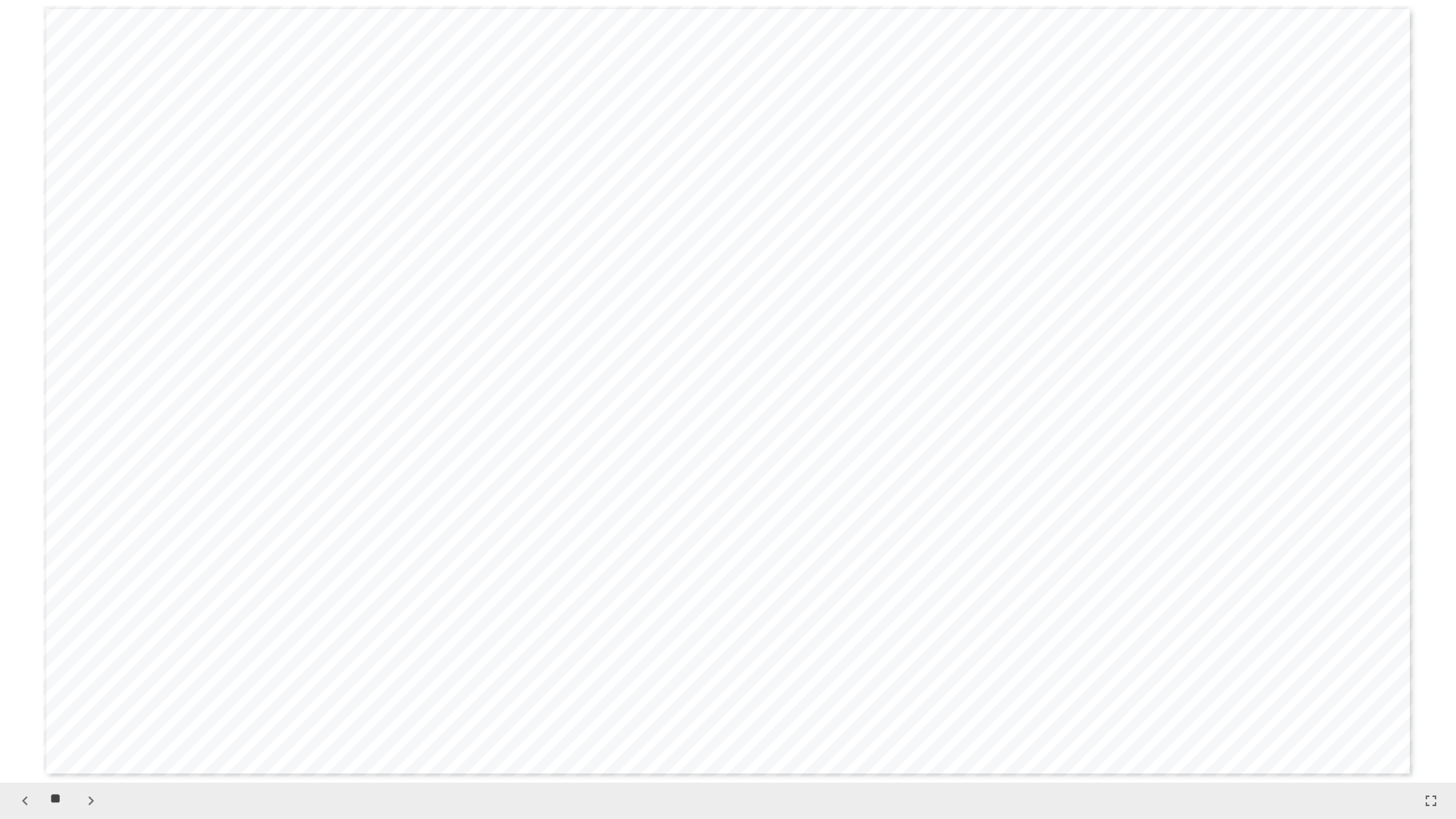
click at [89, 700] on icon "button" at bounding box center [90, 801] width 18 height 18
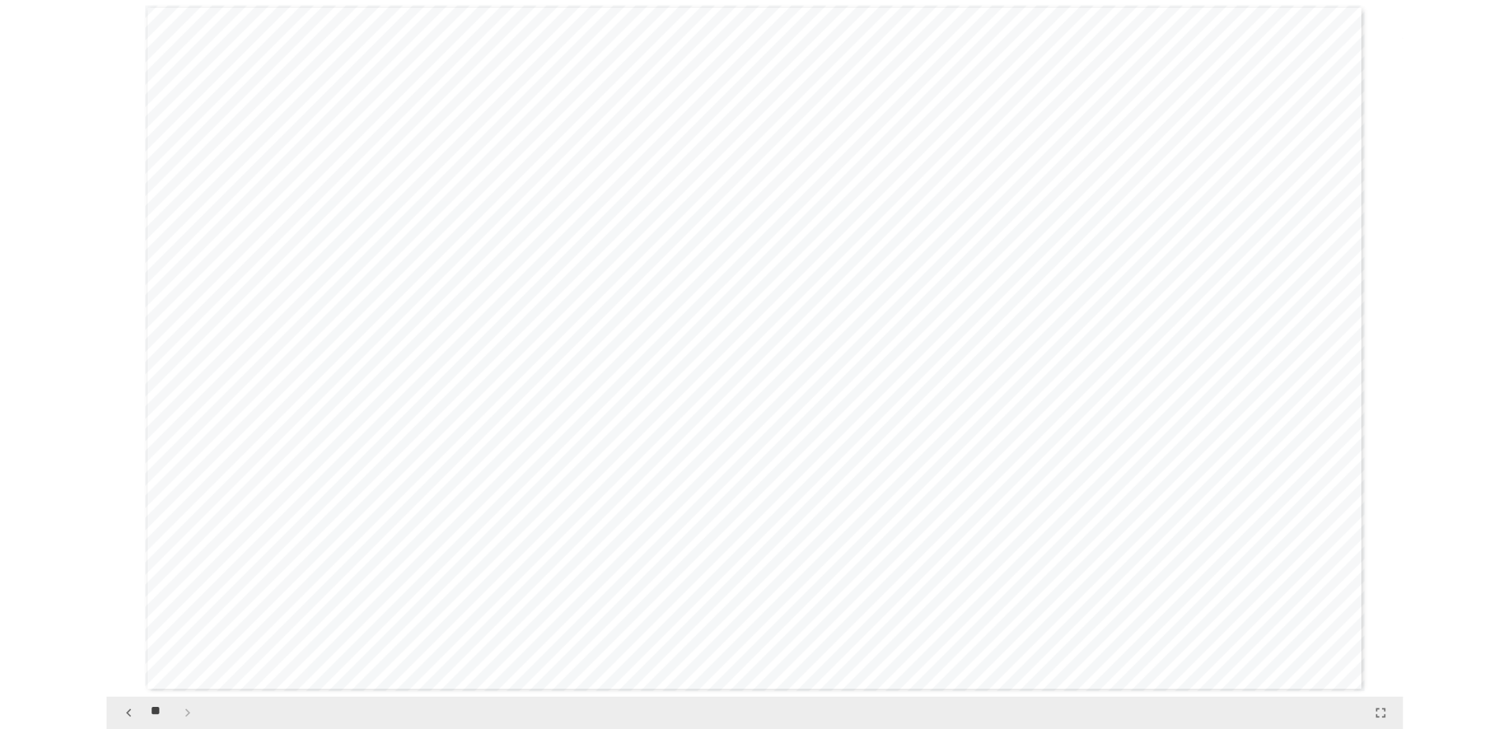
scroll to position [16288, 0]
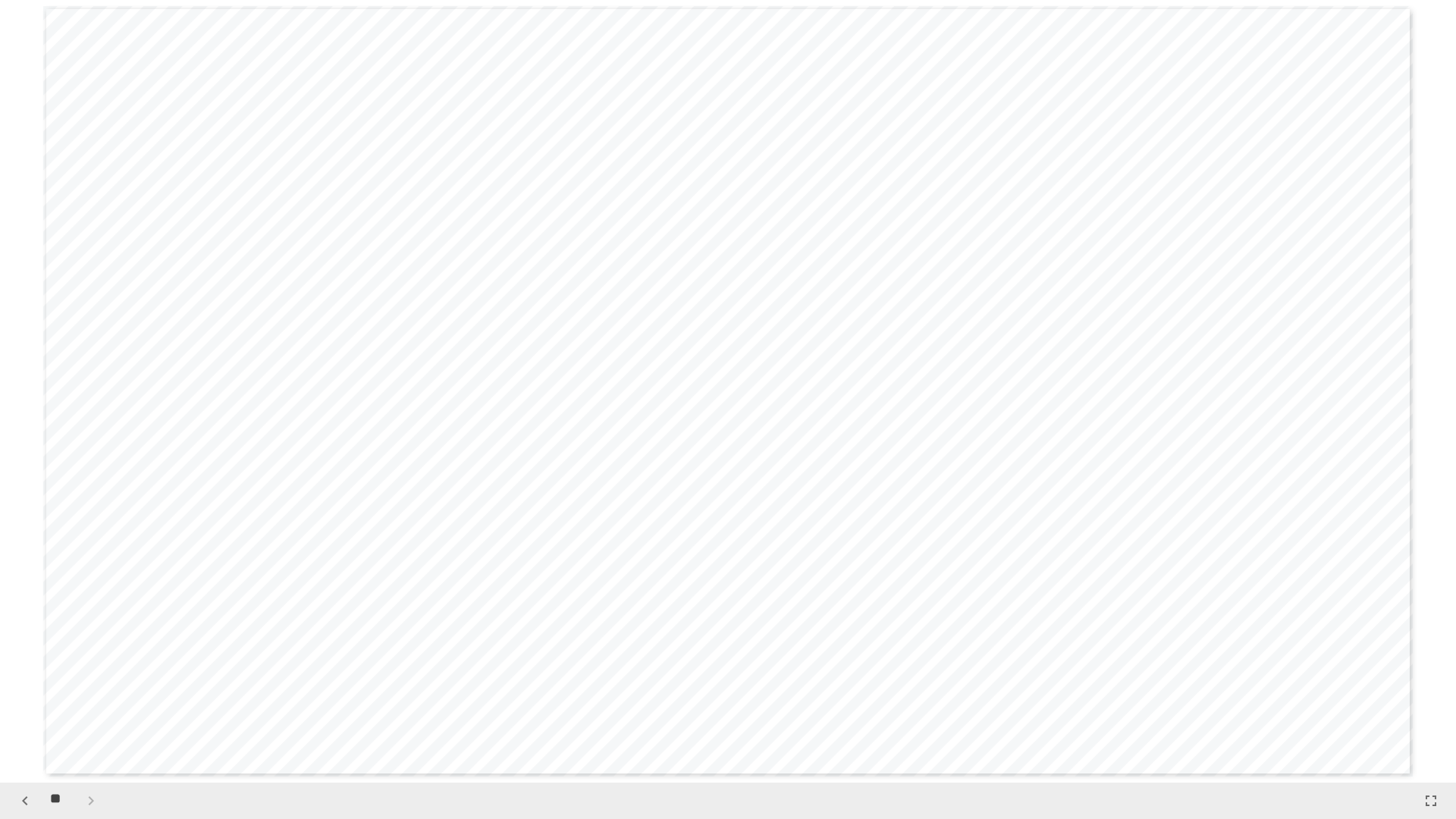
click at [89, 700] on div "**" at bounding box center [58, 801] width 91 height 26
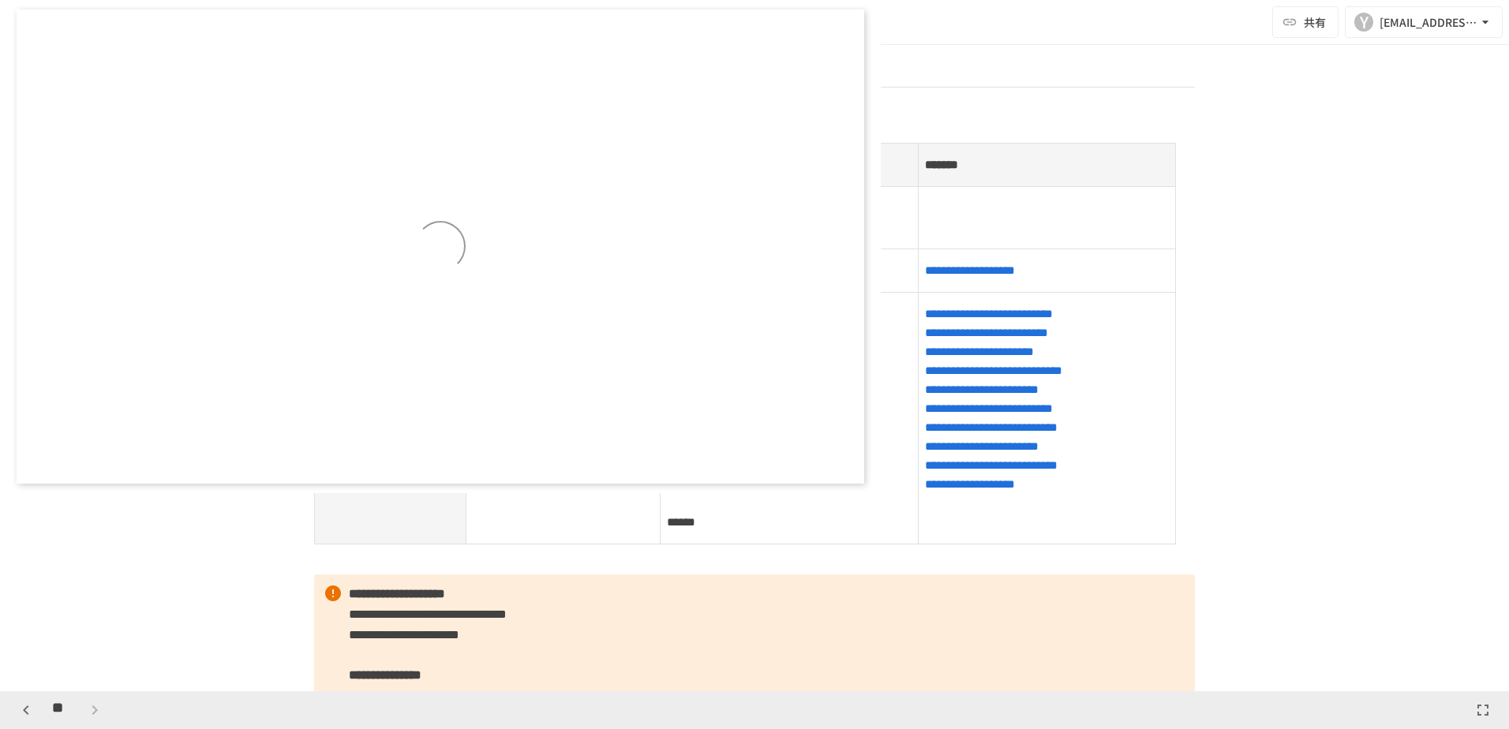
scroll to position [9863, 0]
